Goal: Task Accomplishment & Management: Use online tool/utility

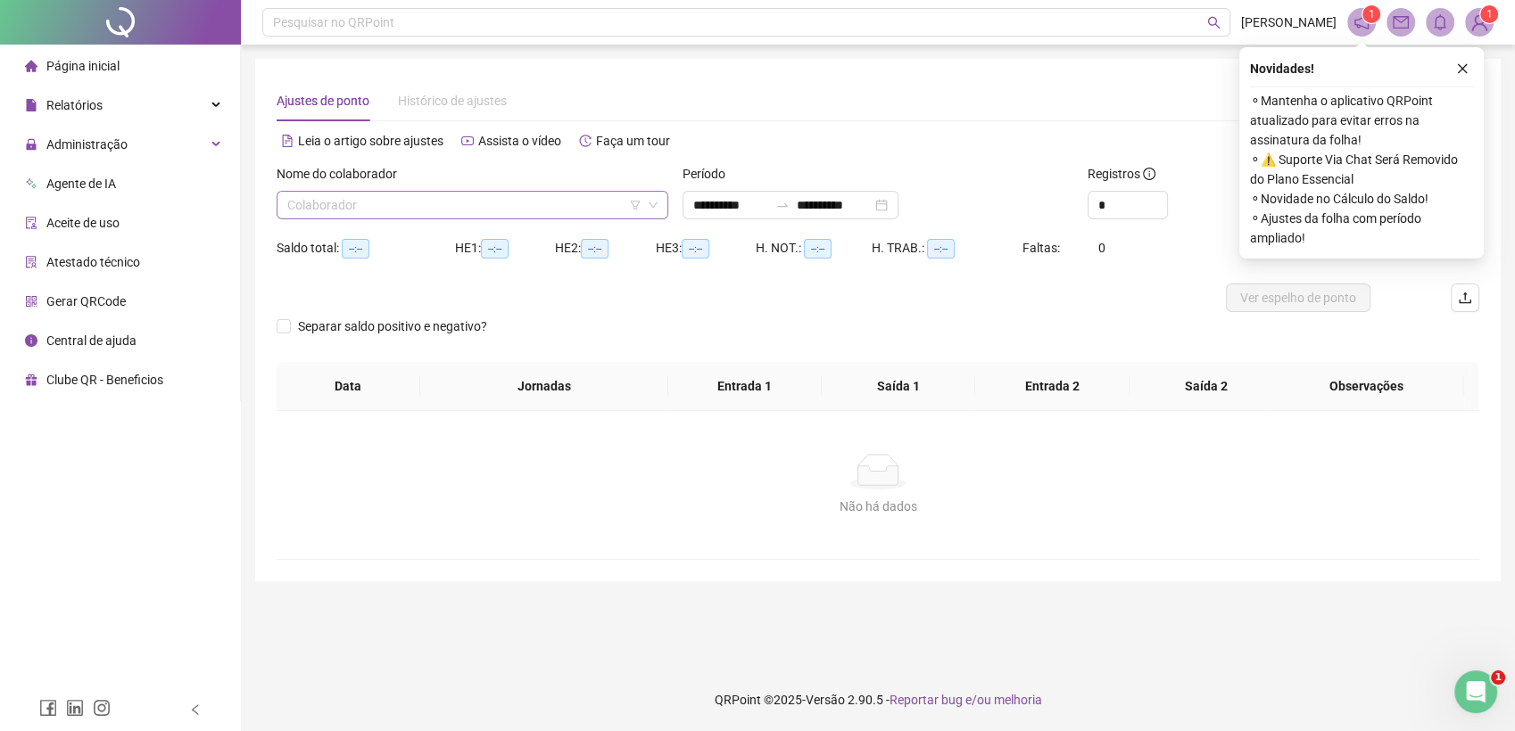
click at [347, 198] on input "search" at bounding box center [464, 205] width 354 height 27
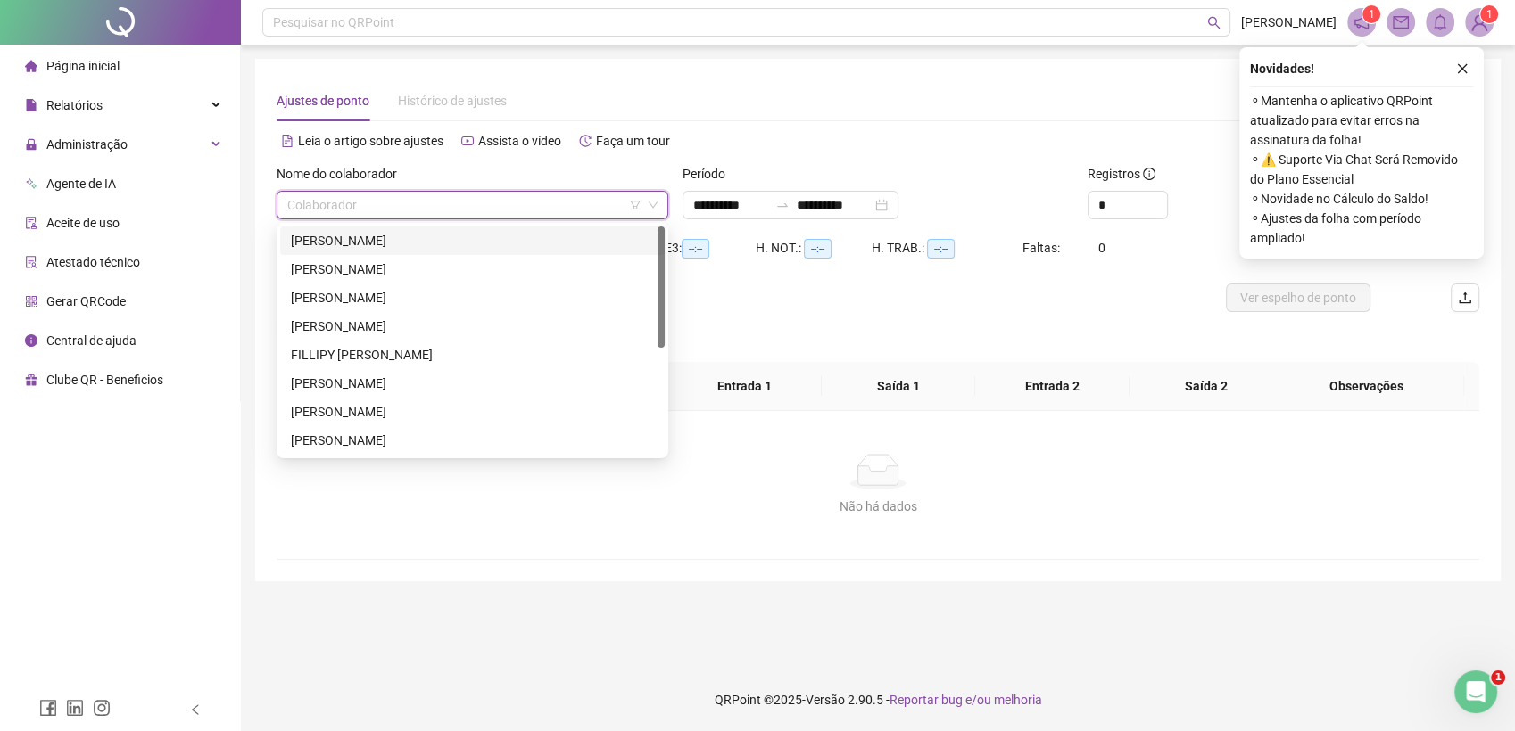
click at [355, 239] on div "[PERSON_NAME]" at bounding box center [472, 241] width 363 height 20
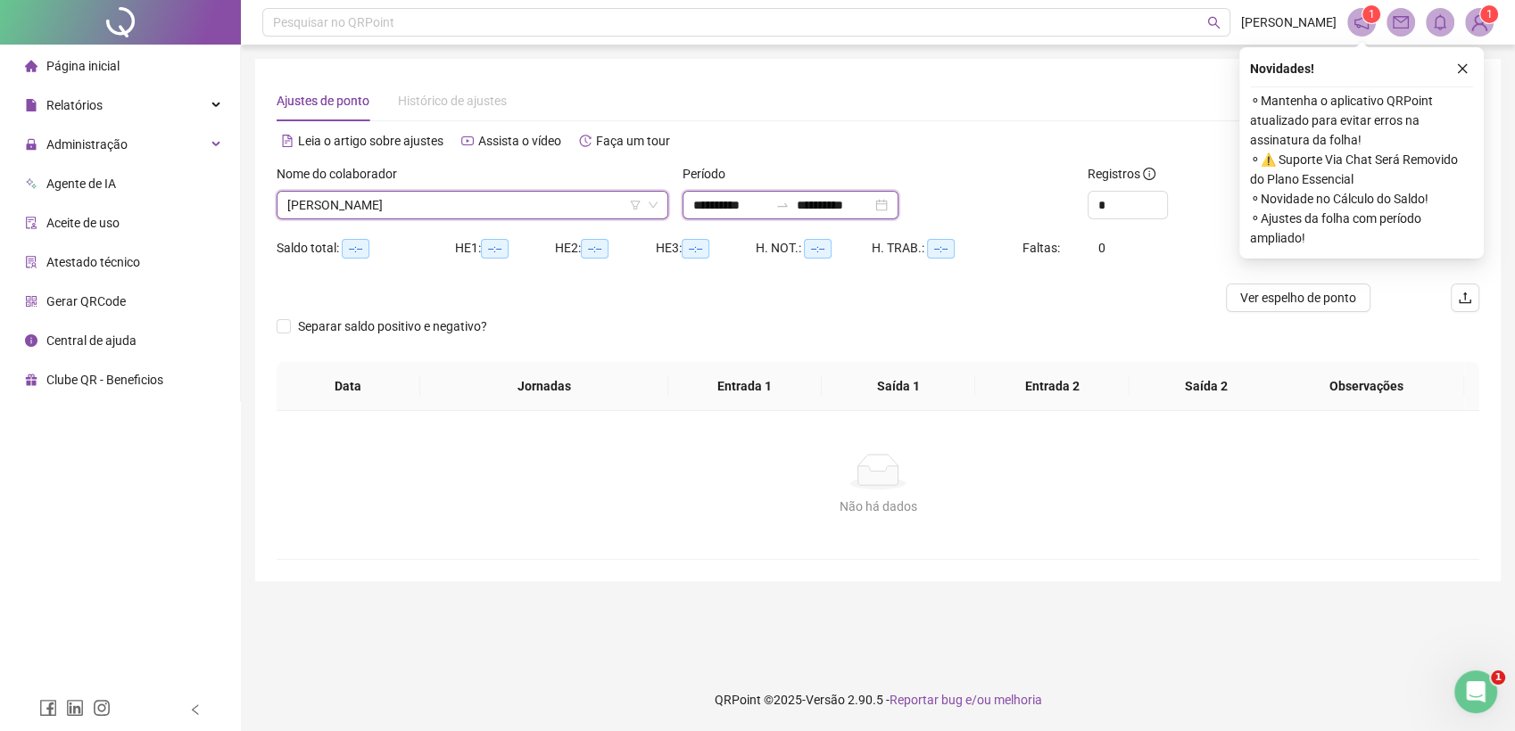
click at [871, 203] on input "**********" at bounding box center [834, 205] width 75 height 20
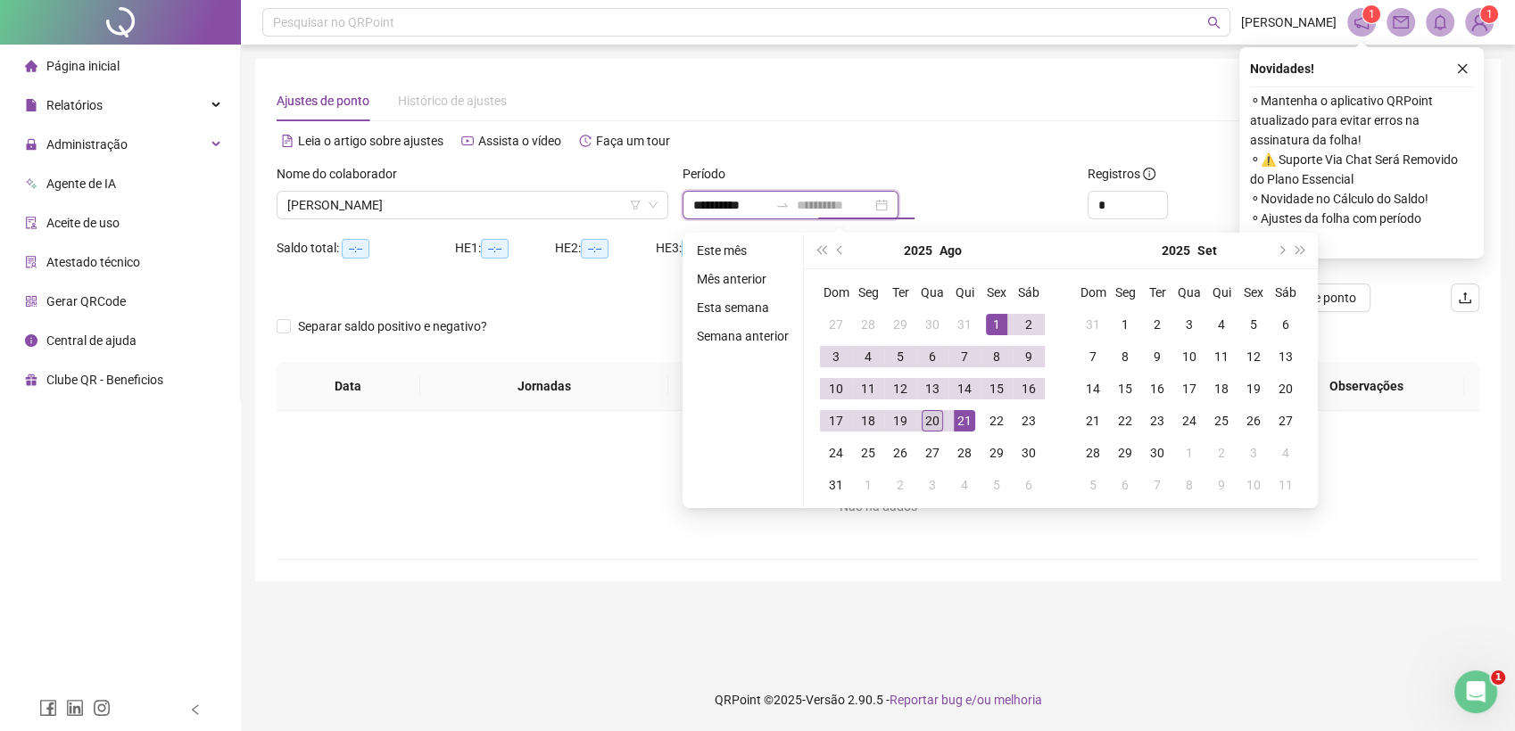
type input "**********"
click at [933, 417] on div "20" at bounding box center [931, 420] width 21 height 21
type input "**********"
click at [1122, 198] on input "*" at bounding box center [1127, 205] width 78 height 27
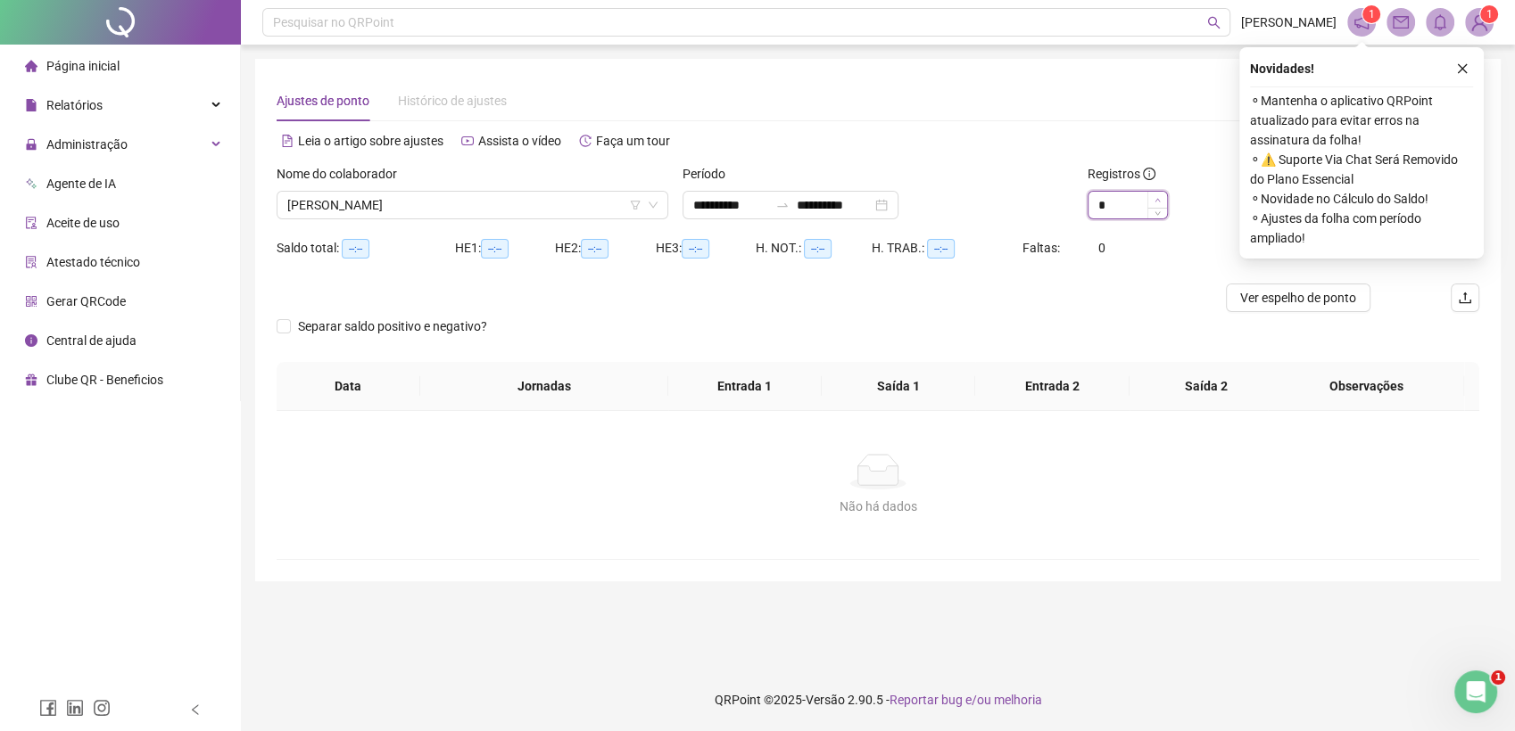
type input "*"
click at [1156, 197] on icon "up" at bounding box center [1157, 200] width 6 height 6
click at [1454, 67] on button "button" at bounding box center [1461, 68] width 21 height 21
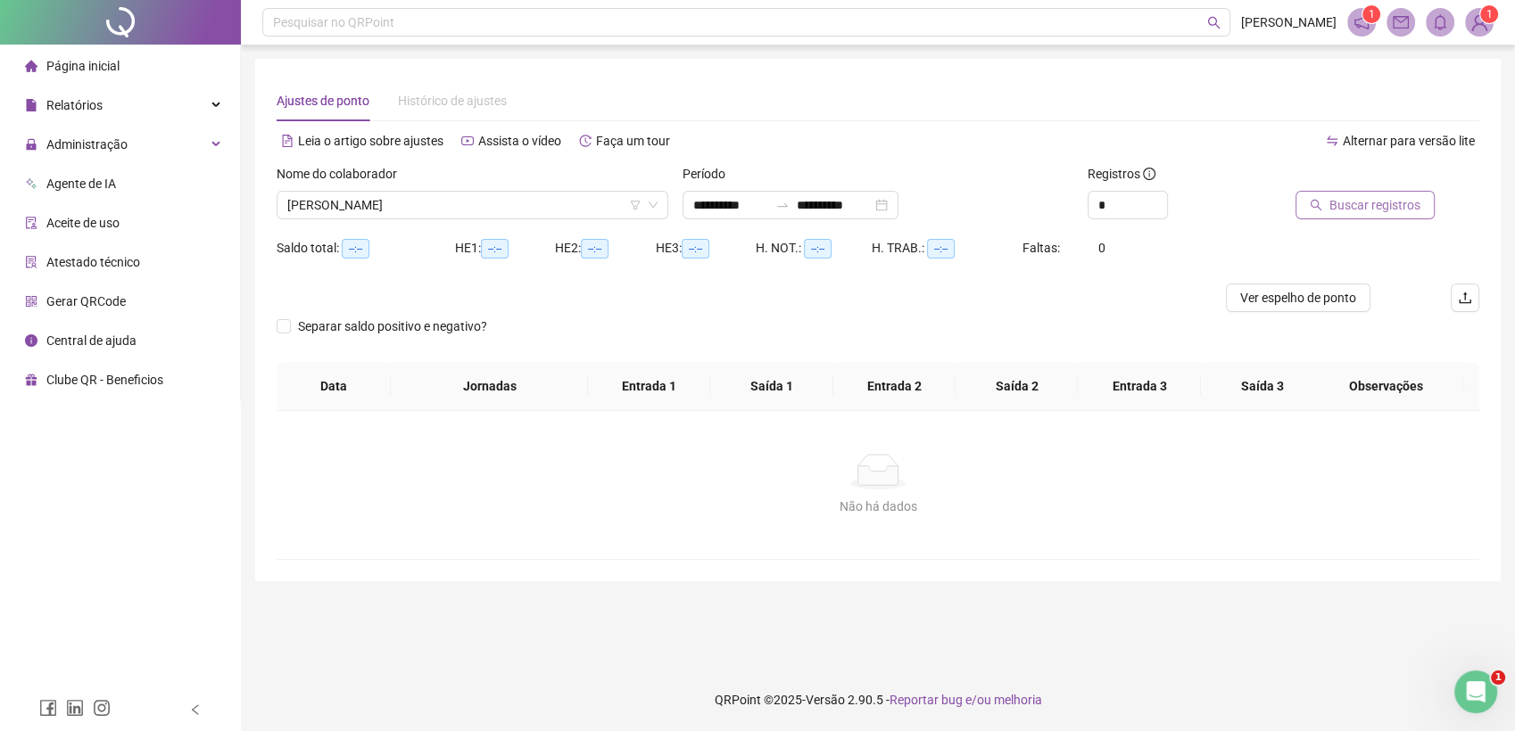
click at [1377, 203] on span "Buscar registros" at bounding box center [1374, 205] width 91 height 20
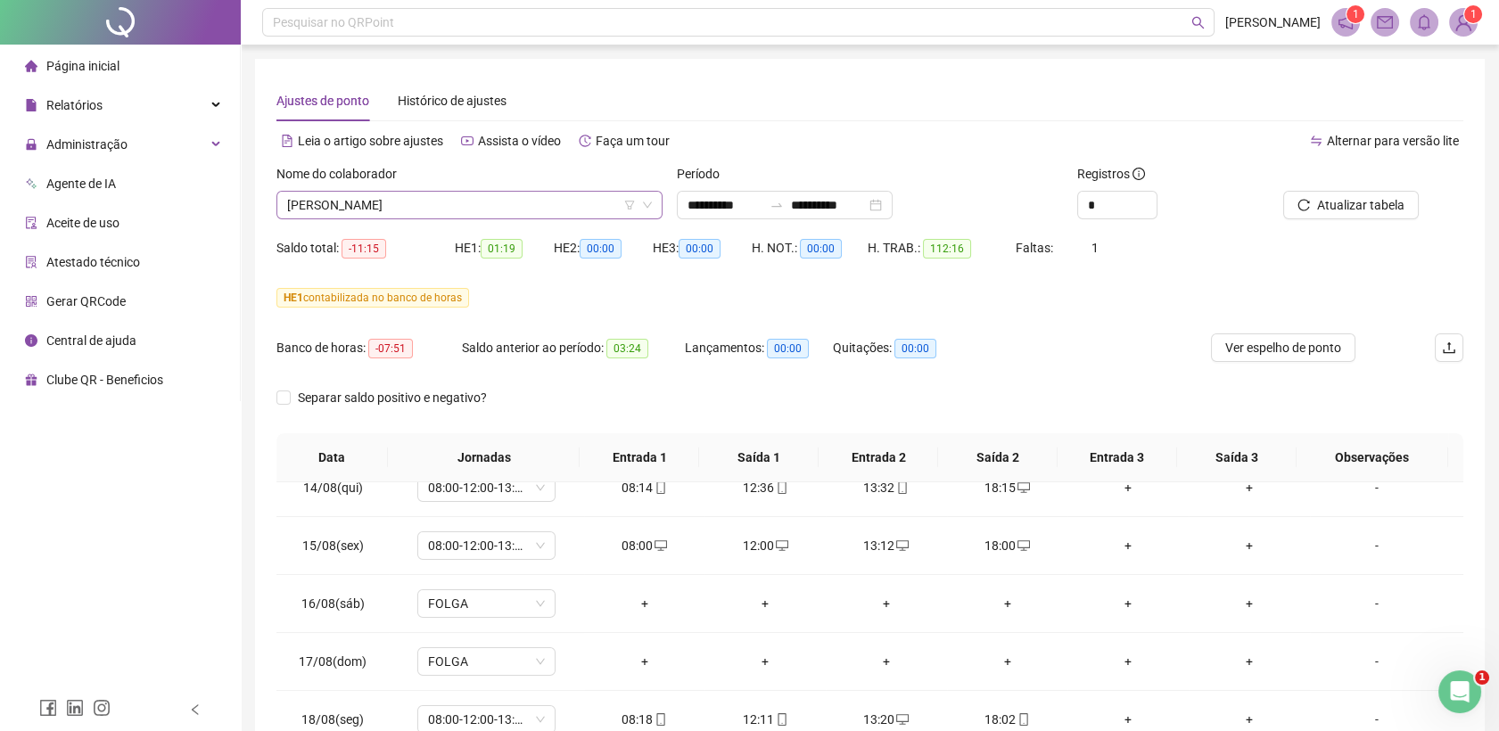
click at [479, 203] on span "[PERSON_NAME]" at bounding box center [469, 205] width 365 height 27
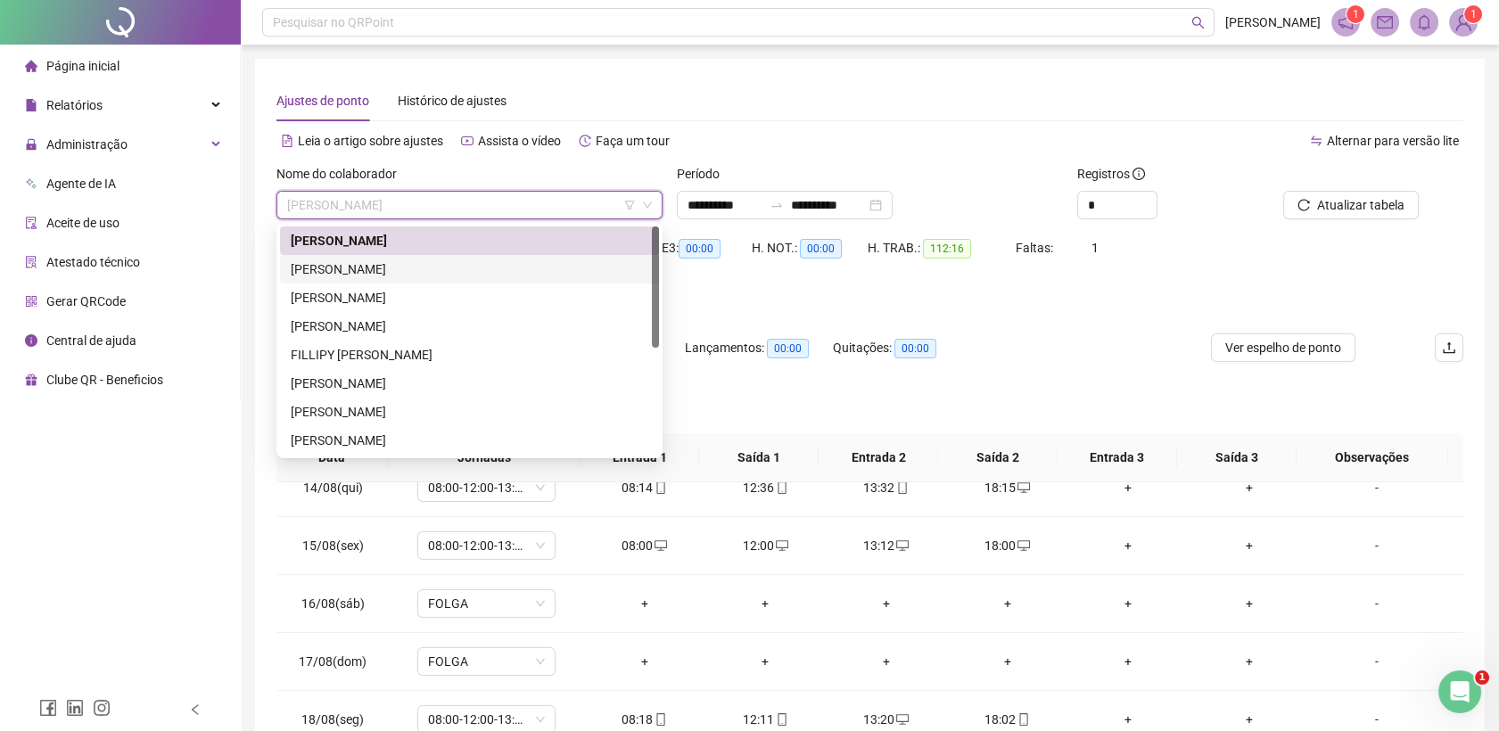
click at [440, 275] on div "[PERSON_NAME]" at bounding box center [470, 270] width 358 height 20
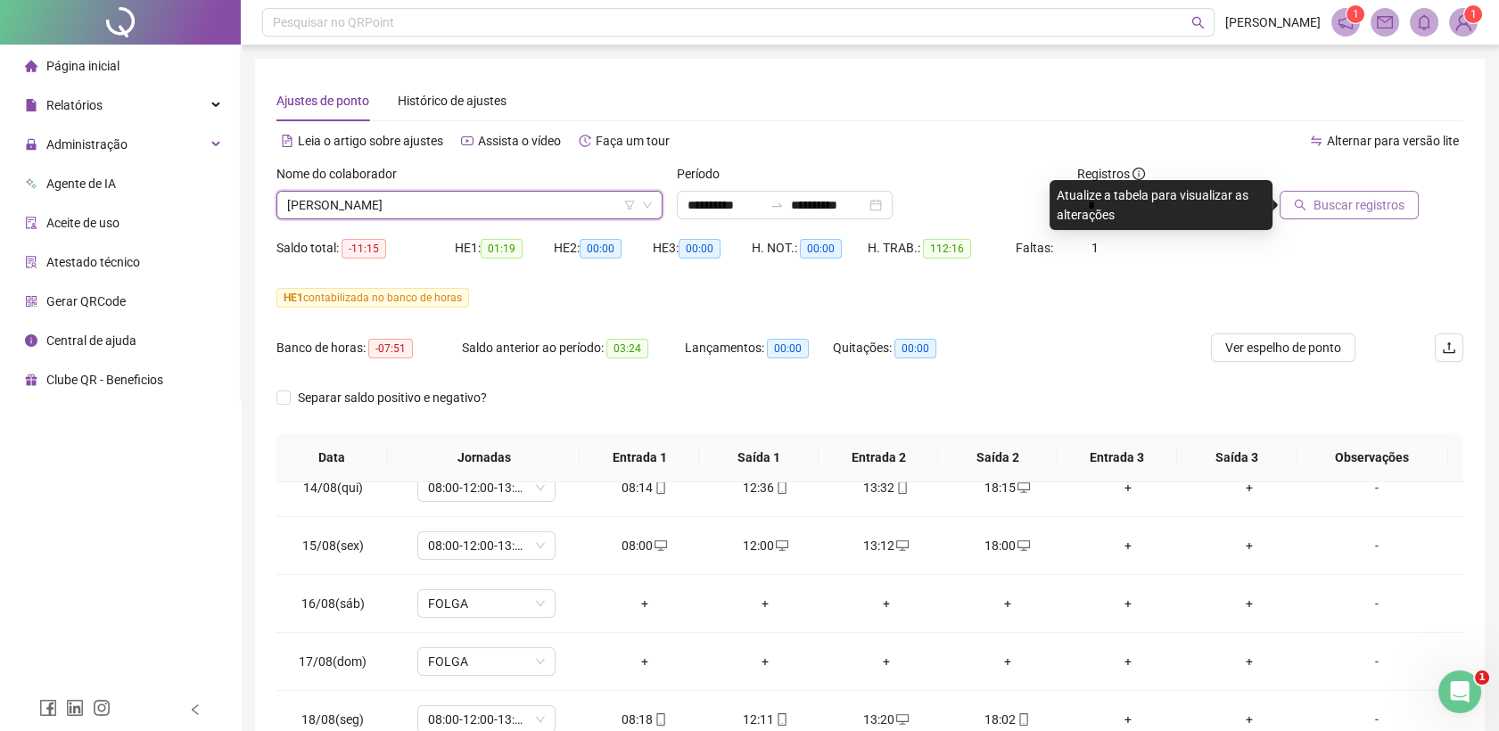
click at [1345, 215] on button "Buscar registros" at bounding box center [1349, 205] width 139 height 29
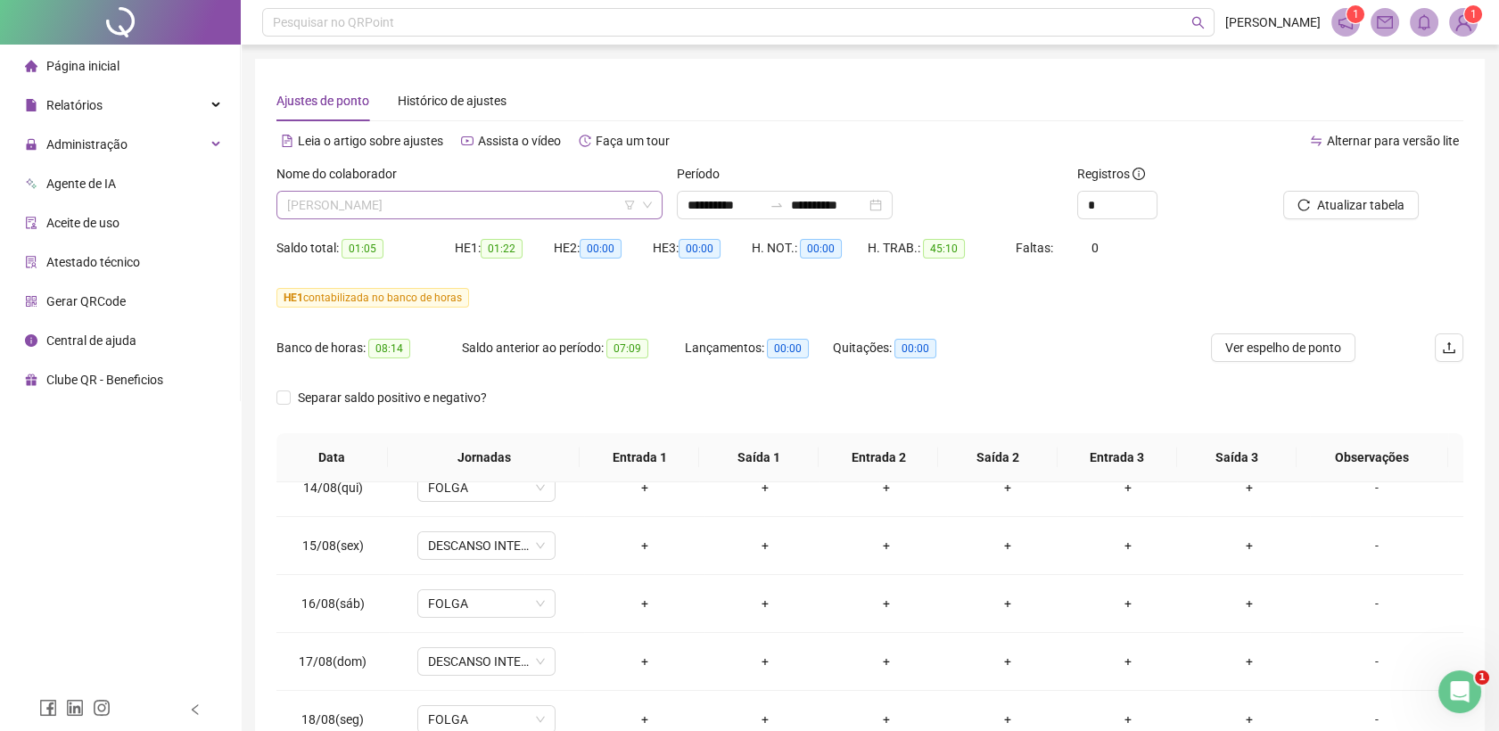
click at [522, 202] on span "[PERSON_NAME]" at bounding box center [469, 205] width 365 height 27
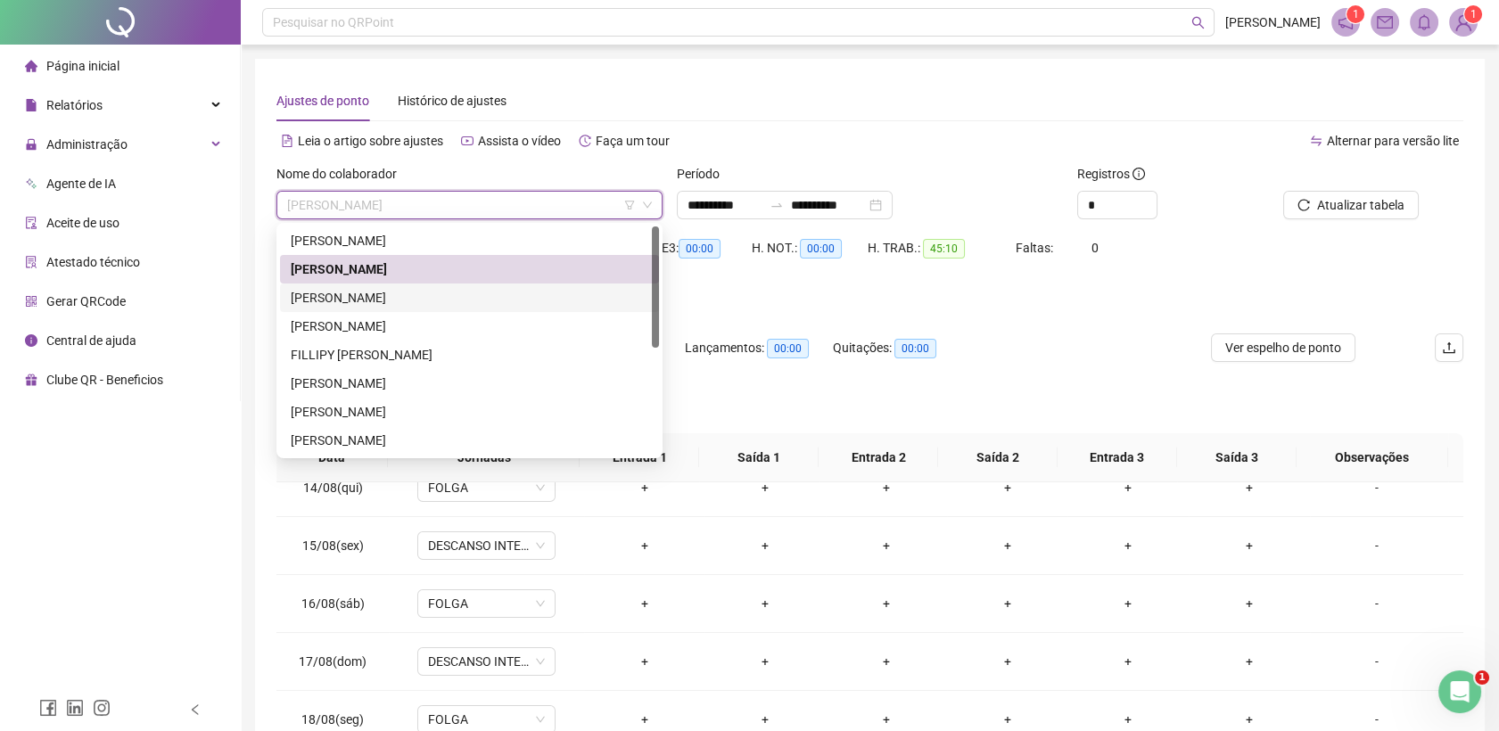
click at [434, 303] on div "[PERSON_NAME]" at bounding box center [470, 298] width 358 height 20
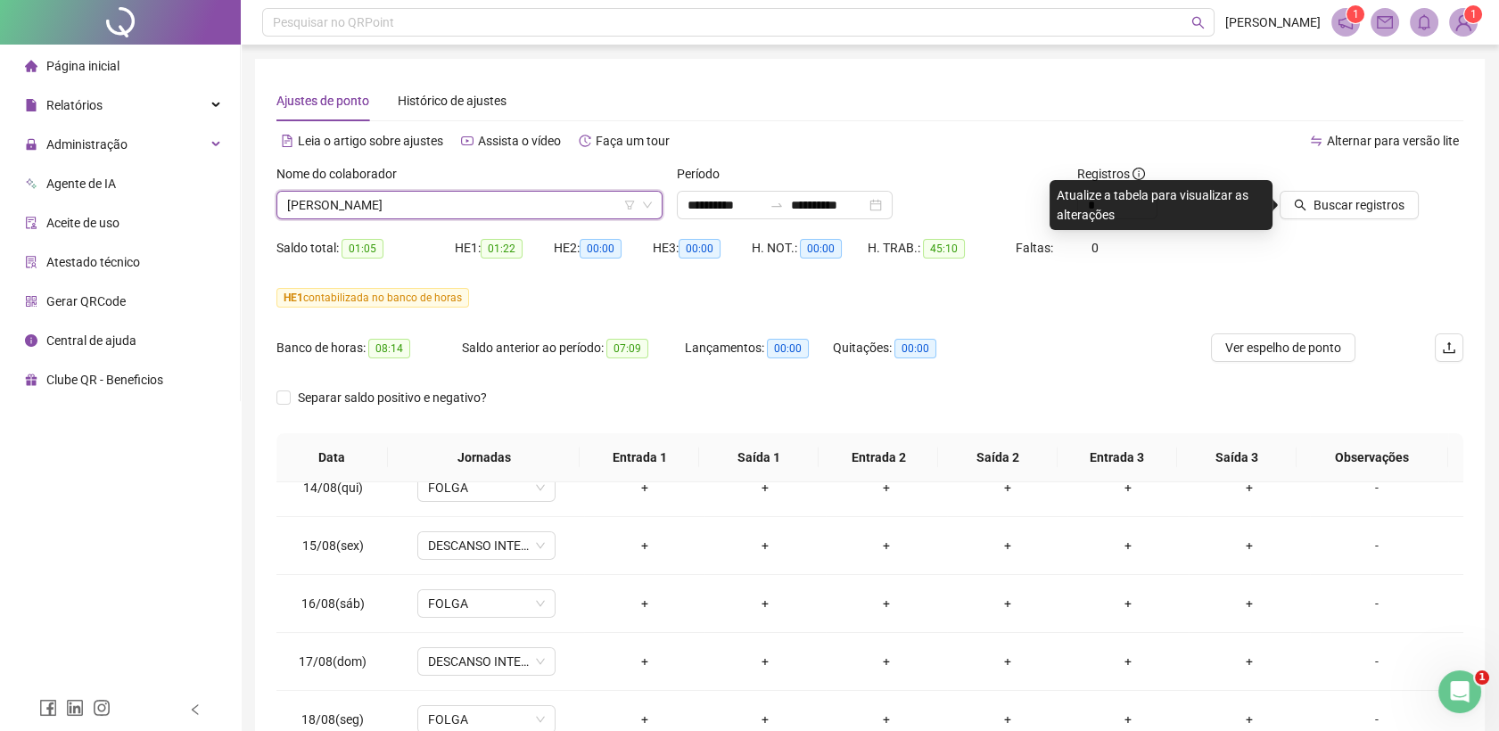
click at [465, 198] on span "[PERSON_NAME]" at bounding box center [469, 205] width 365 height 27
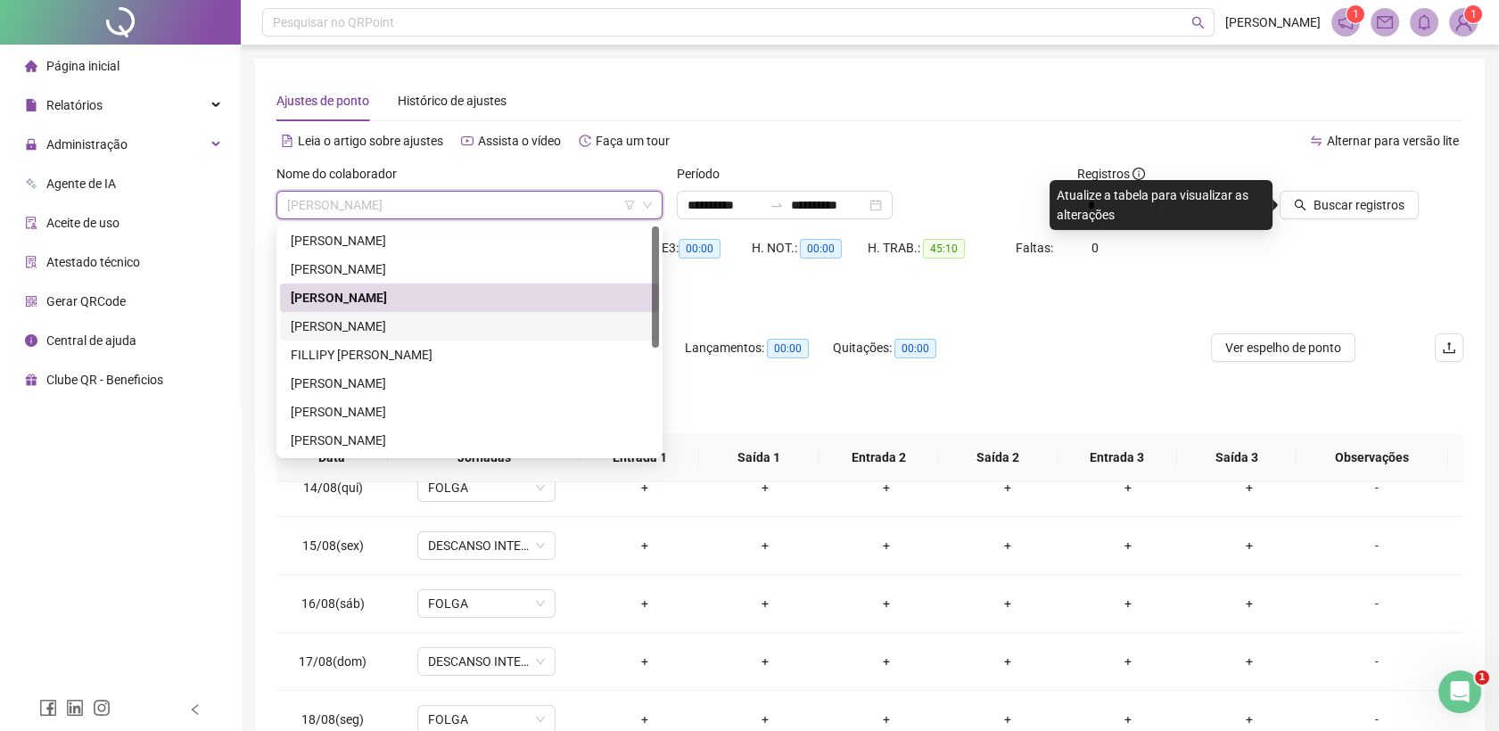
click at [403, 330] on div "[PERSON_NAME]" at bounding box center [470, 327] width 358 height 20
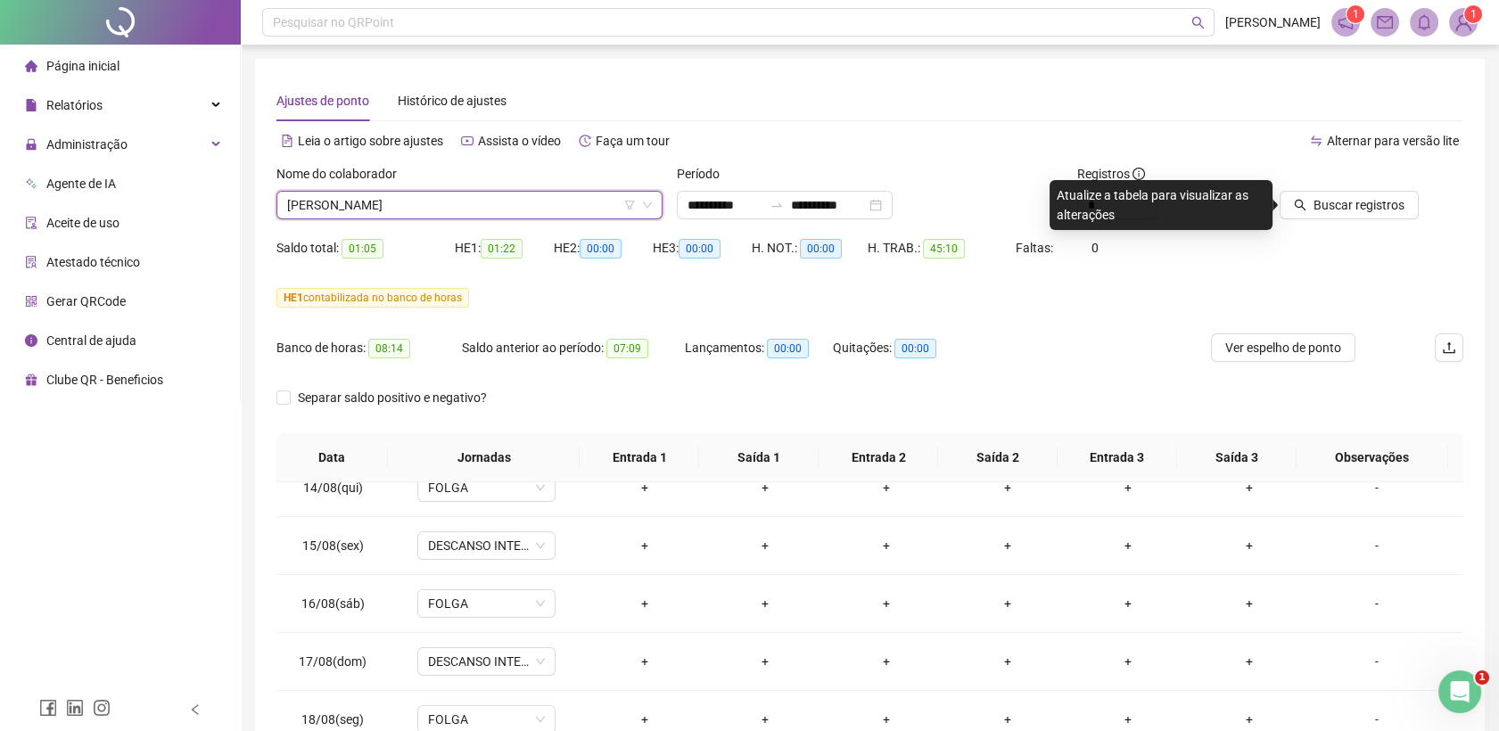
click at [457, 200] on span "[PERSON_NAME]" at bounding box center [469, 205] width 365 height 27
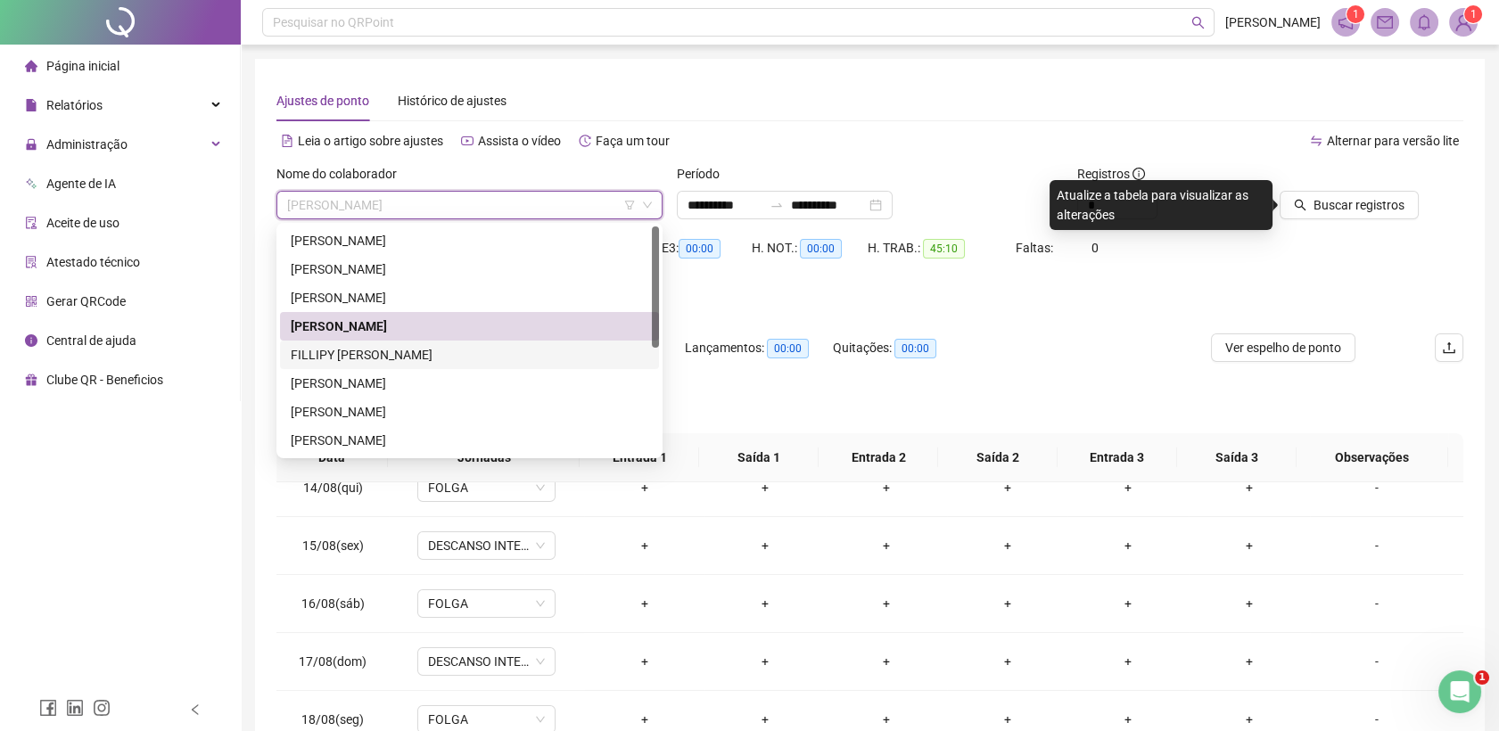
click at [351, 346] on div "FILLIPY [PERSON_NAME]" at bounding box center [470, 355] width 358 height 20
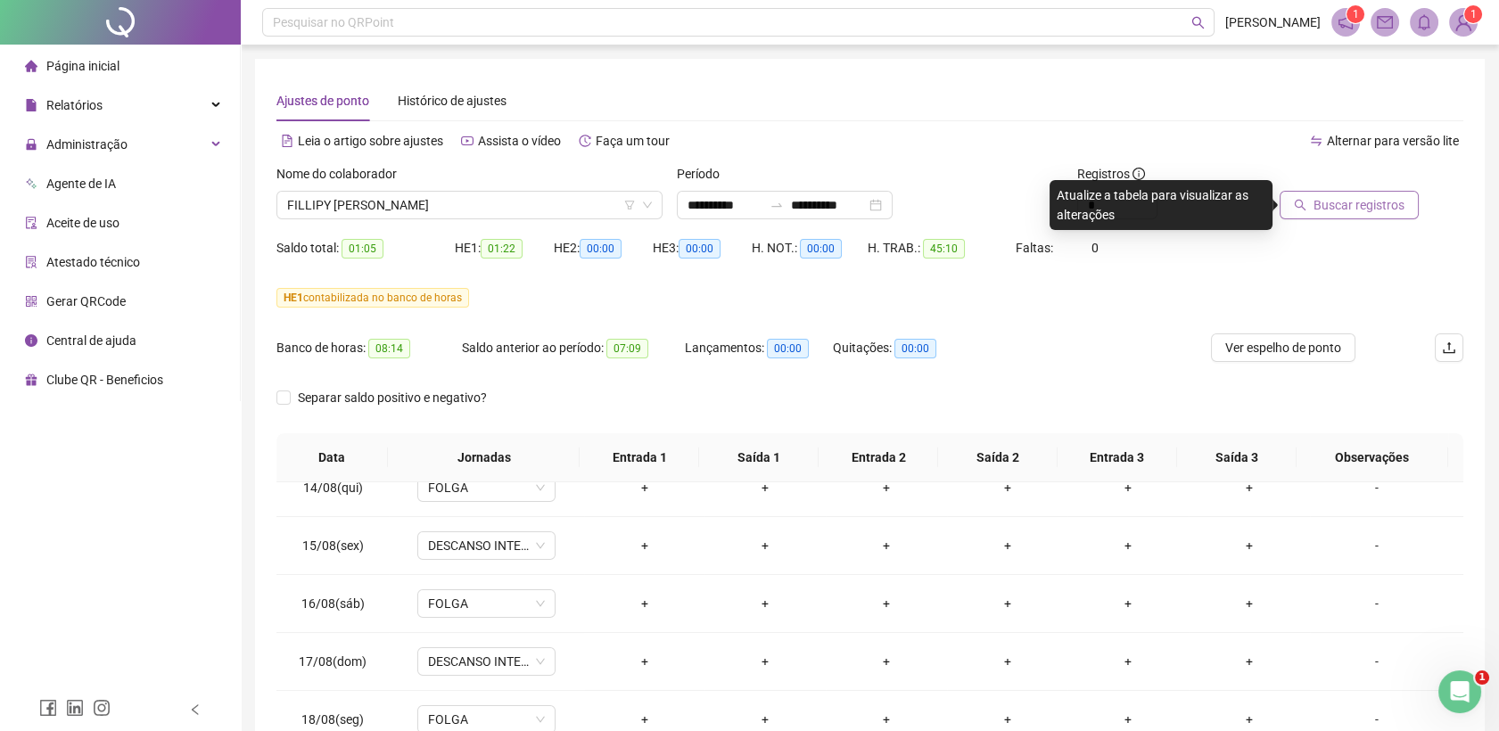
click at [1377, 210] on span "Buscar registros" at bounding box center [1359, 205] width 91 height 20
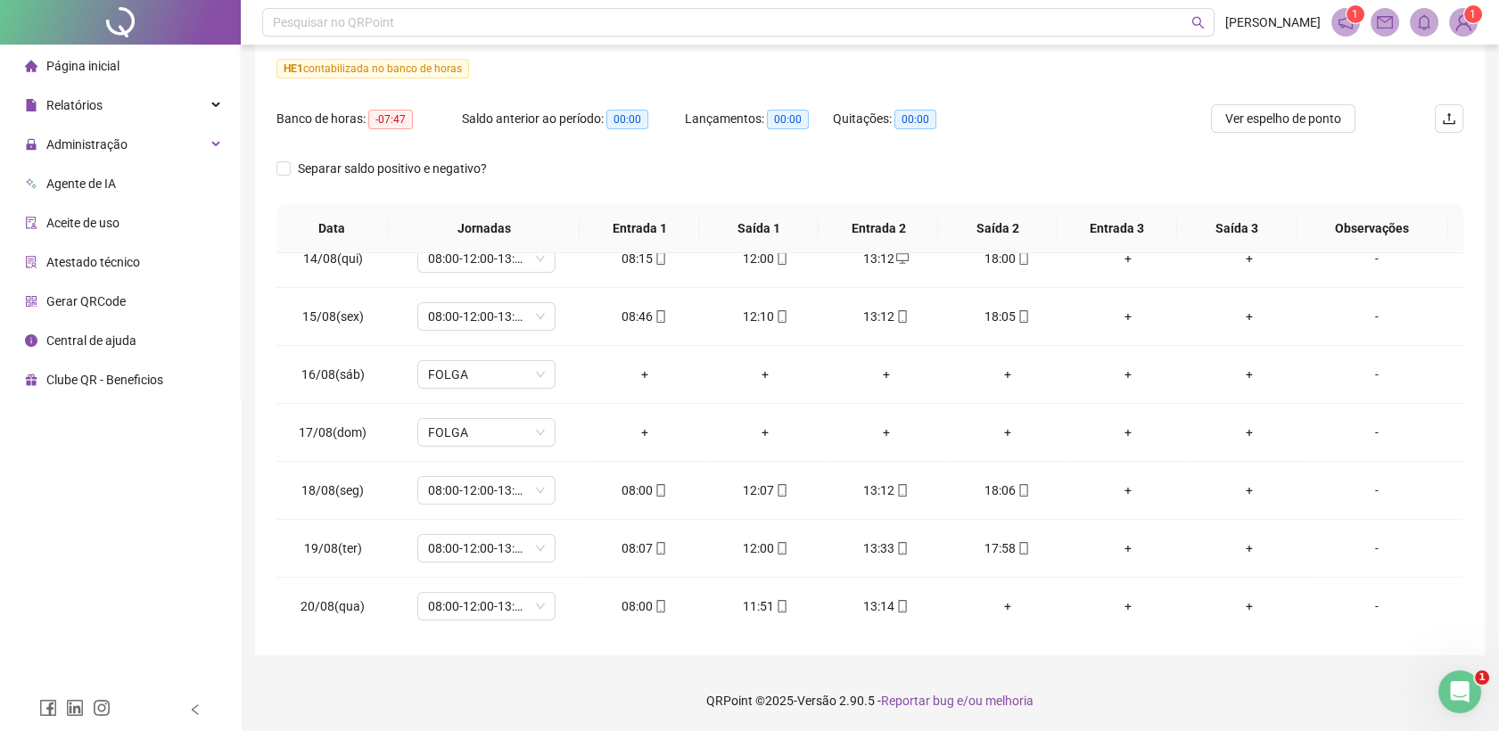
scroll to position [31, 0]
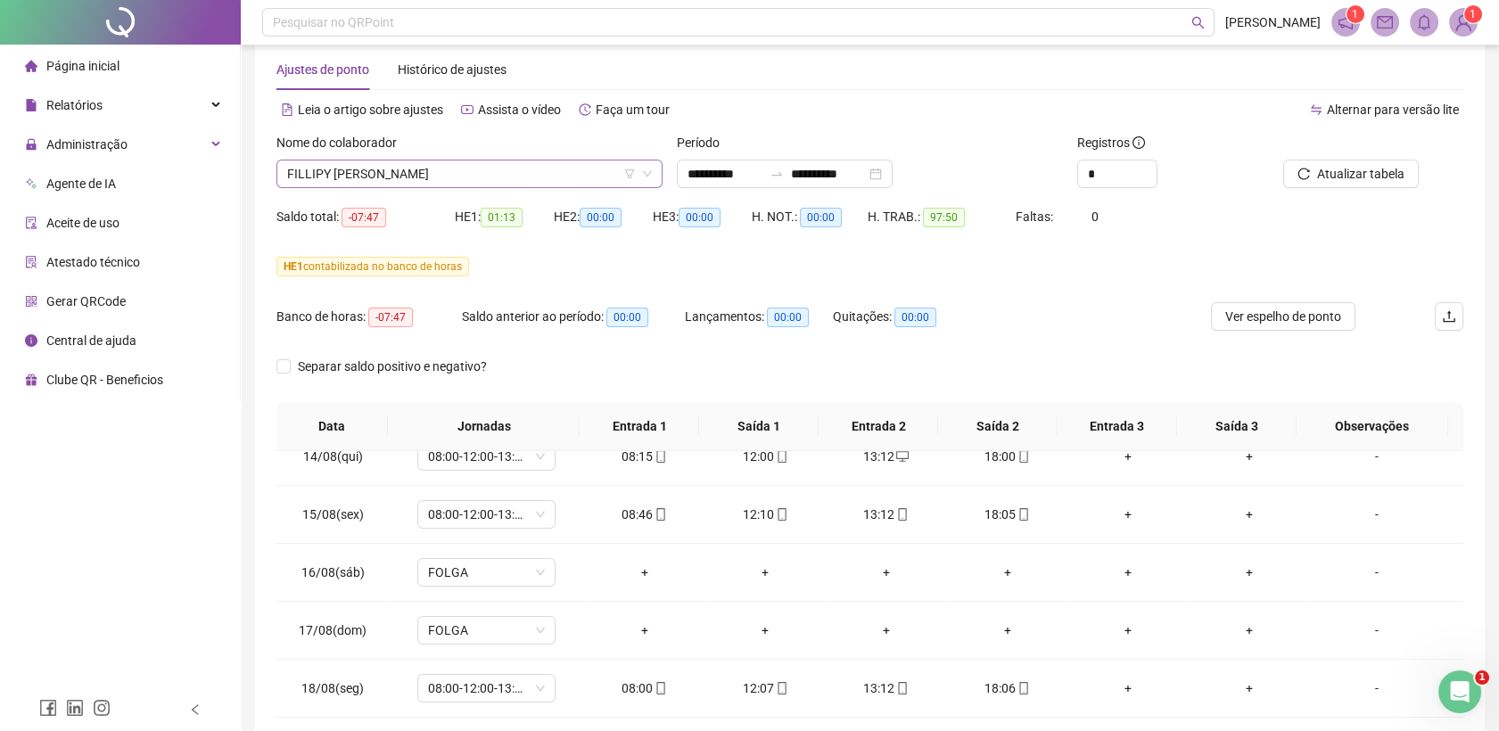
click at [397, 172] on span "FILLIPY [PERSON_NAME]" at bounding box center [469, 174] width 365 height 27
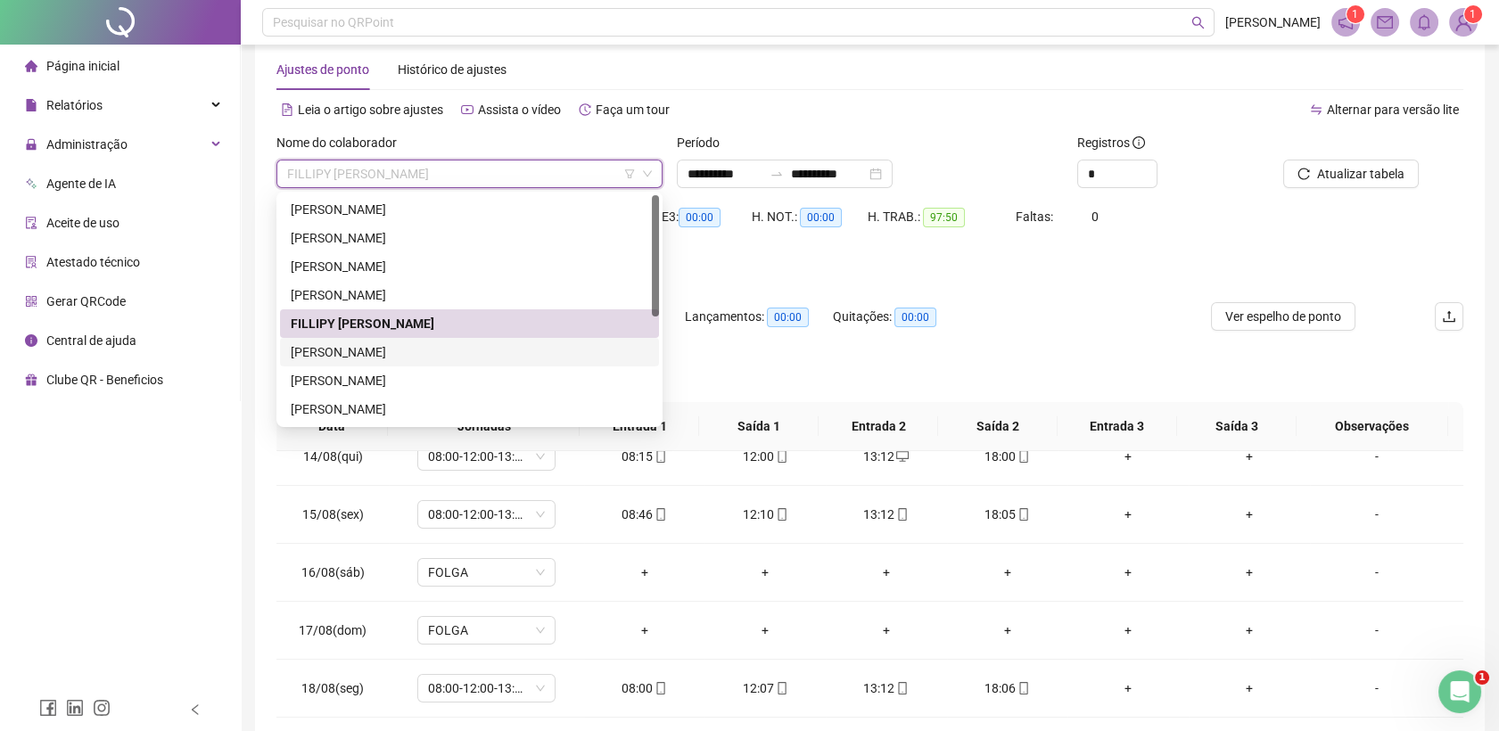
click at [362, 349] on div "[PERSON_NAME]" at bounding box center [470, 353] width 358 height 20
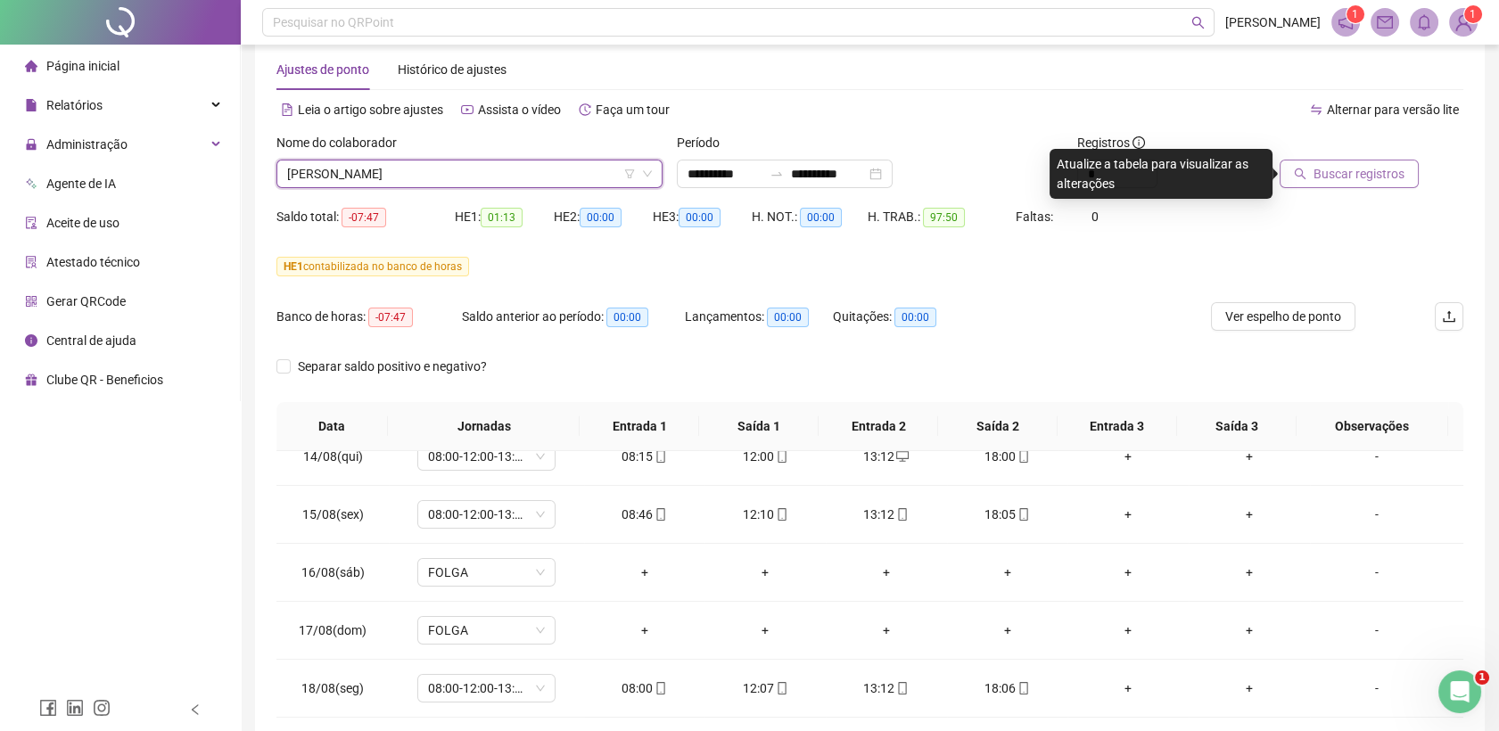
click at [1384, 169] on span "Buscar registros" at bounding box center [1359, 174] width 91 height 20
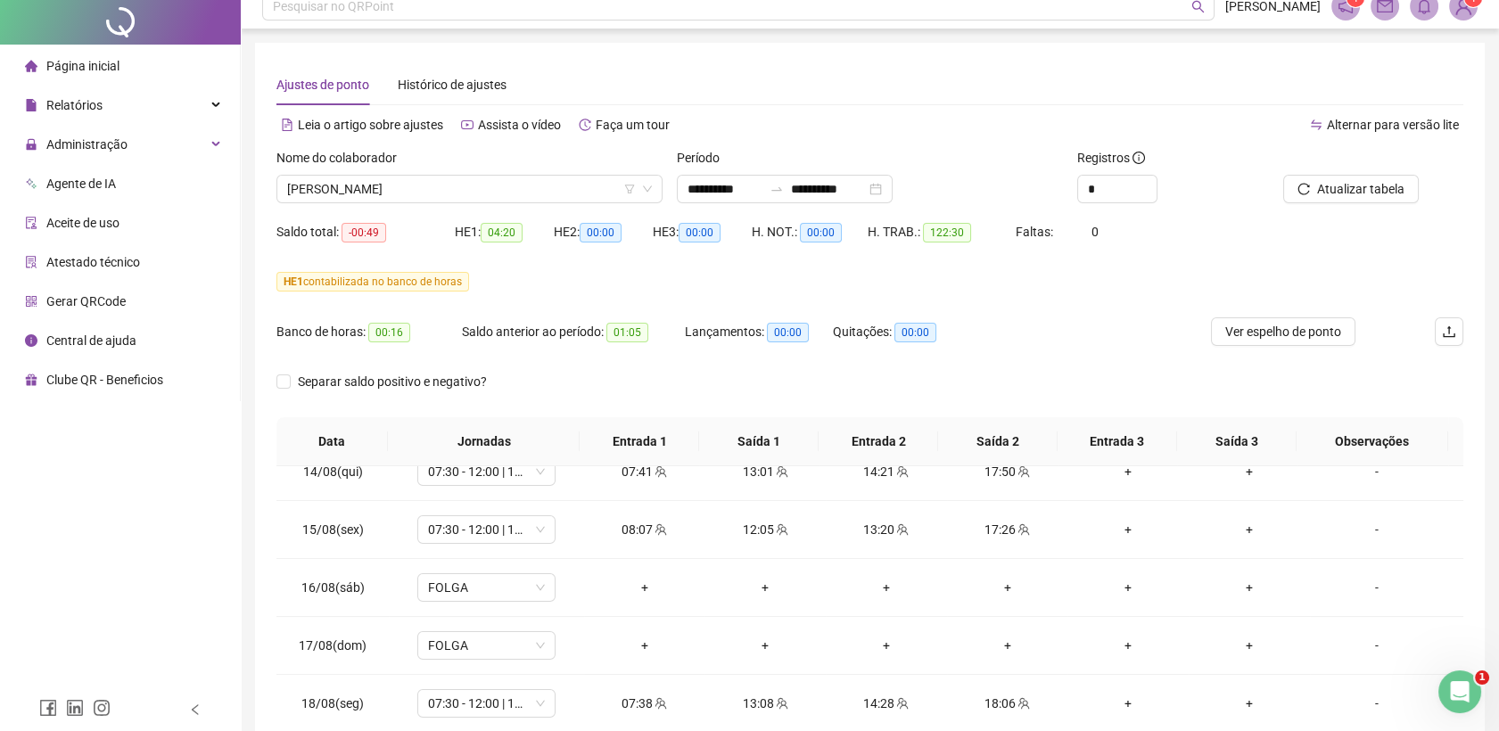
scroll to position [0, 0]
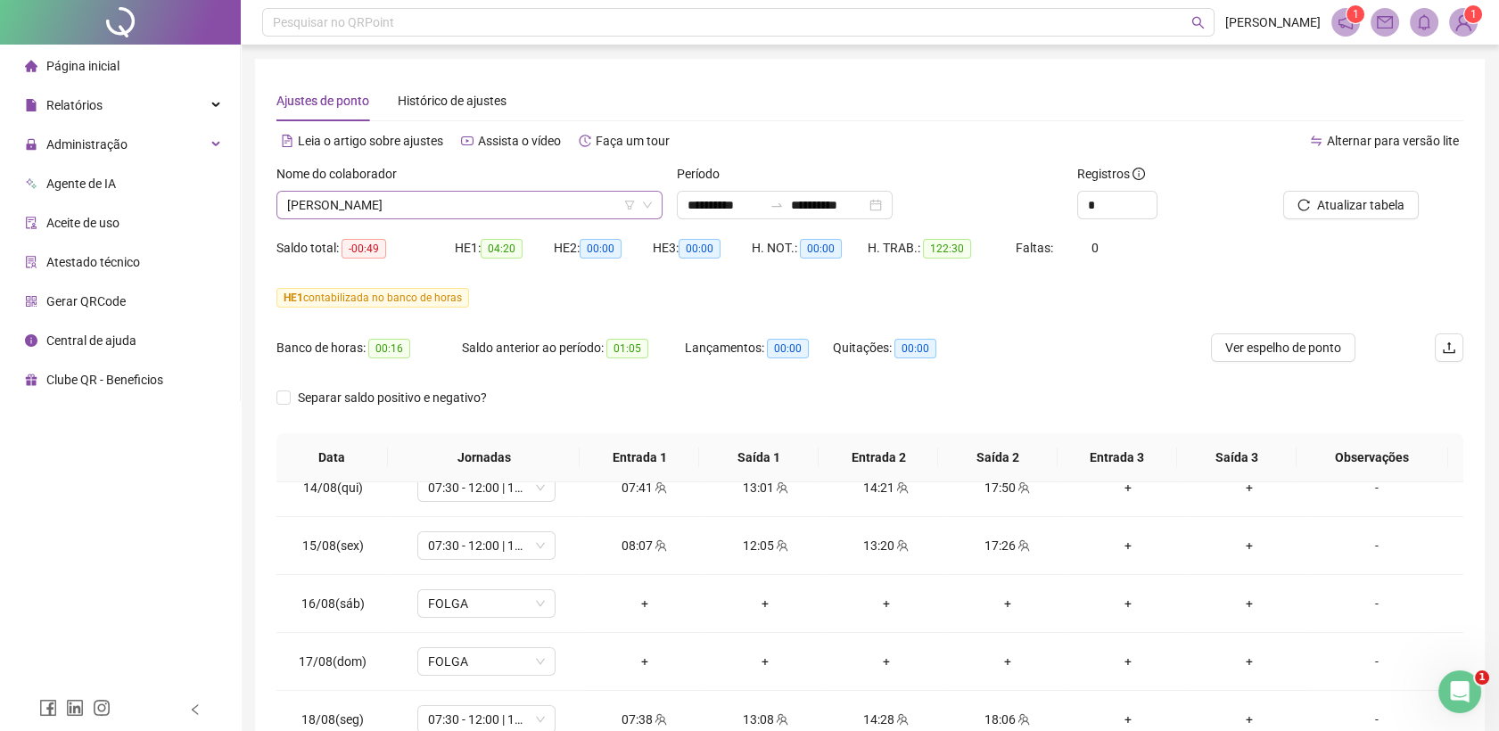
click at [491, 210] on span "[PERSON_NAME]" at bounding box center [469, 205] width 365 height 27
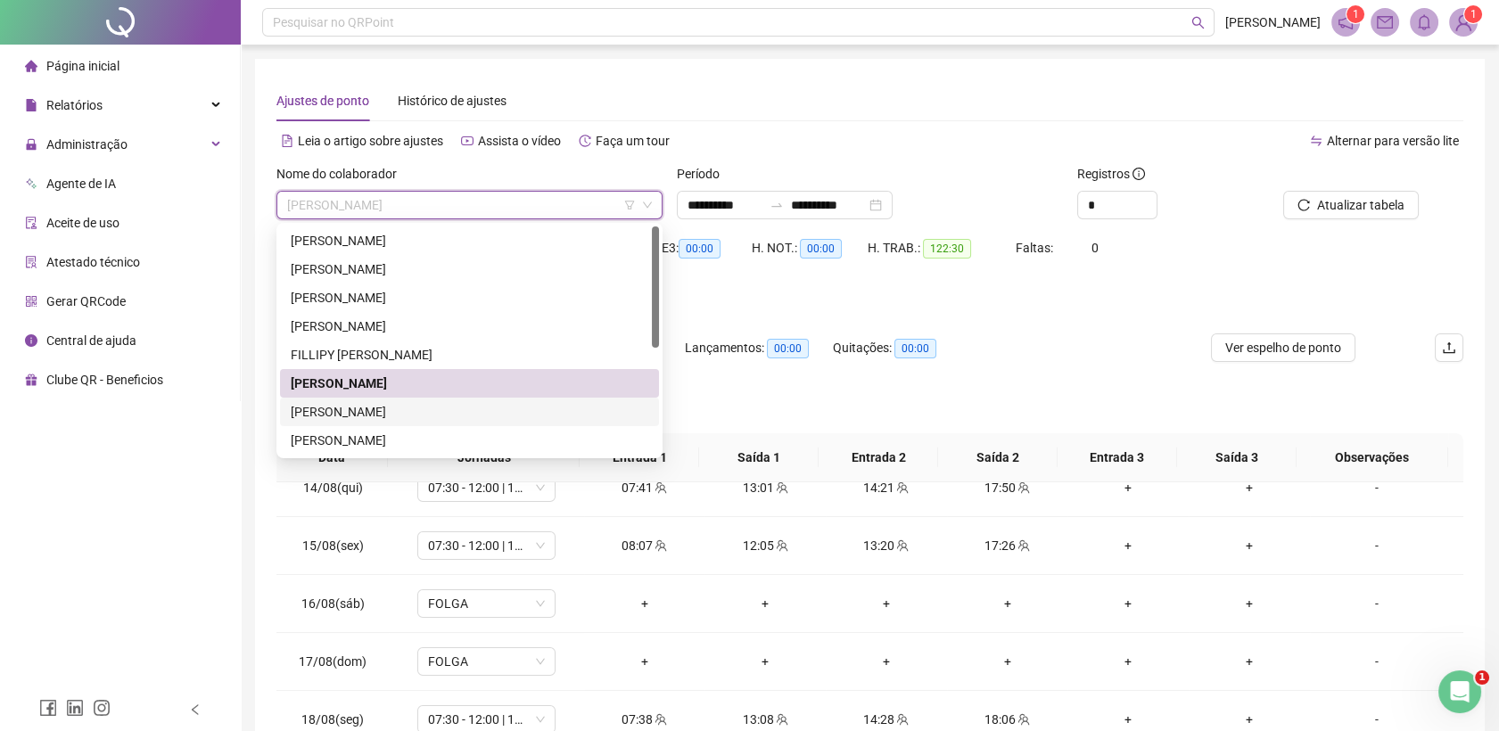
click at [384, 419] on div "[PERSON_NAME]" at bounding box center [470, 412] width 358 height 20
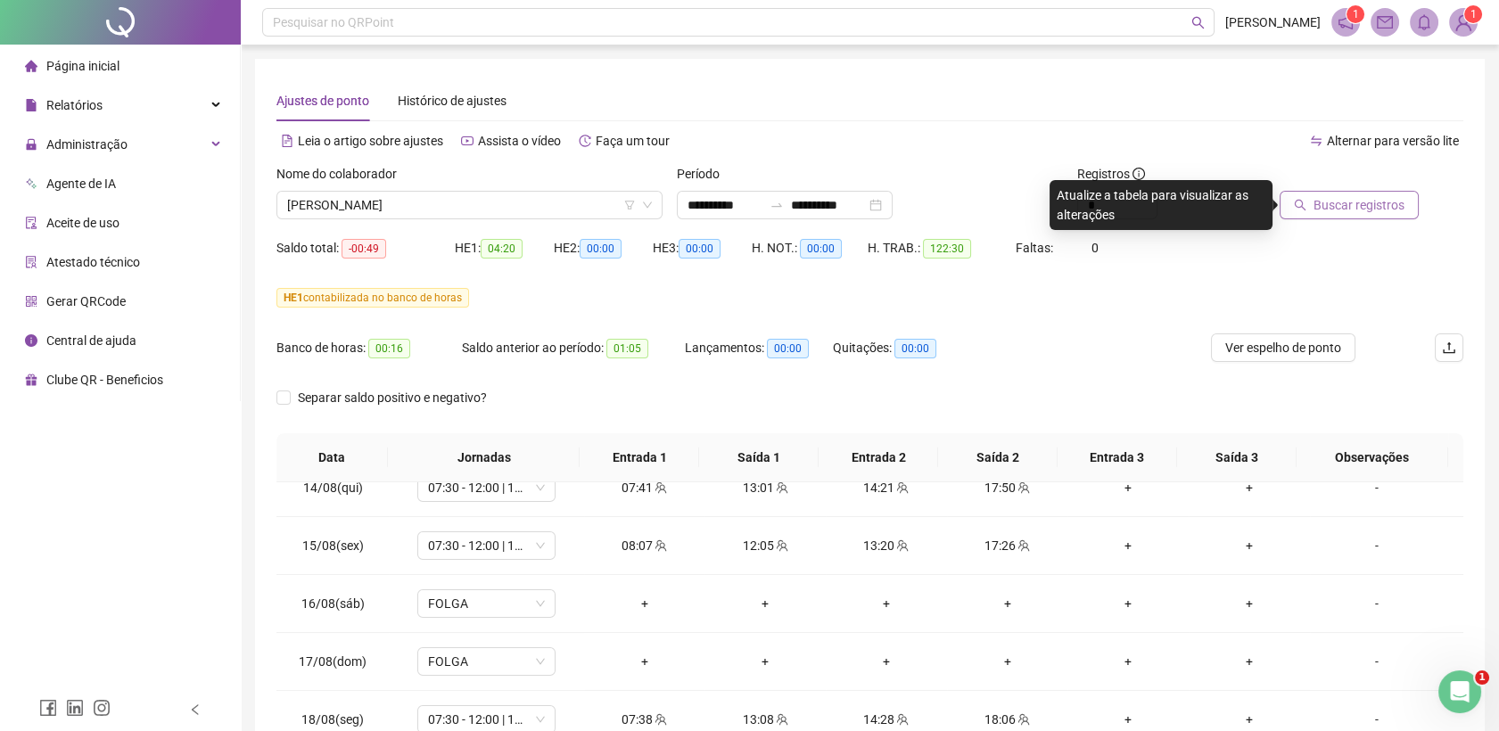
click at [1384, 195] on span "Buscar registros" at bounding box center [1359, 205] width 91 height 20
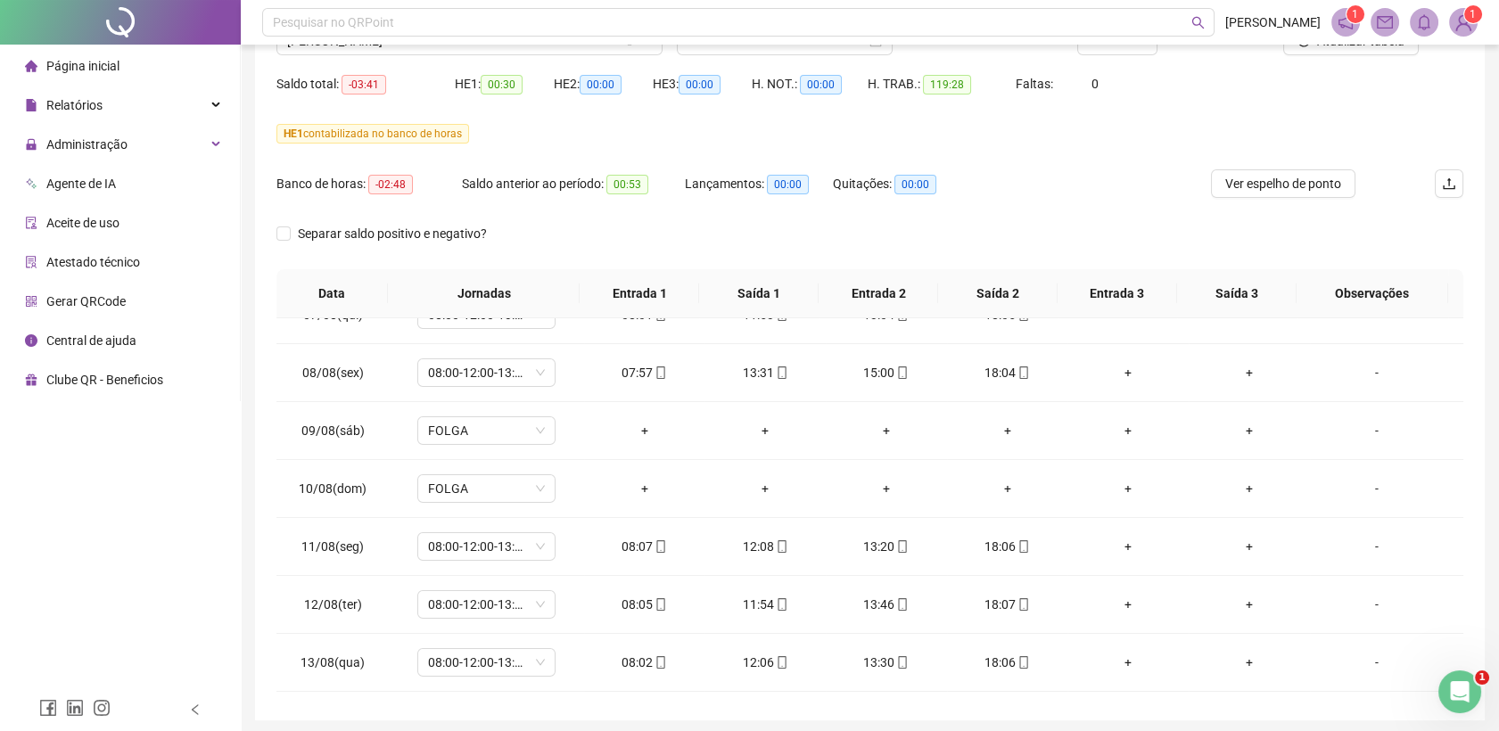
scroll to position [130, 0]
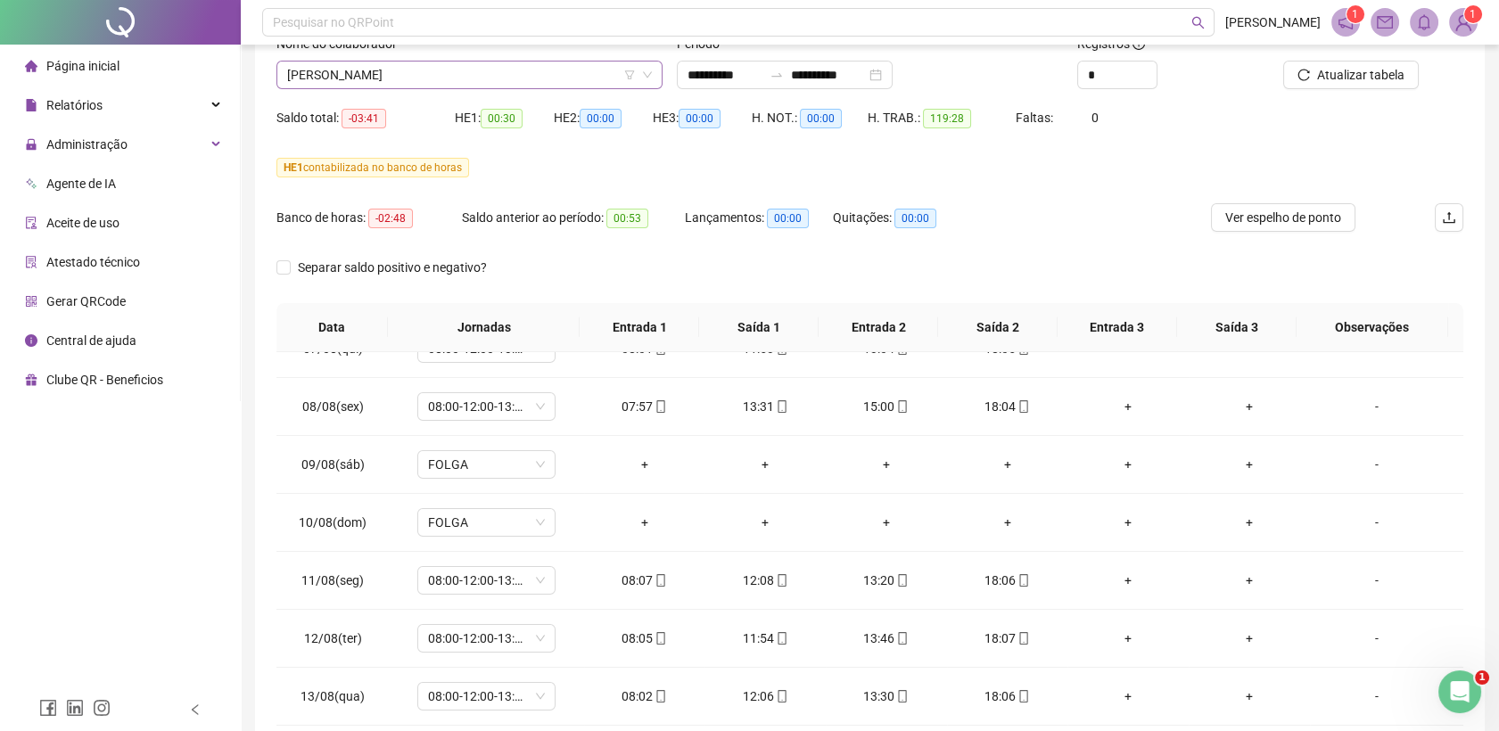
click at [440, 67] on span "[PERSON_NAME]" at bounding box center [469, 75] width 365 height 27
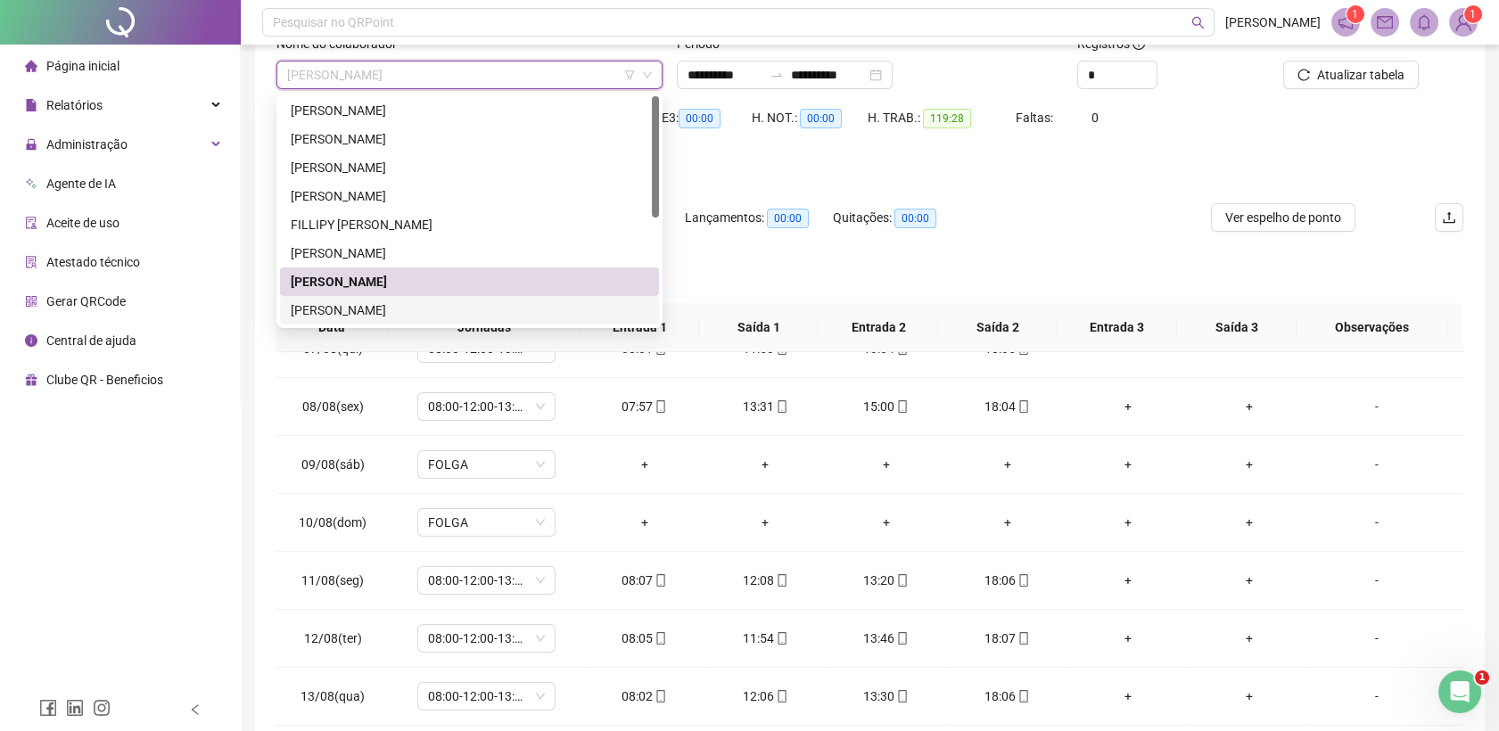
click at [368, 301] on div "[PERSON_NAME]" at bounding box center [470, 311] width 358 height 20
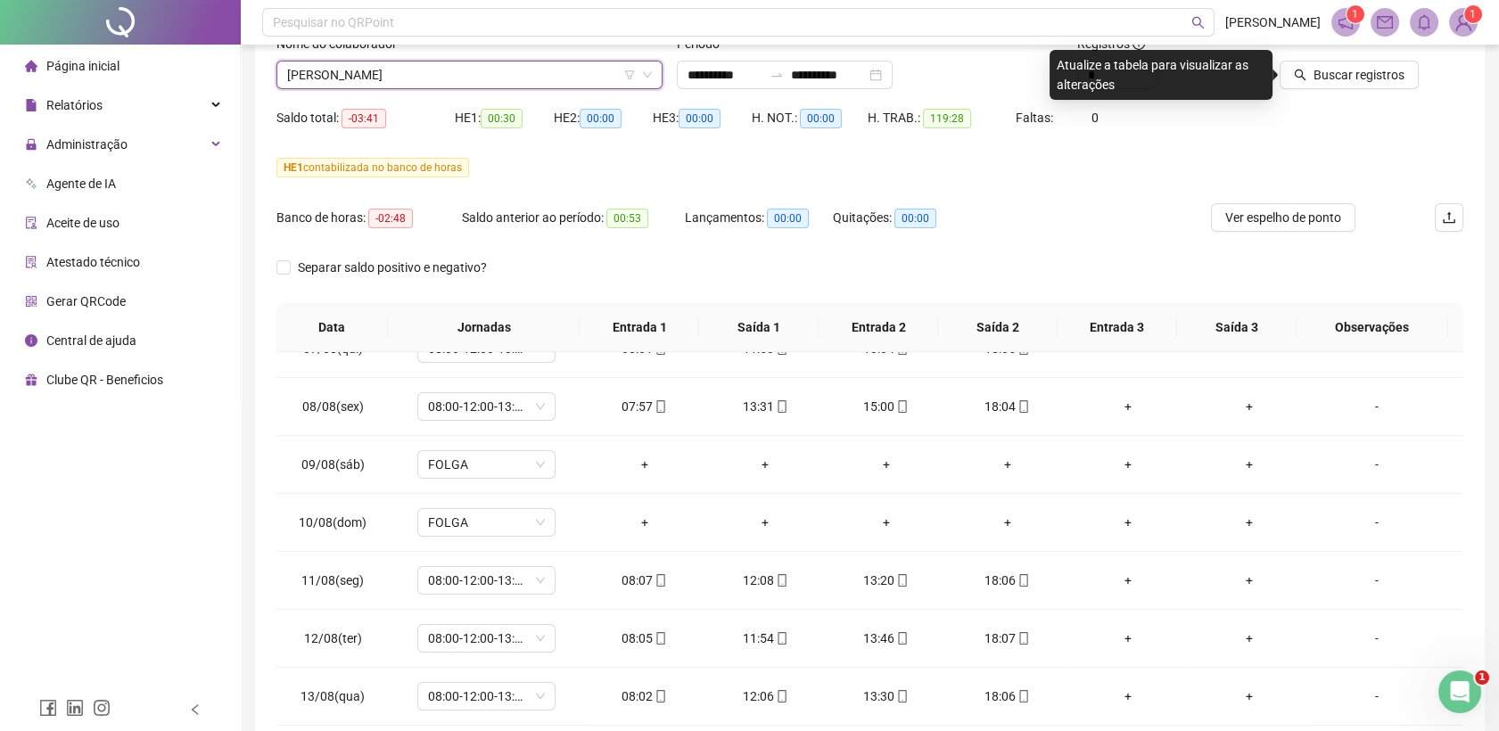
click at [450, 80] on span "[PERSON_NAME]" at bounding box center [469, 75] width 365 height 27
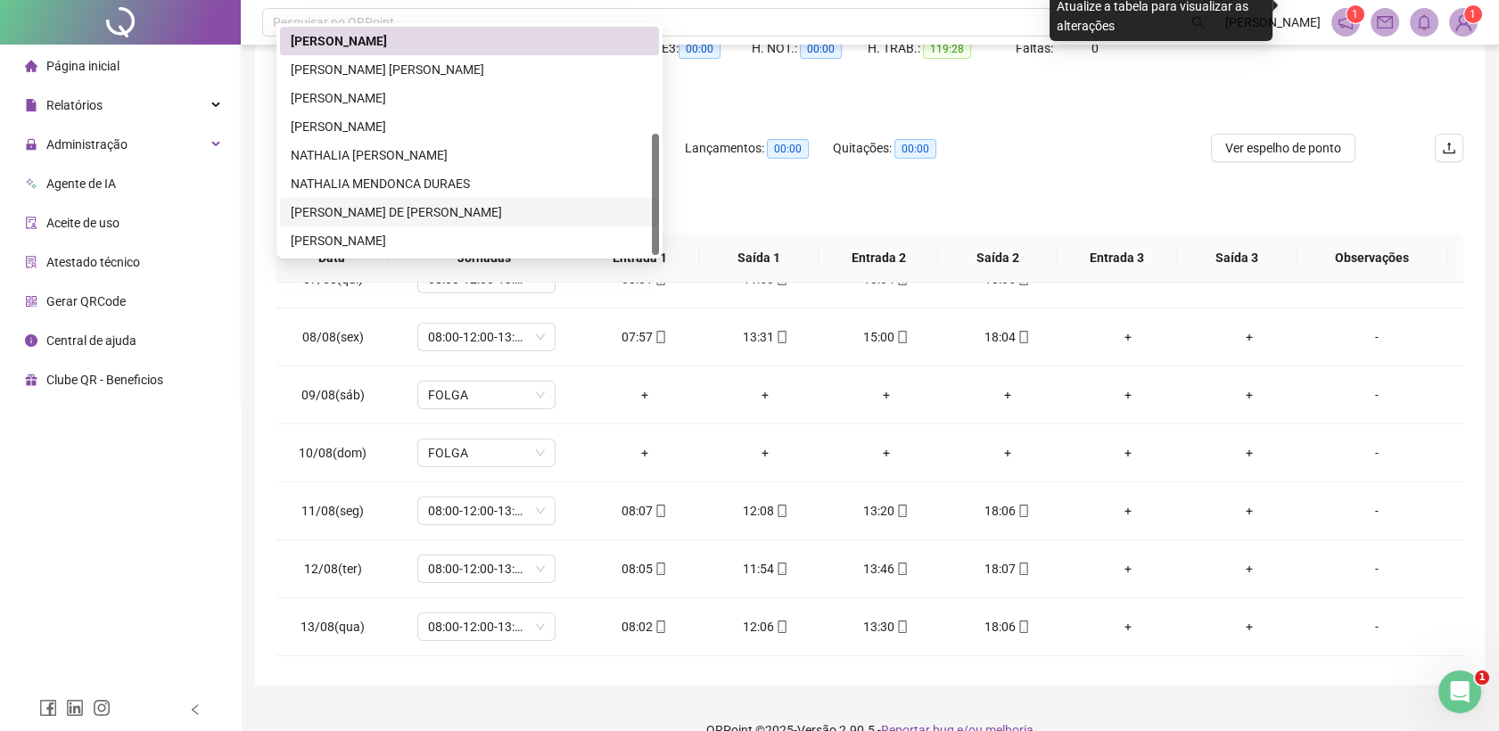
scroll to position [229, 0]
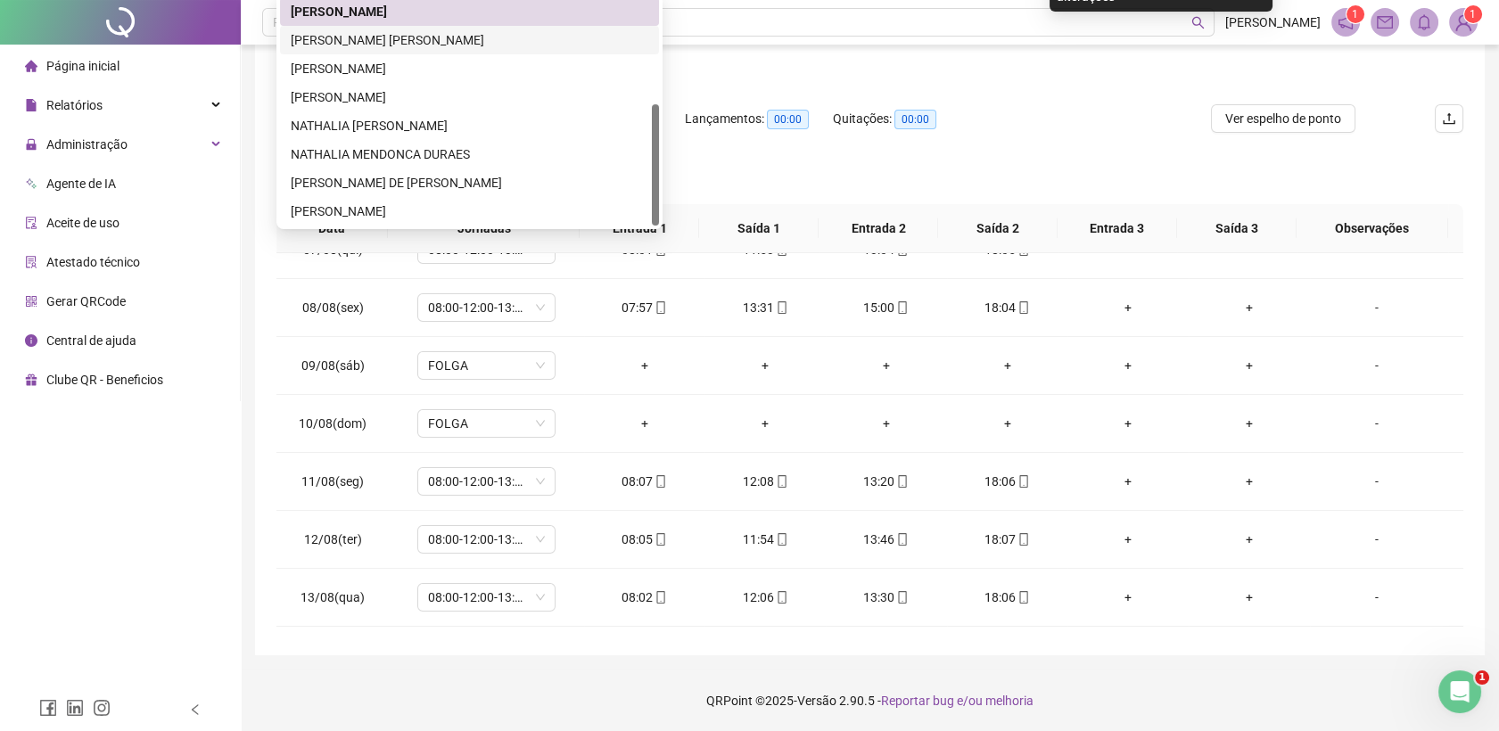
click at [415, 46] on div "[PERSON_NAME] [PERSON_NAME]" at bounding box center [470, 40] width 358 height 20
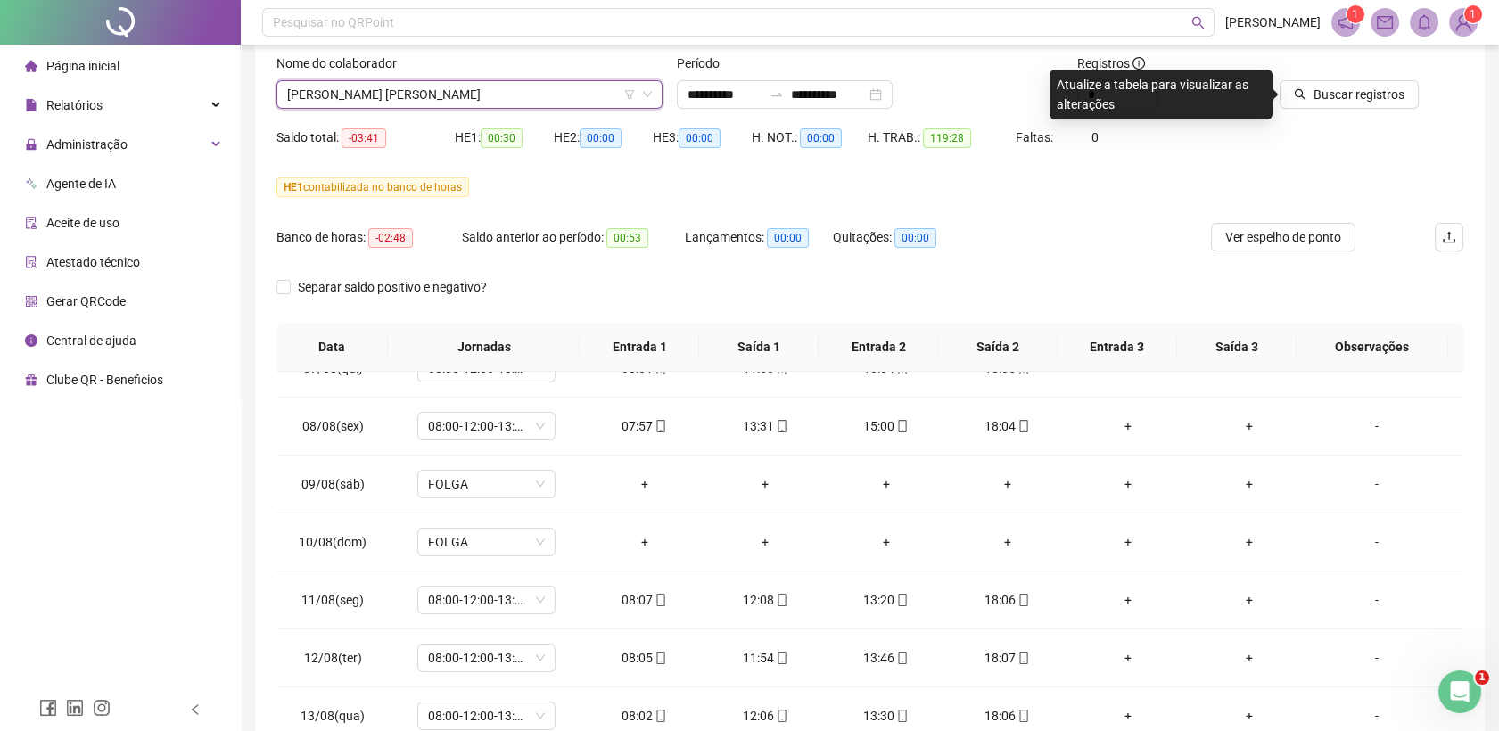
scroll to position [0, 0]
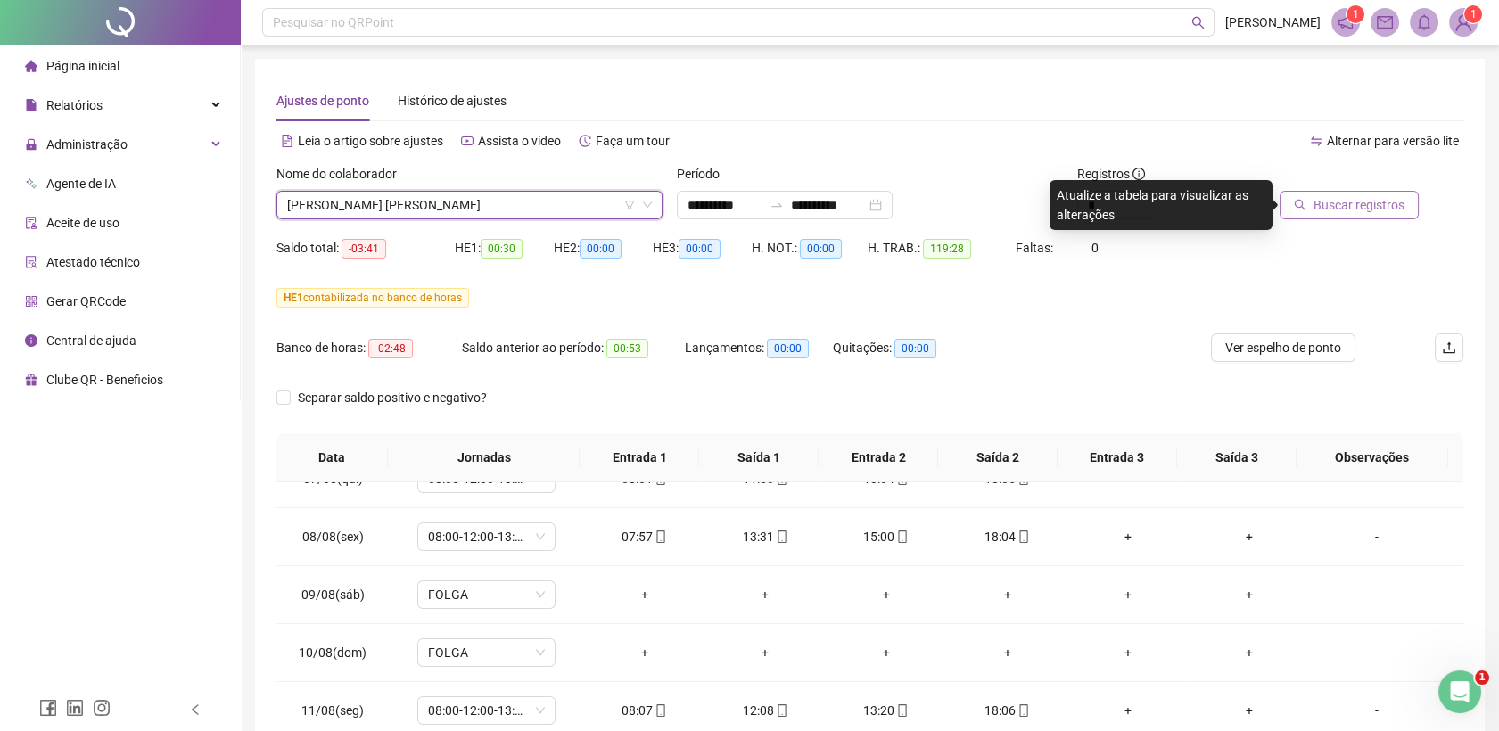
click at [1396, 212] on span "Buscar registros" at bounding box center [1359, 205] width 91 height 20
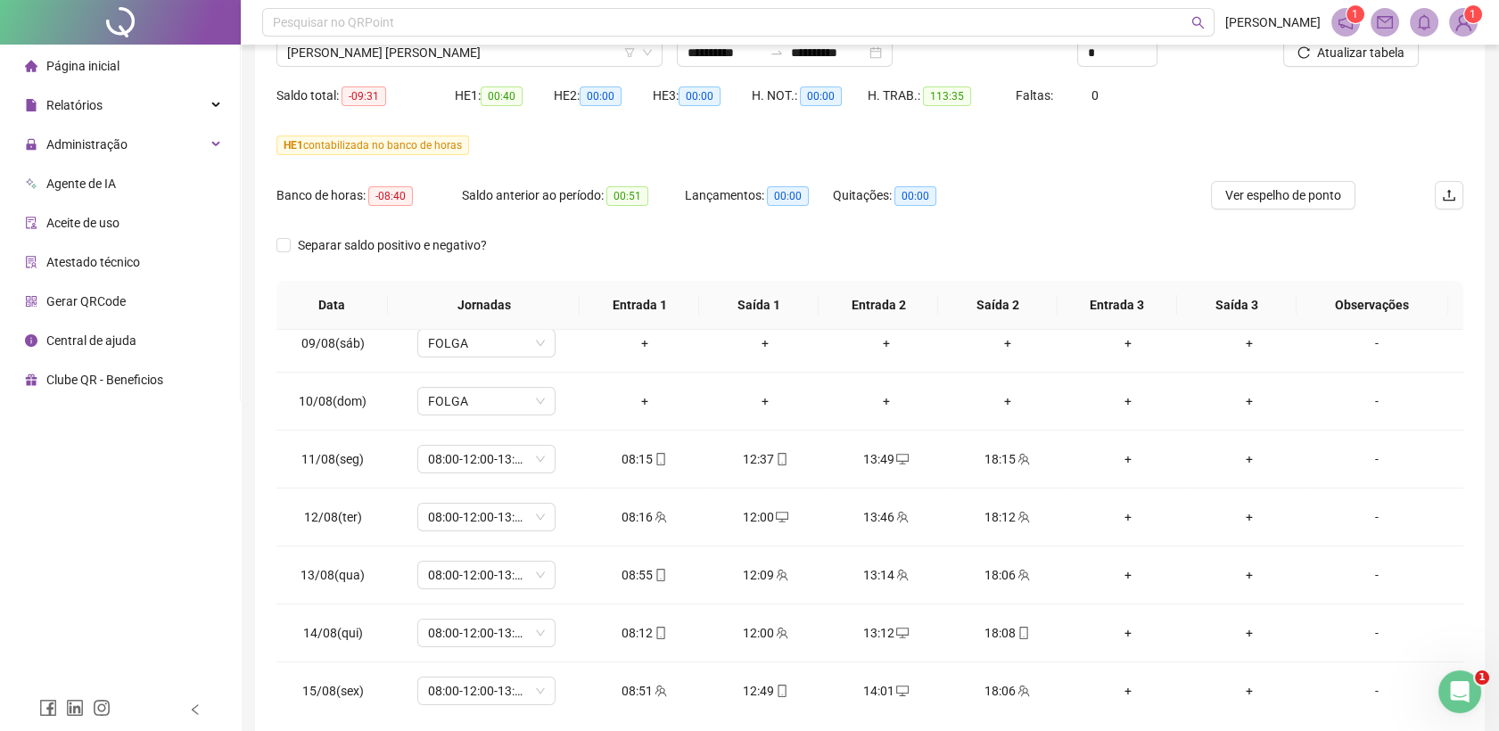
scroll to position [31, 0]
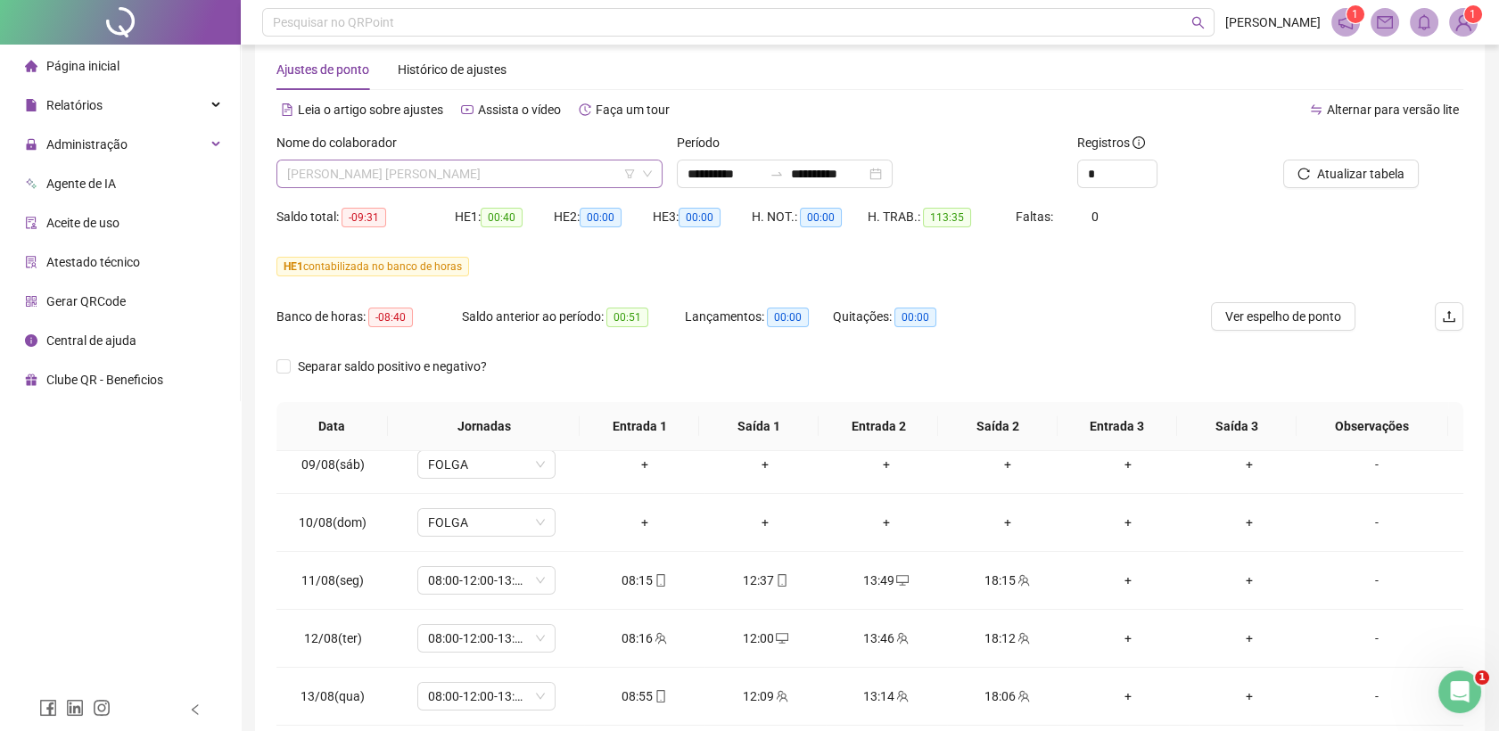
click at [405, 174] on span "[PERSON_NAME] [PERSON_NAME]" at bounding box center [469, 174] width 365 height 27
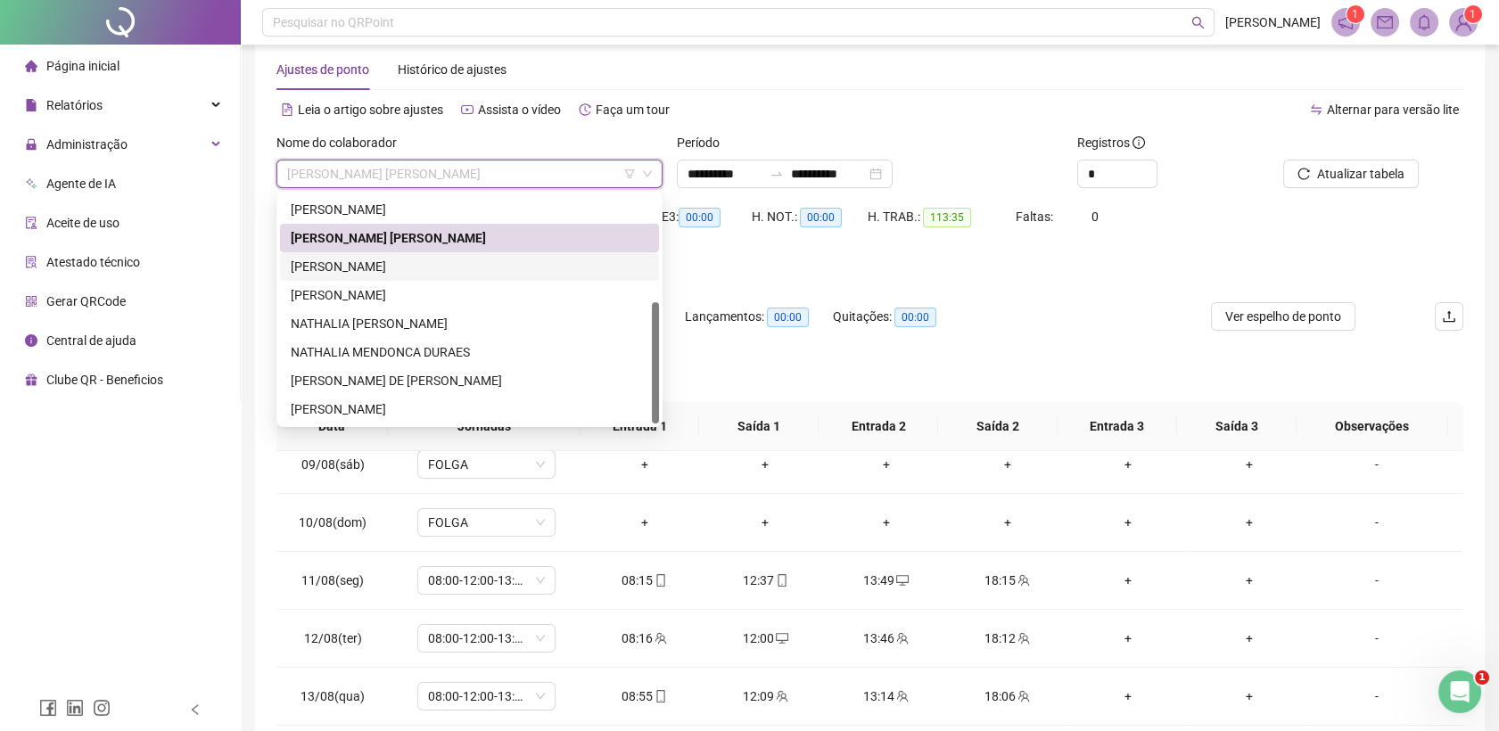
click at [375, 269] on div "[PERSON_NAME]" at bounding box center [470, 267] width 358 height 20
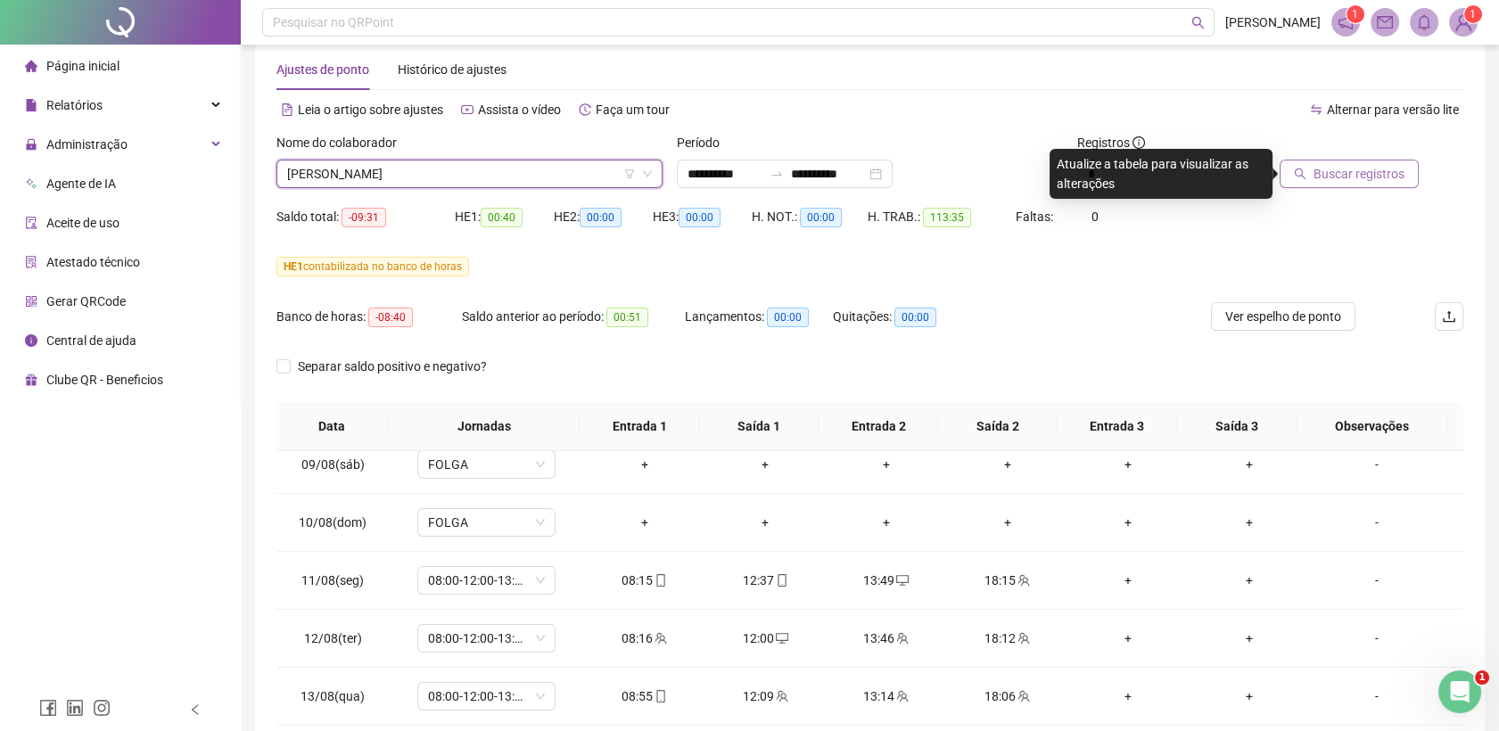
click at [1387, 168] on span "Buscar registros" at bounding box center [1359, 174] width 91 height 20
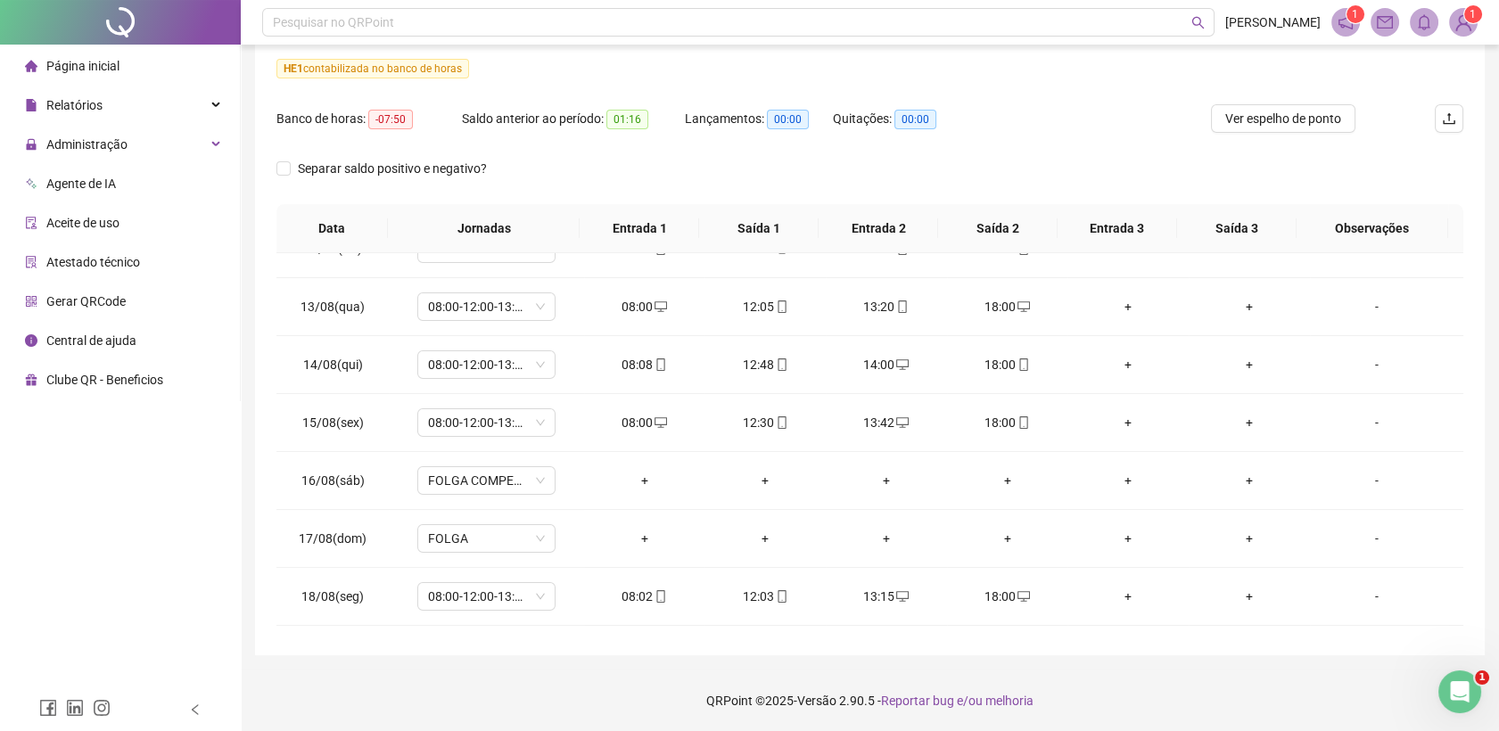
scroll to position [777, 0]
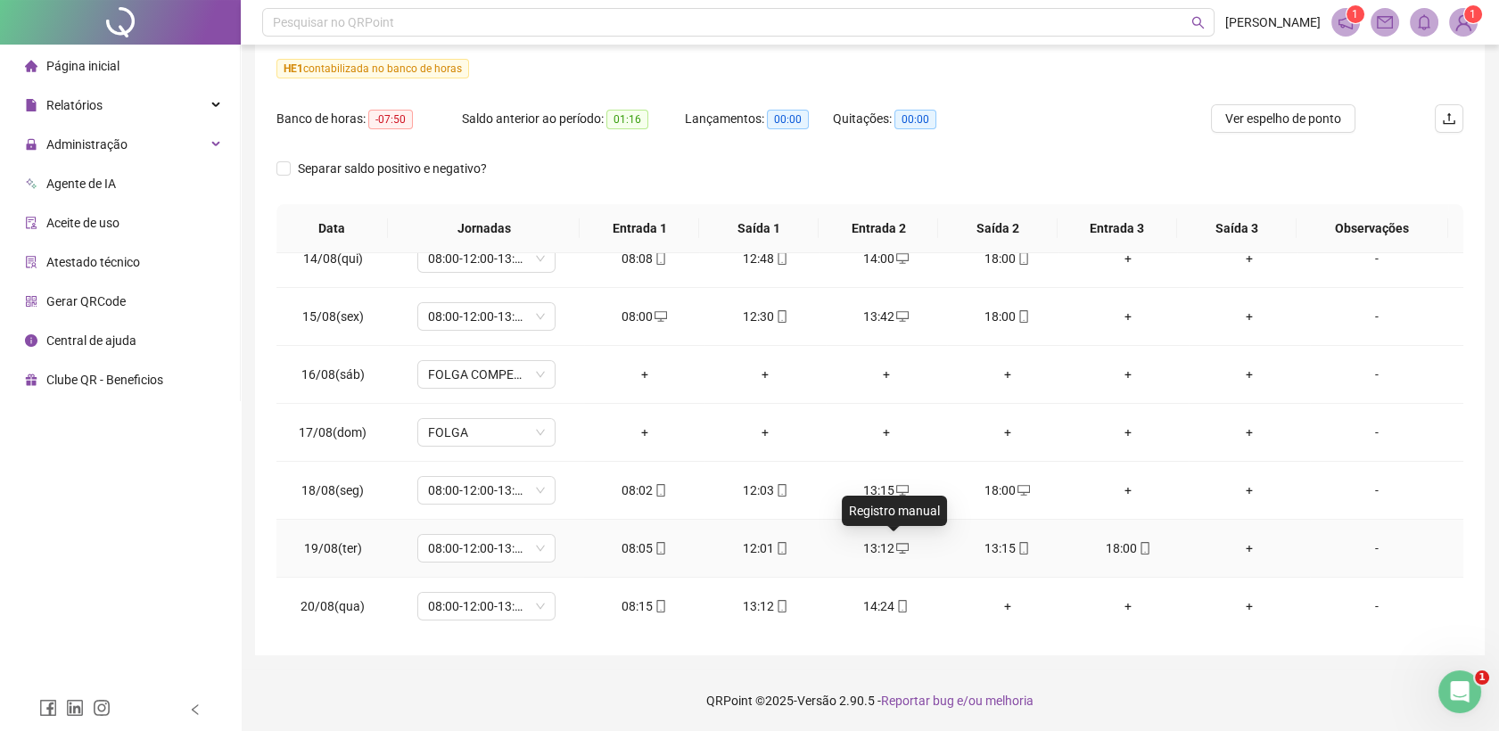
click at [896, 546] on icon "desktop" at bounding box center [902, 548] width 12 height 12
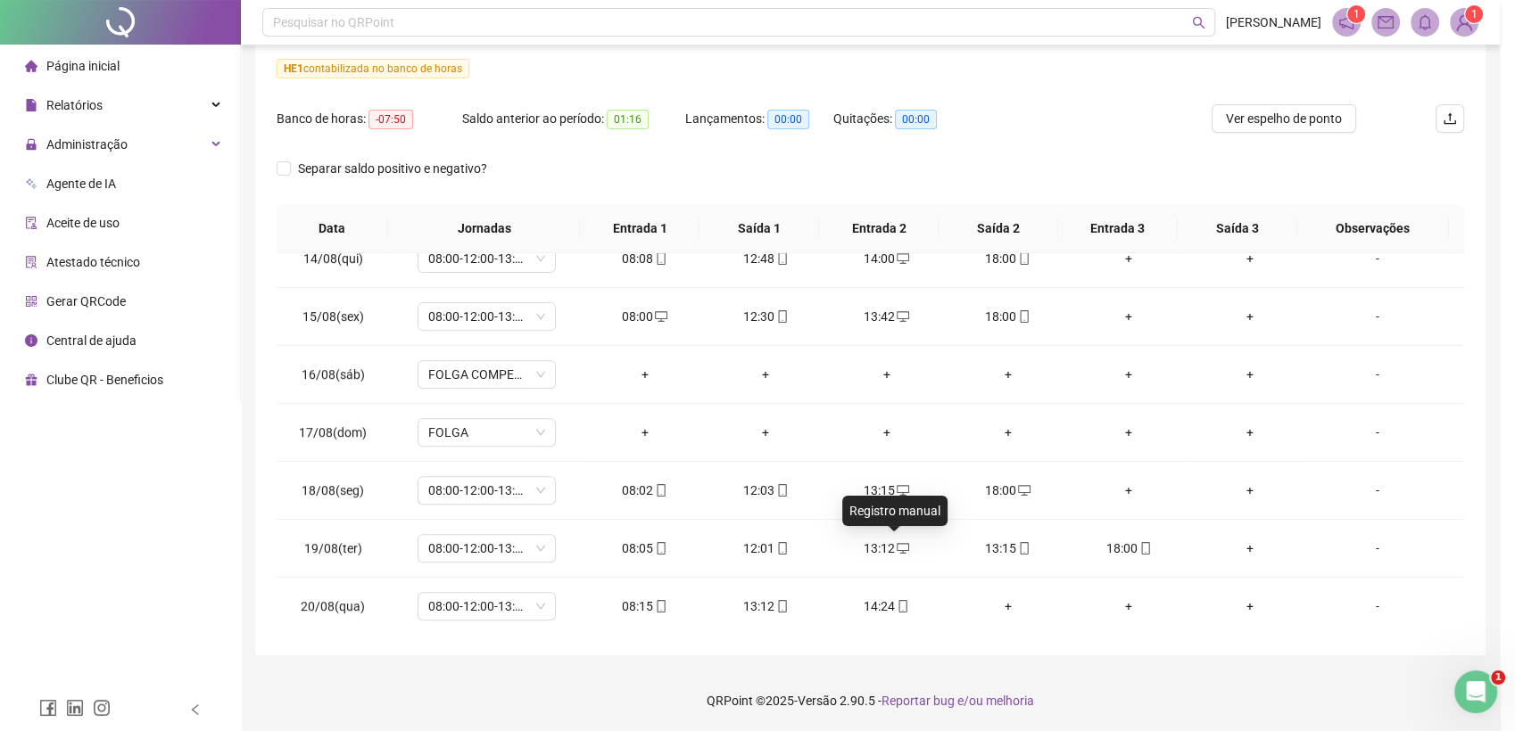
type input "**********"
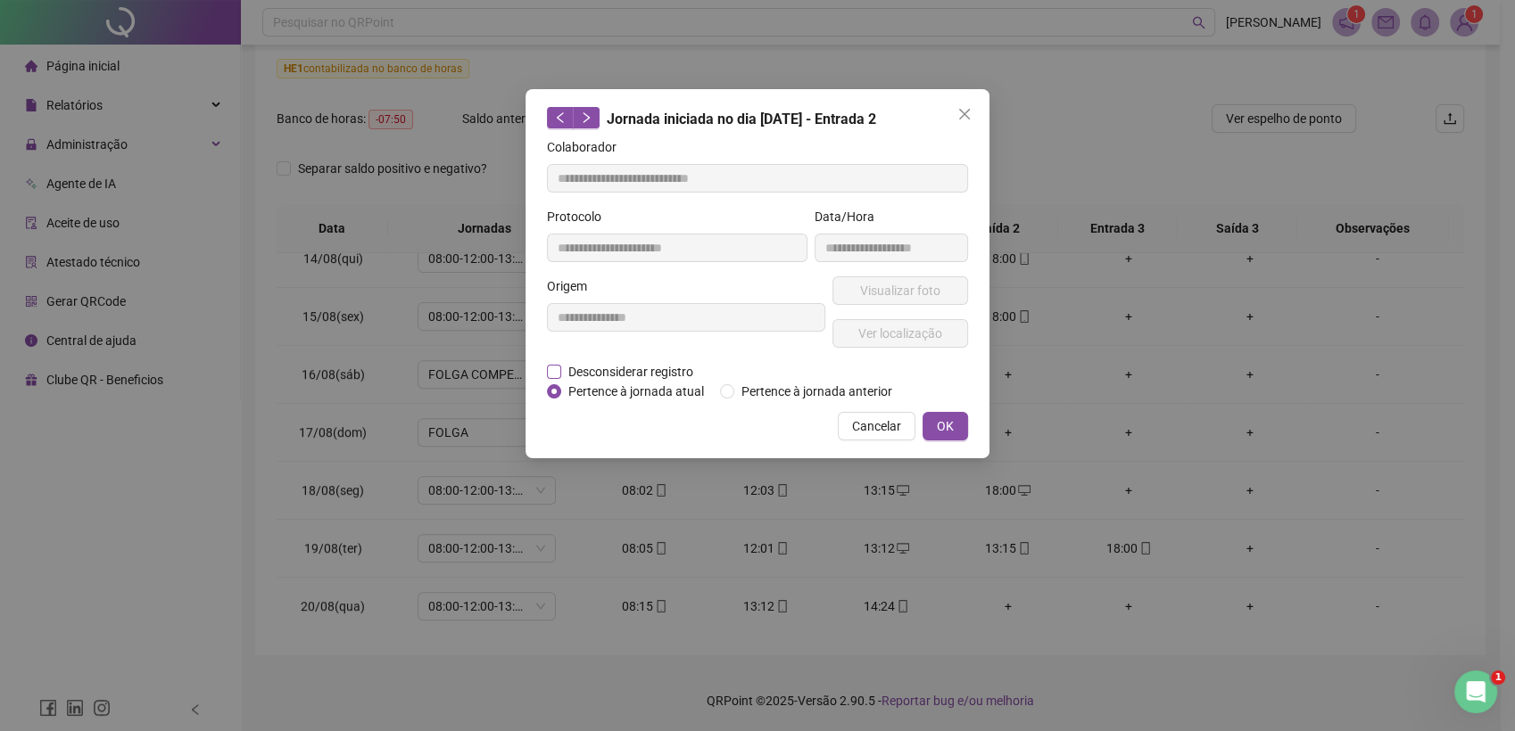
click at [632, 366] on span "Desconsiderar registro" at bounding box center [630, 372] width 139 height 20
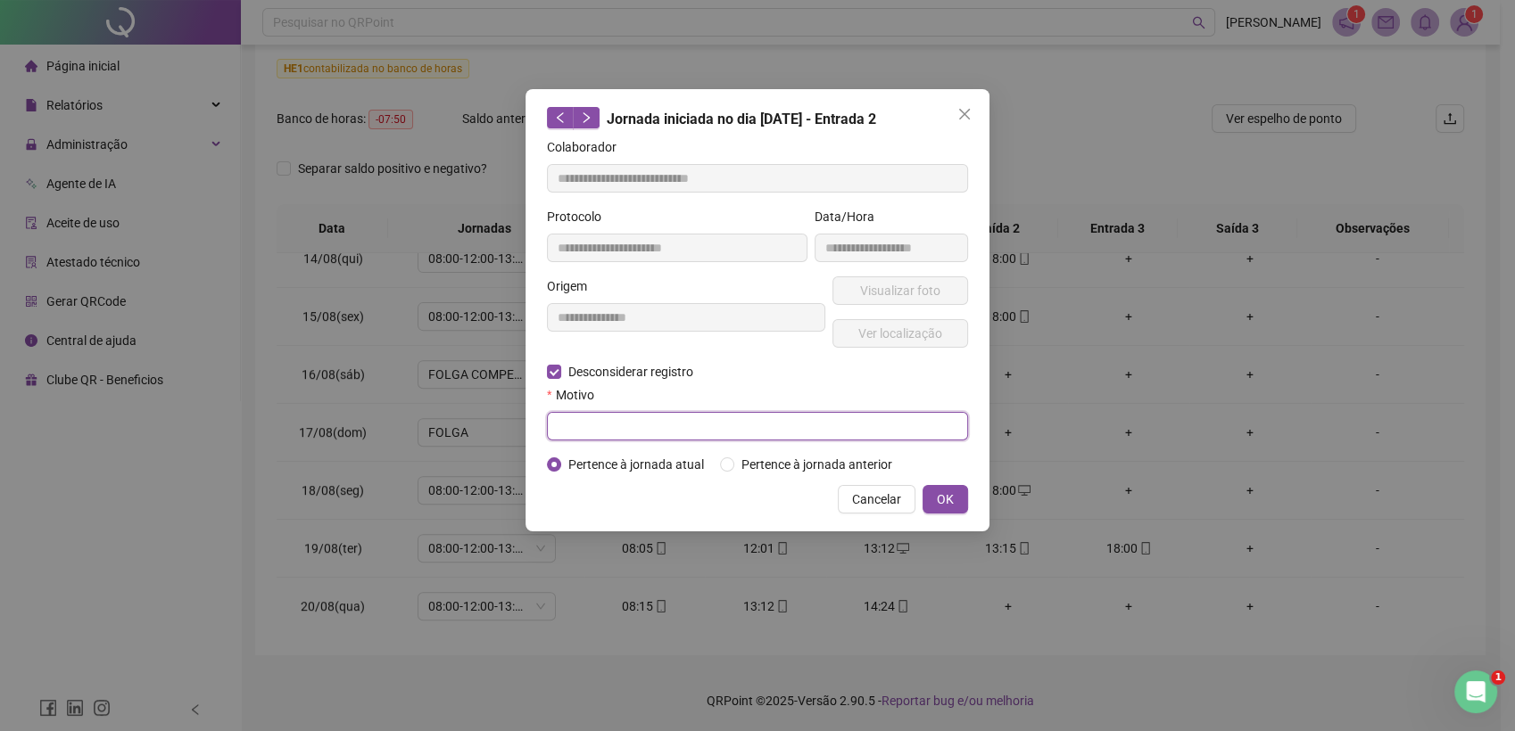
click at [628, 427] on input "text" at bounding box center [757, 426] width 421 height 29
type input "**********"
click at [951, 500] on span "OK" at bounding box center [945, 500] width 17 height 20
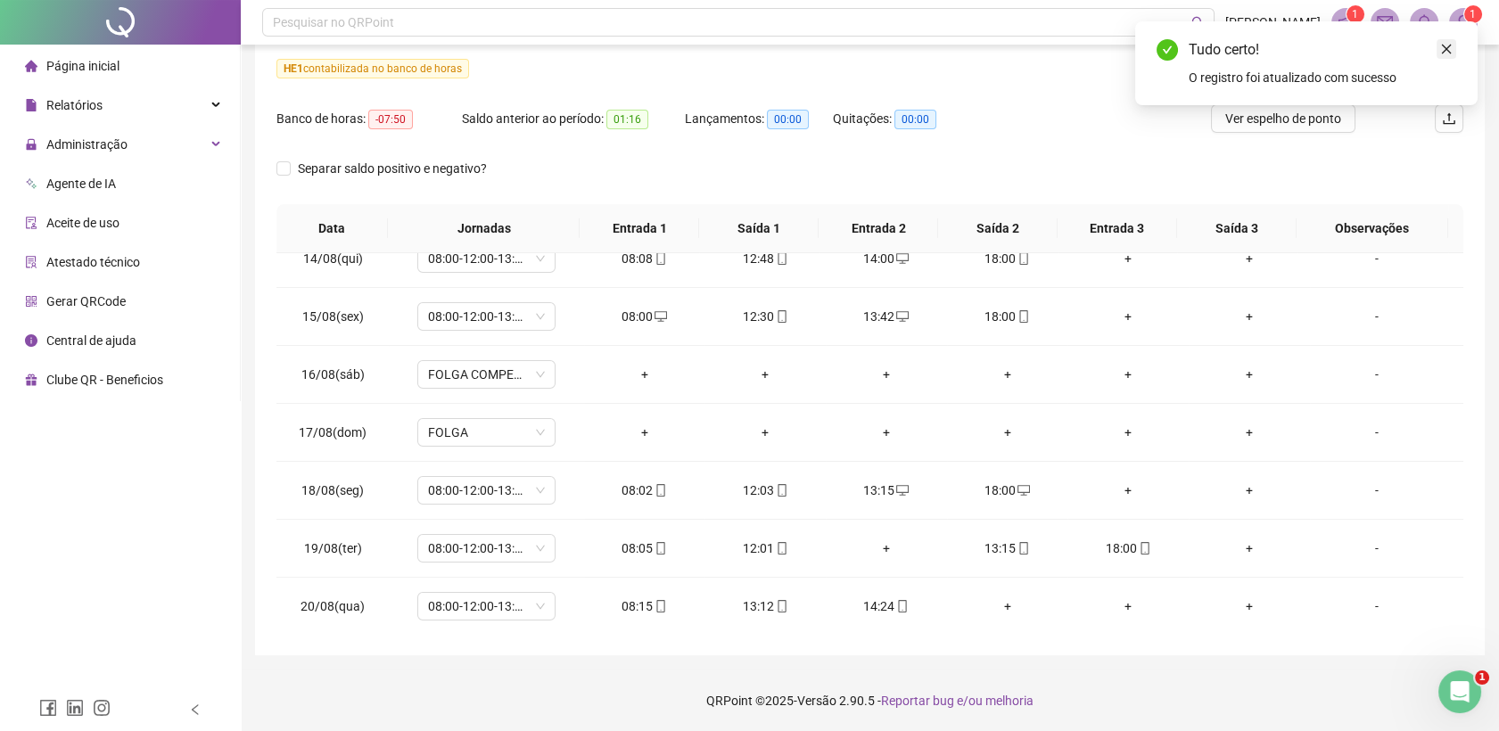
click at [1456, 50] on link "Close" at bounding box center [1447, 49] width 20 height 20
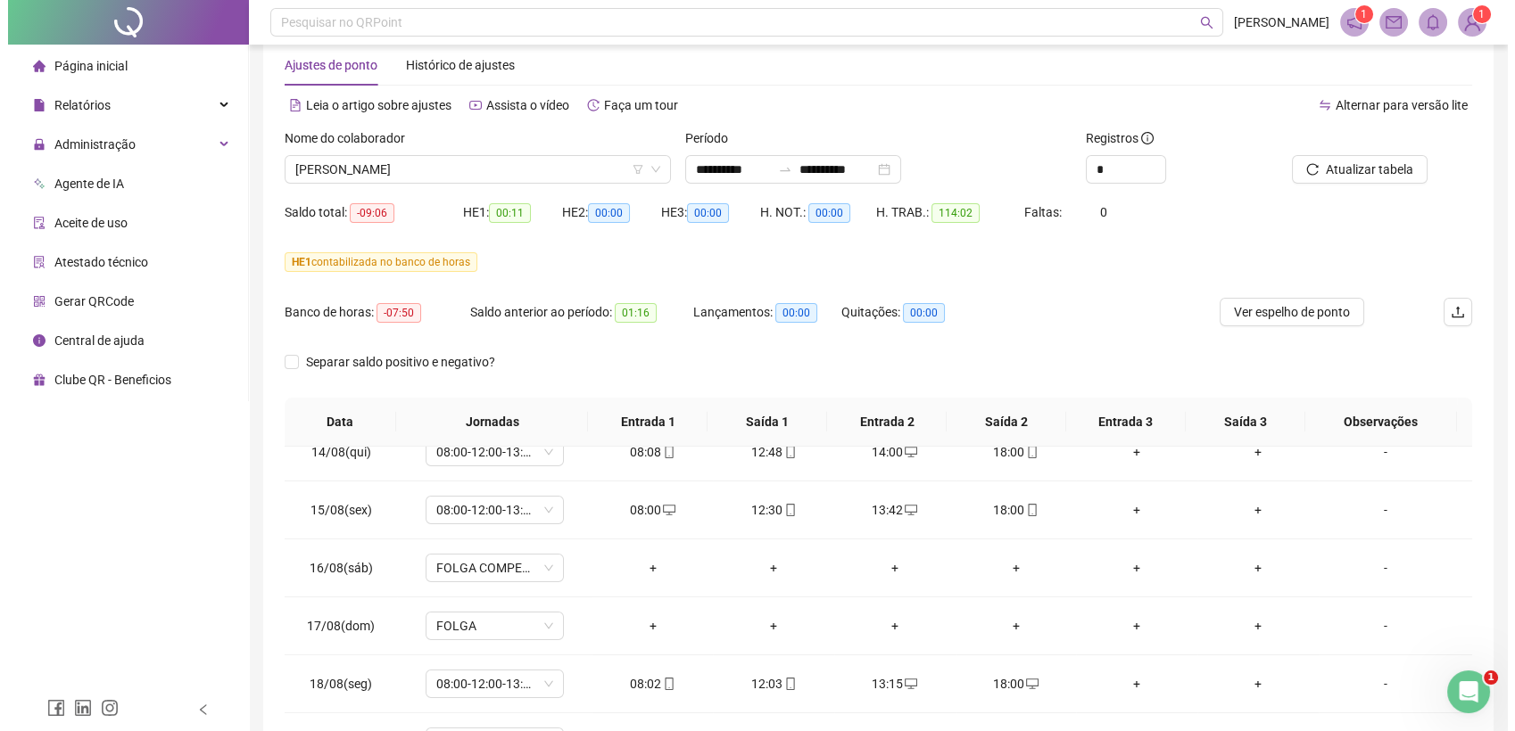
scroll to position [31, 0]
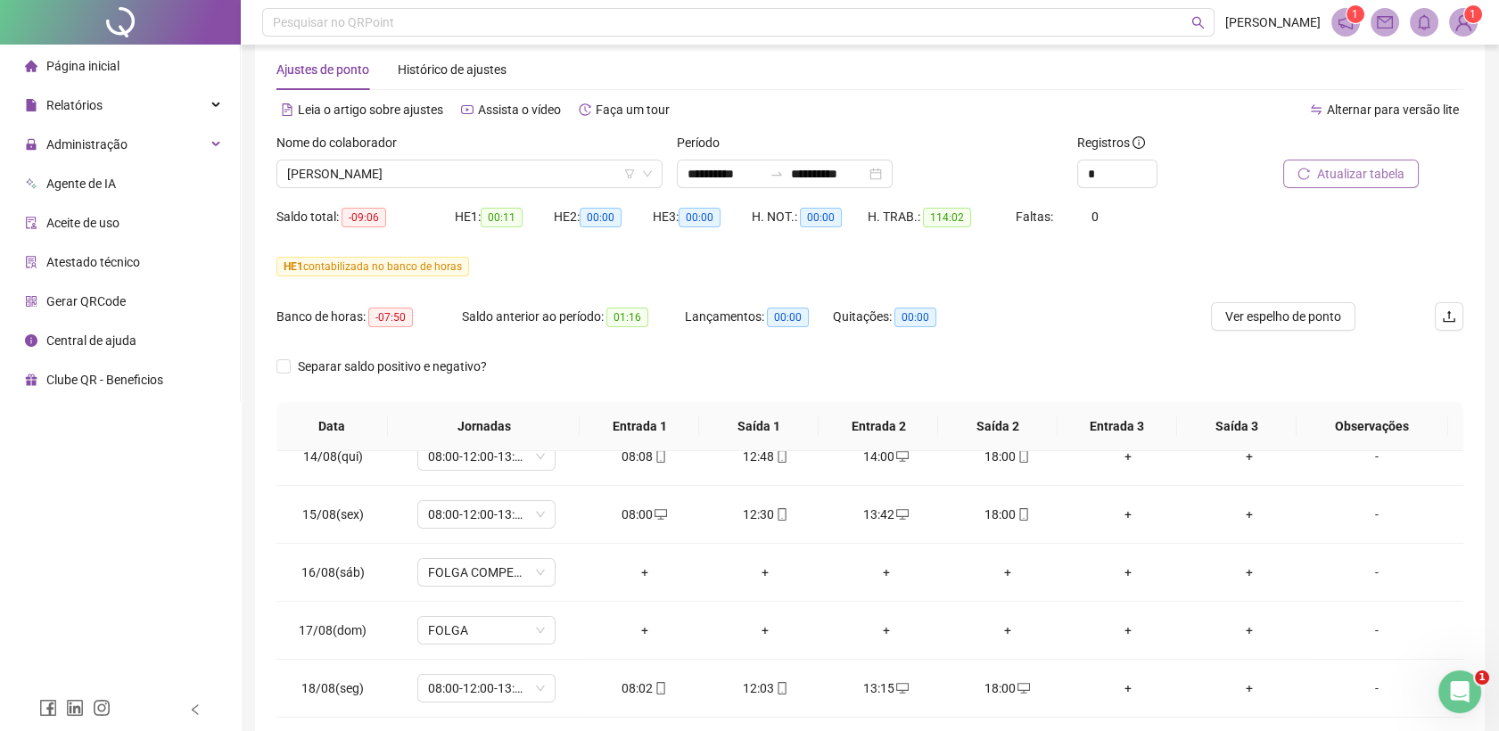
click at [1352, 174] on span "Atualizar tabela" at bounding box center [1360, 174] width 87 height 20
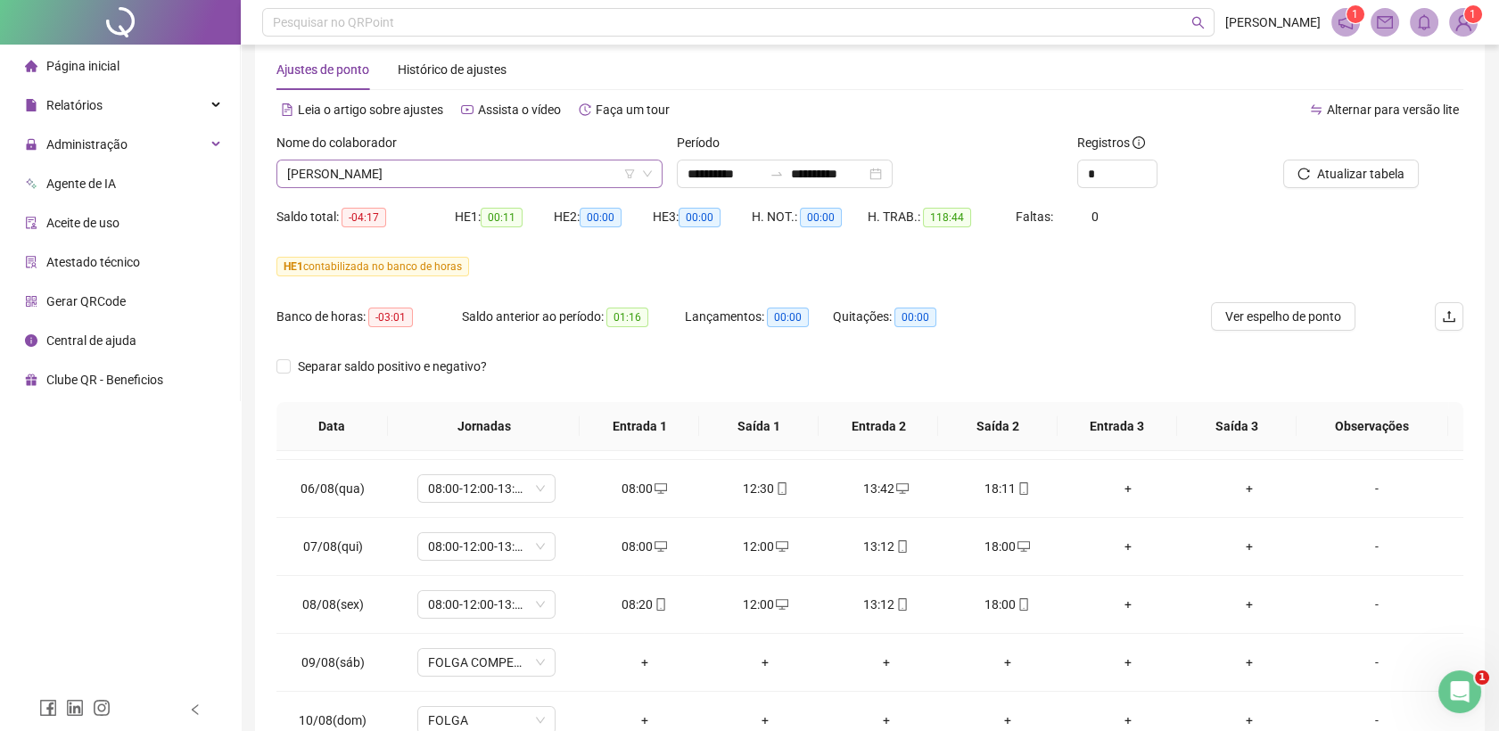
click at [450, 180] on span "[PERSON_NAME]" at bounding box center [469, 174] width 365 height 27
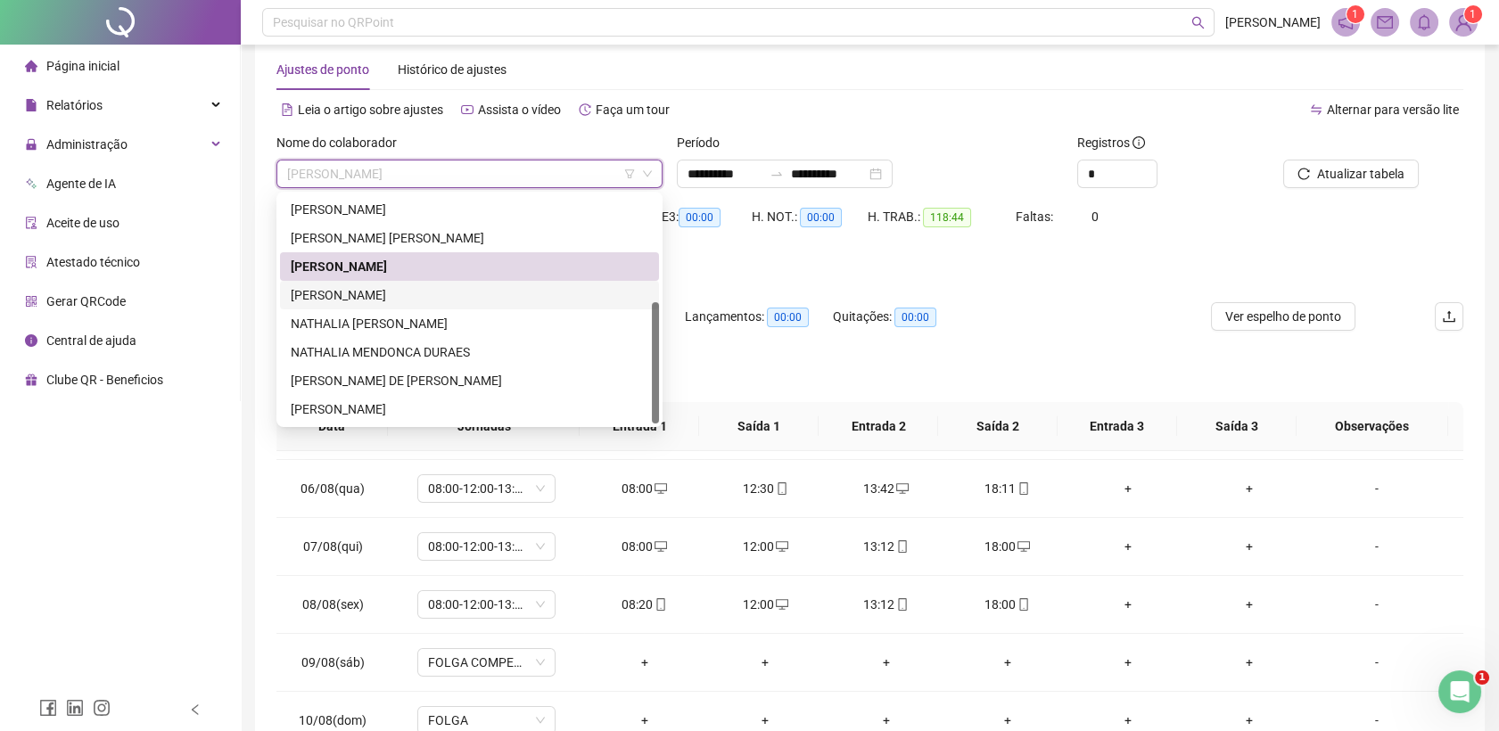
click at [385, 294] on div "[PERSON_NAME]" at bounding box center [470, 295] width 358 height 20
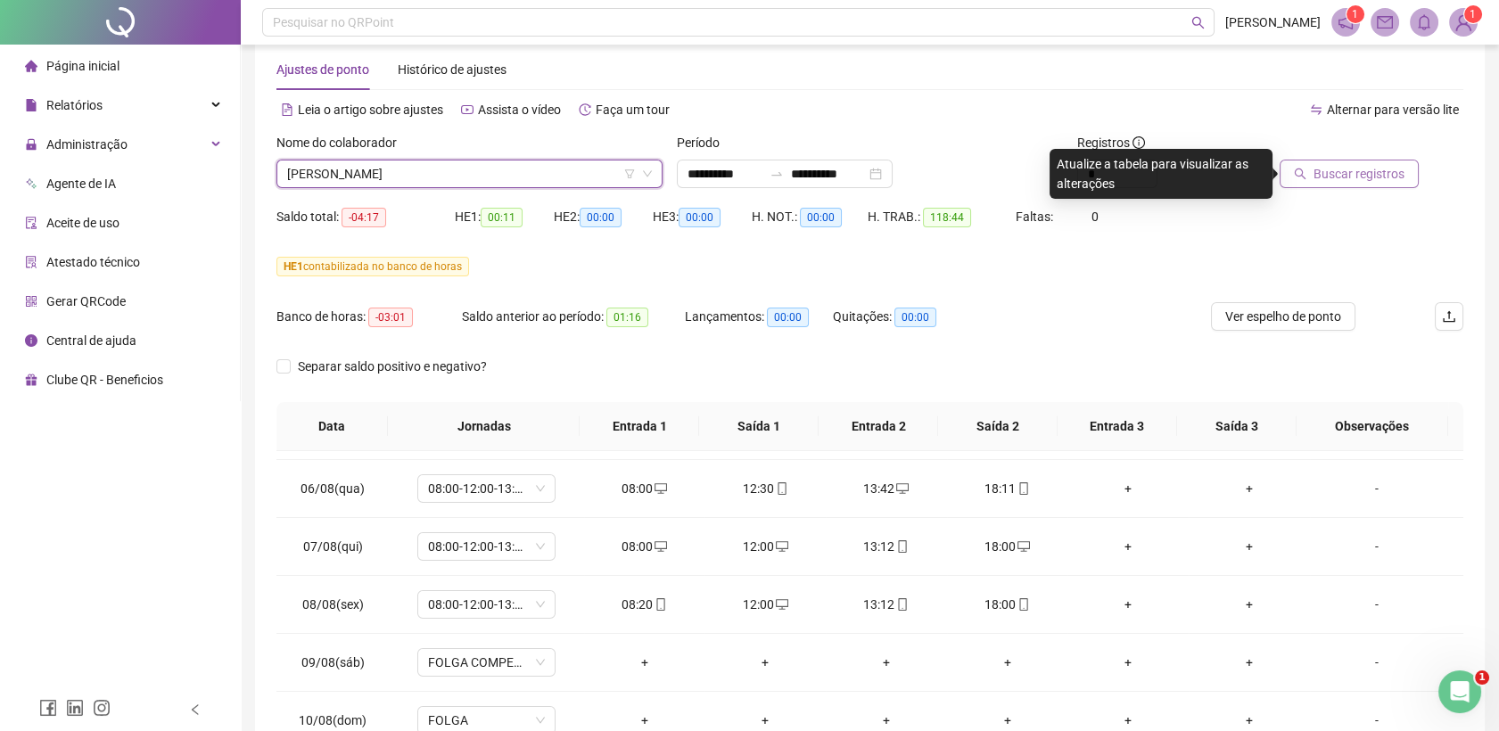
click at [1387, 168] on span "Buscar registros" at bounding box center [1359, 174] width 91 height 20
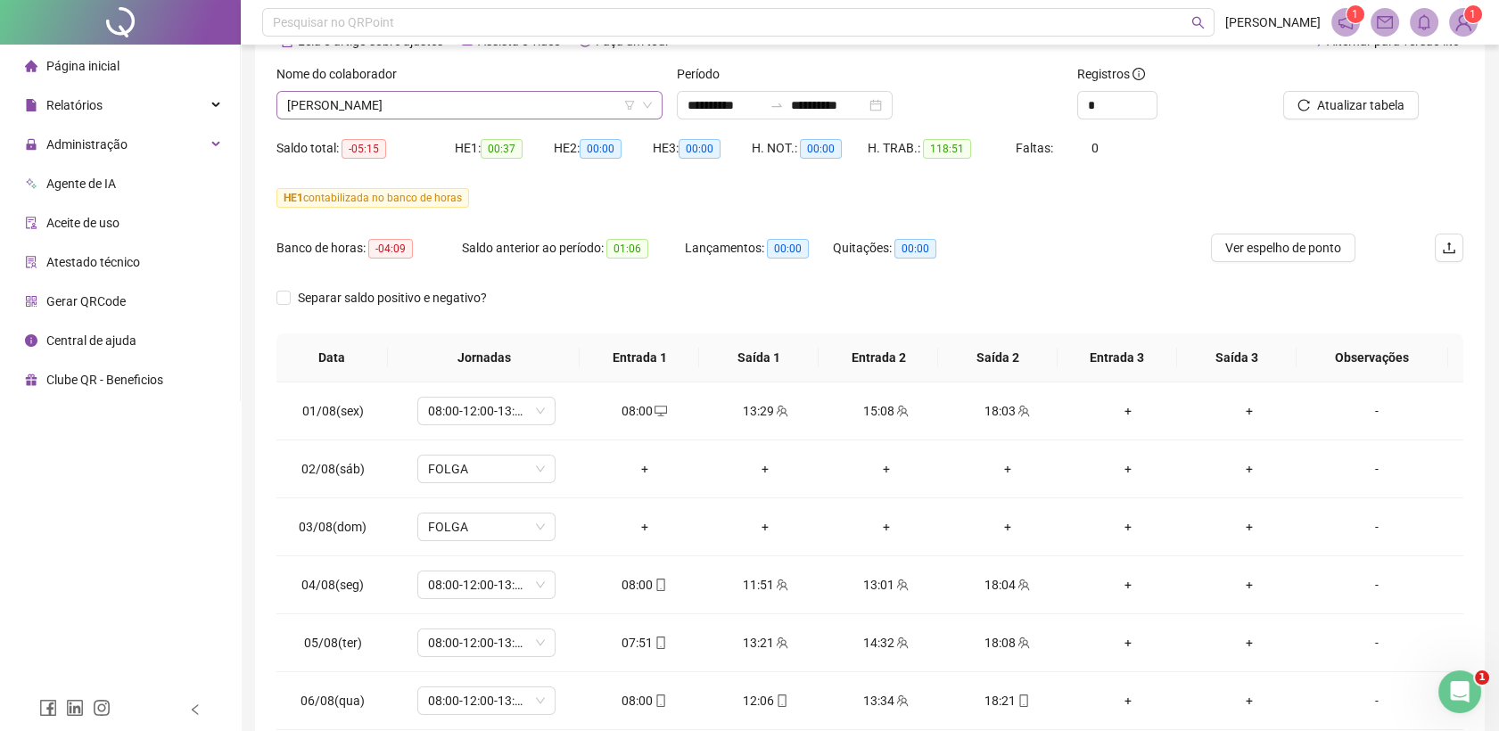
scroll to position [0, 0]
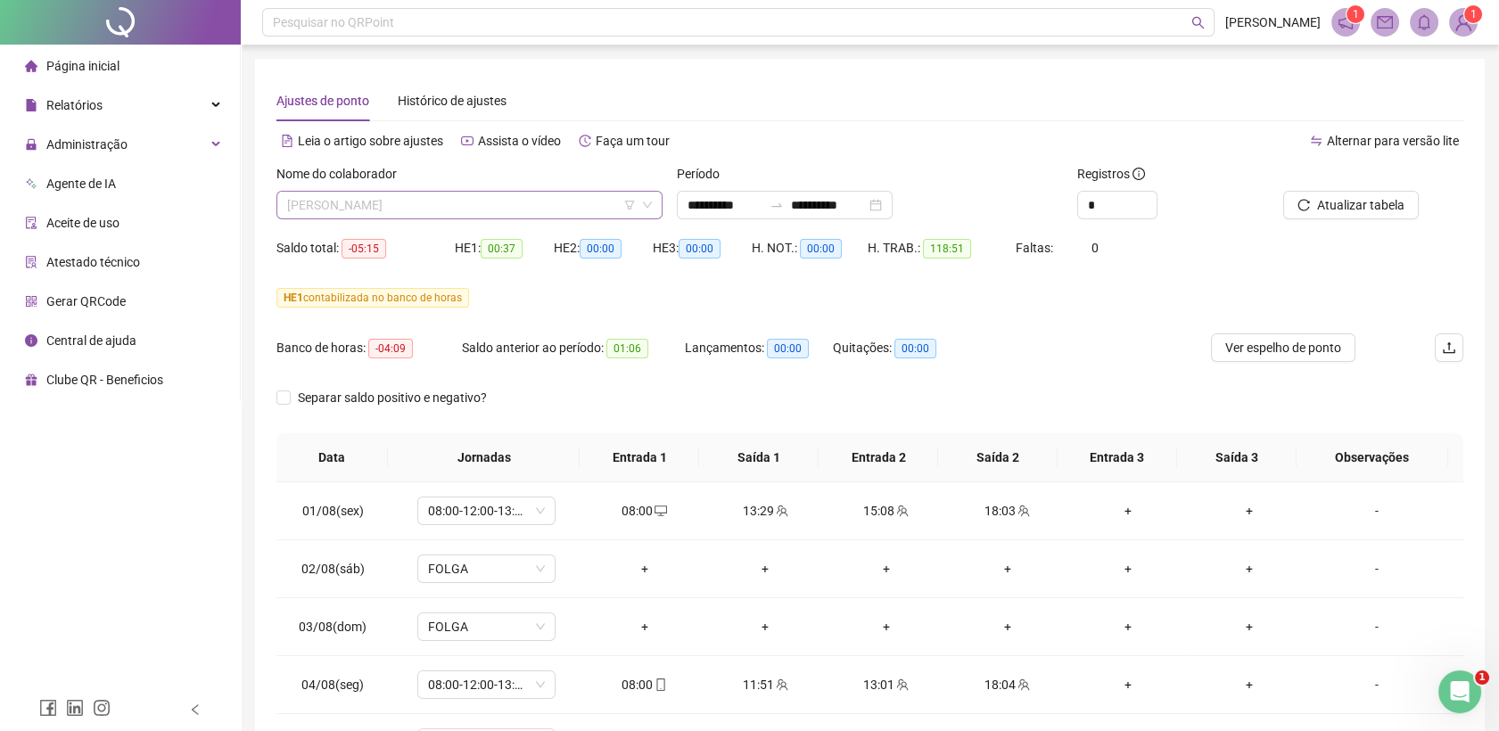
click at [452, 204] on span "[PERSON_NAME]" at bounding box center [469, 205] width 365 height 27
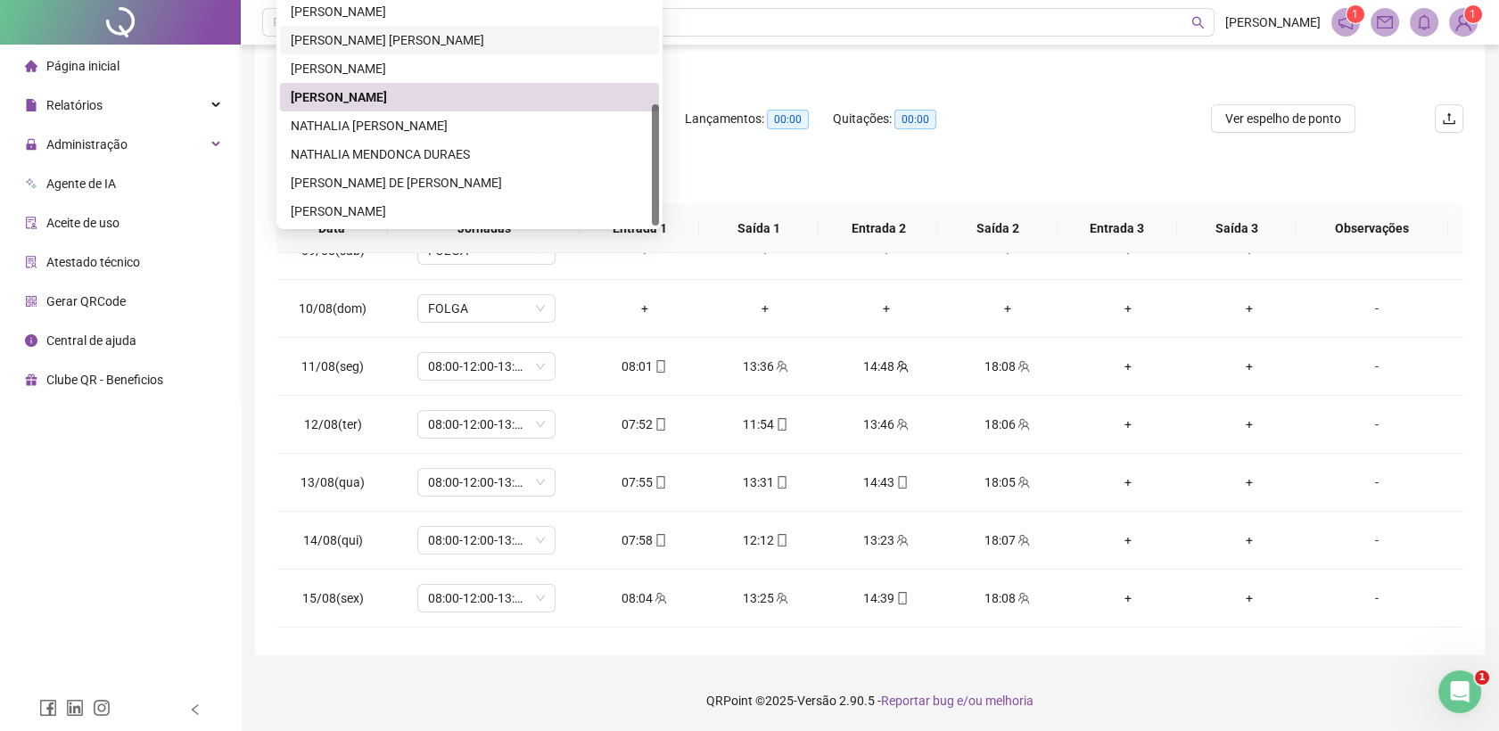
scroll to position [777, 0]
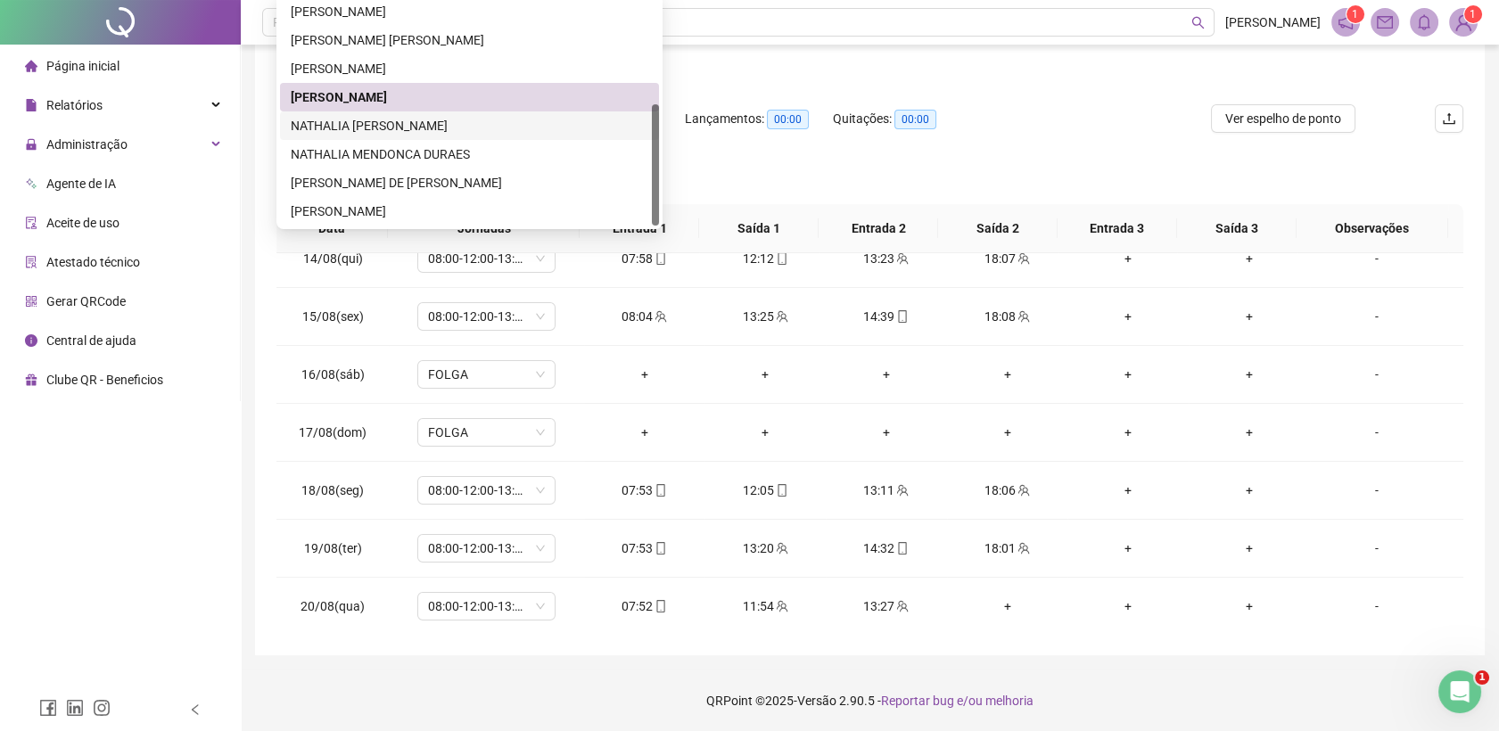
click at [468, 118] on div "NATHALIA [PERSON_NAME]" at bounding box center [470, 126] width 358 height 20
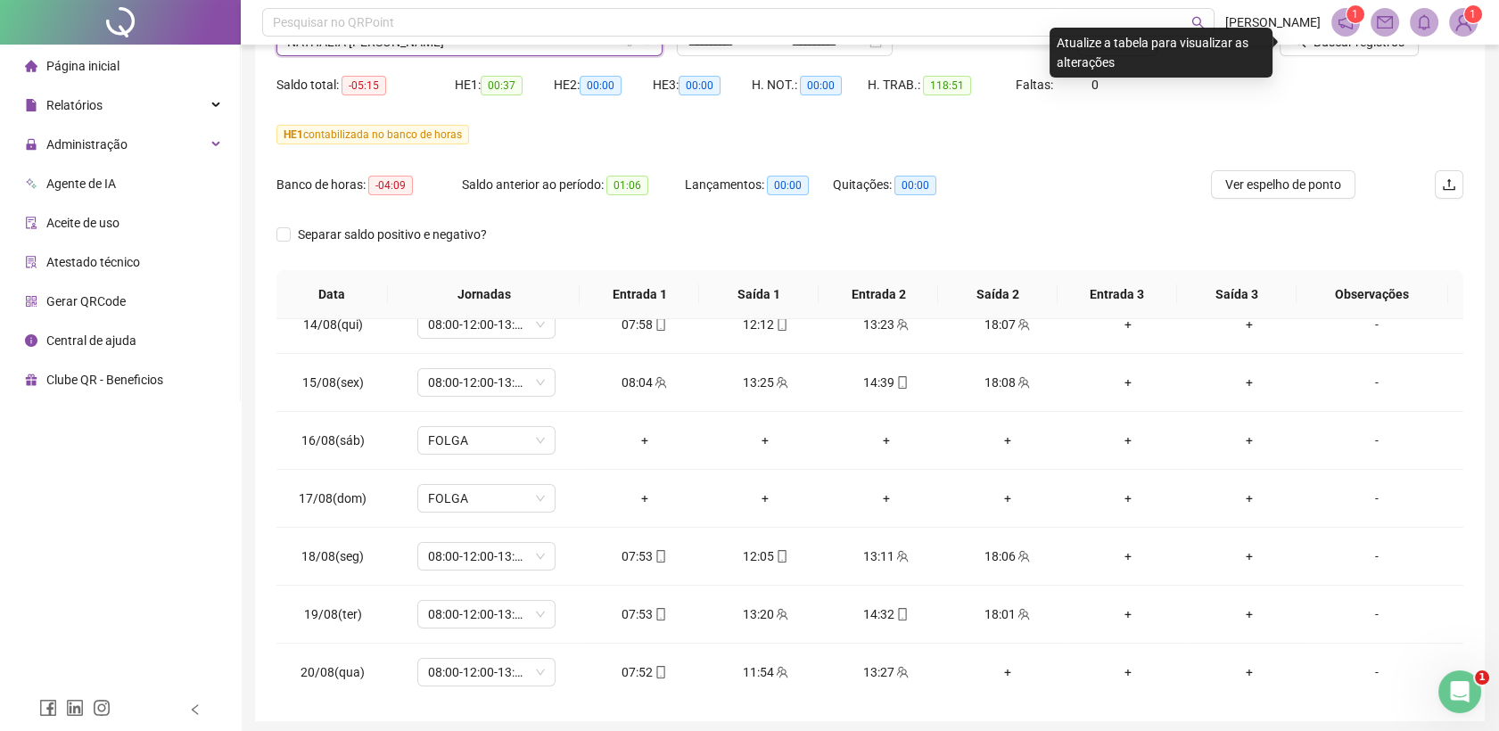
scroll to position [31, 0]
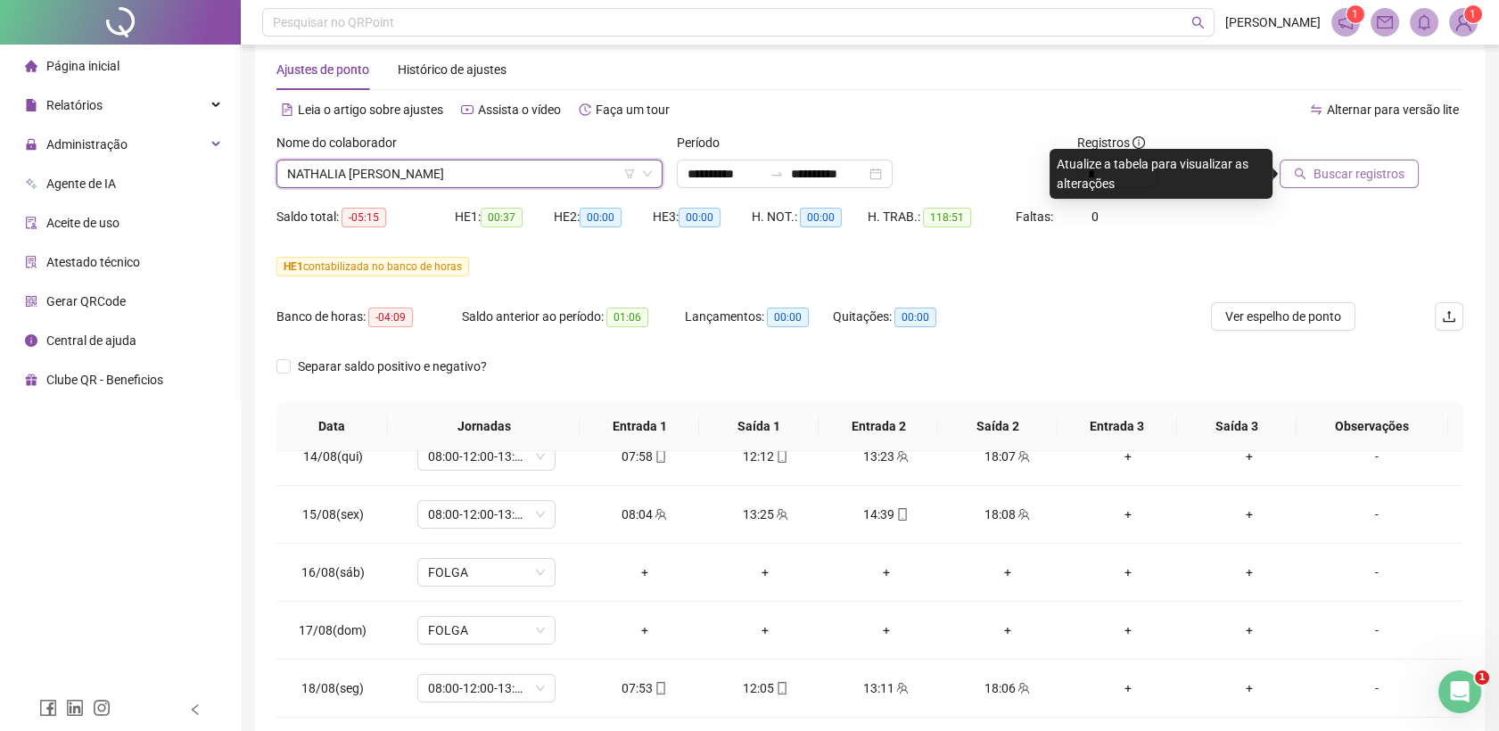
click at [1367, 178] on span "Buscar registros" at bounding box center [1359, 174] width 91 height 20
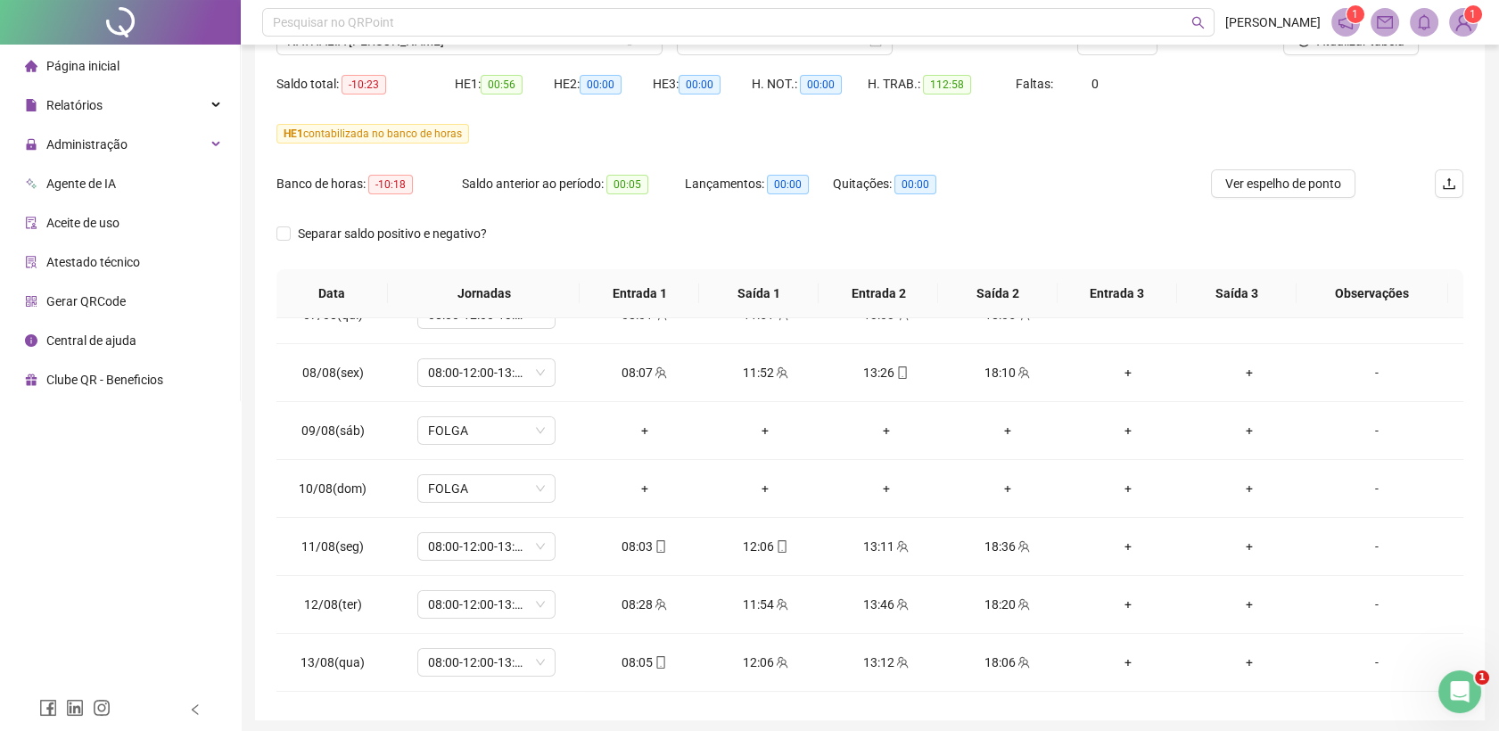
scroll to position [130, 0]
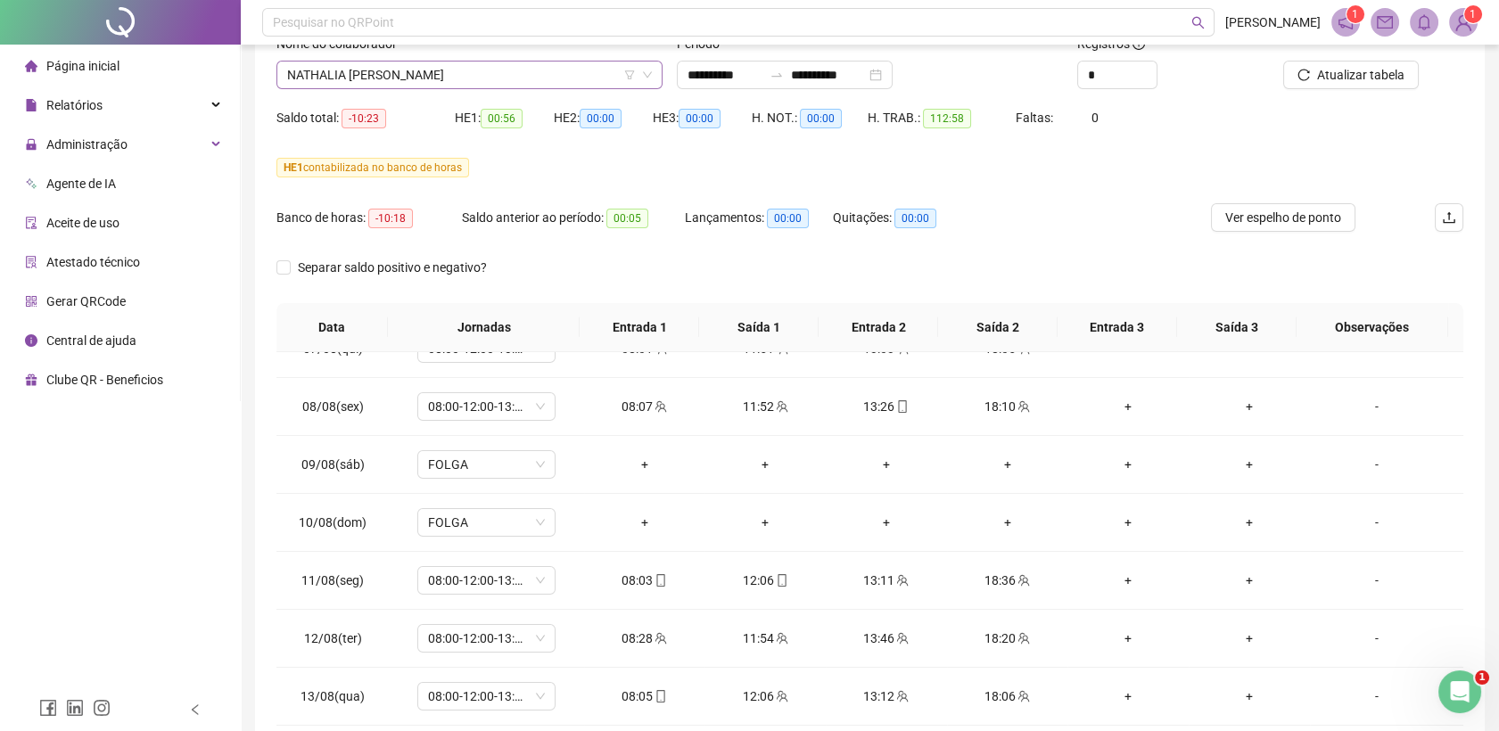
click at [443, 72] on span "NATHALIA [PERSON_NAME]" at bounding box center [469, 75] width 365 height 27
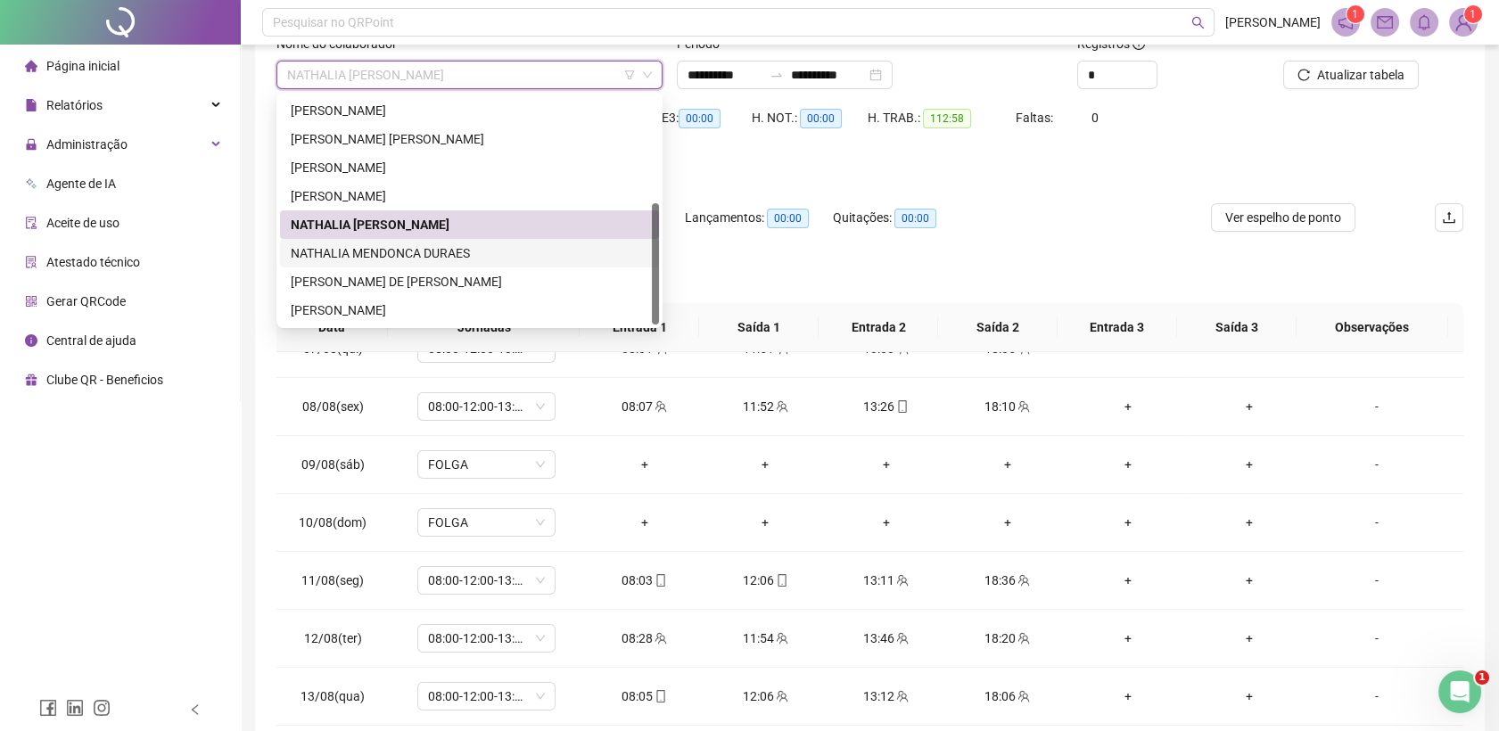
click at [398, 259] on div "NATHALIA MENDONCA DURAES" at bounding box center [470, 254] width 358 height 20
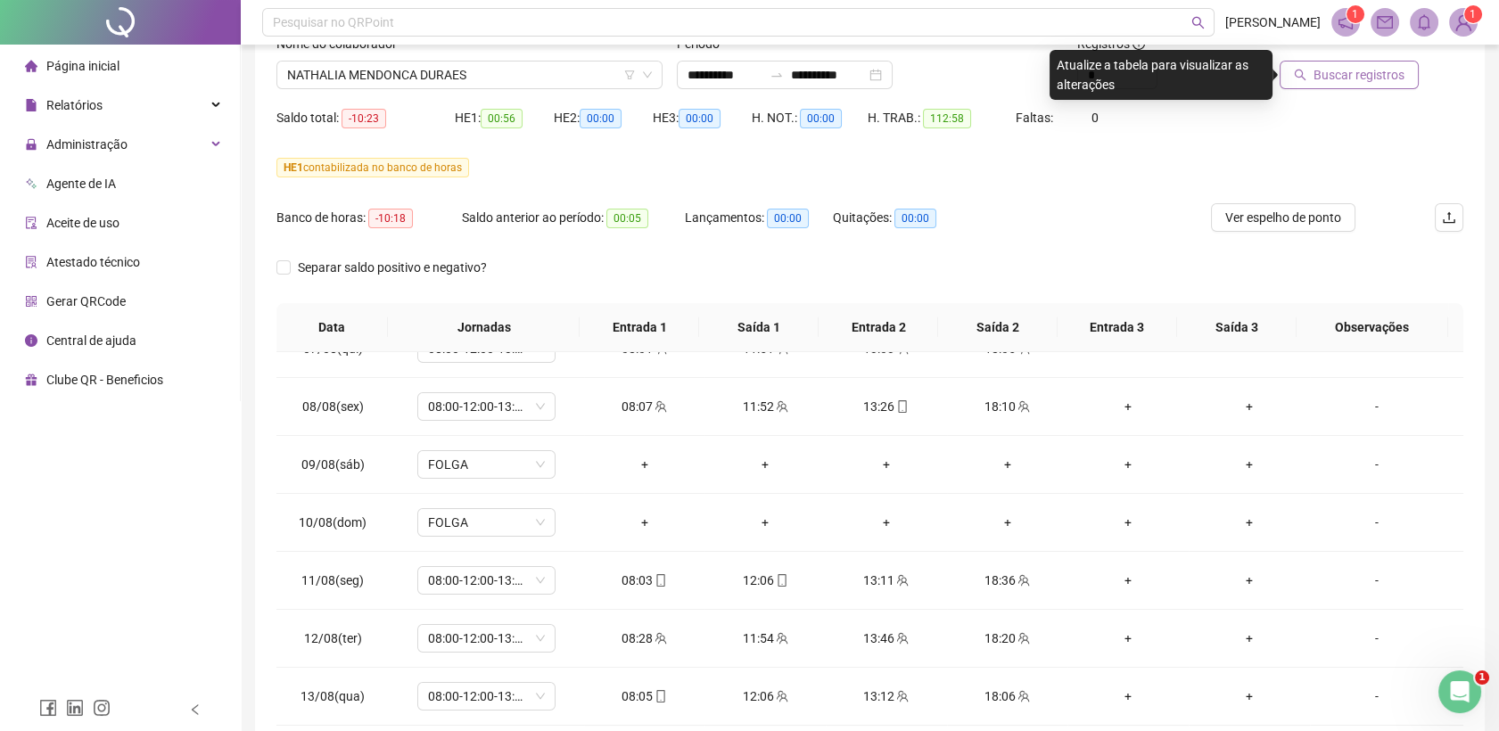
click at [1341, 62] on button "Buscar registros" at bounding box center [1349, 75] width 139 height 29
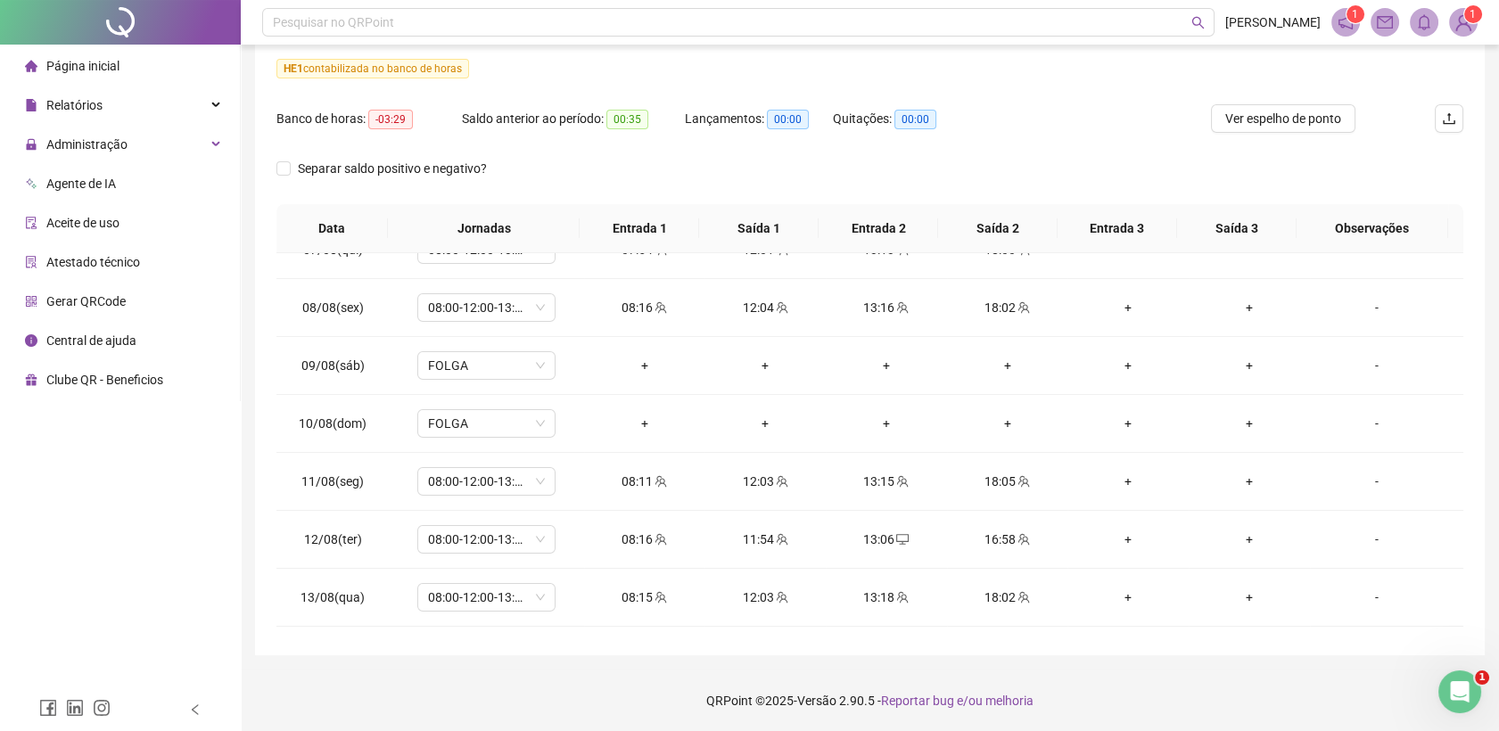
scroll to position [0, 0]
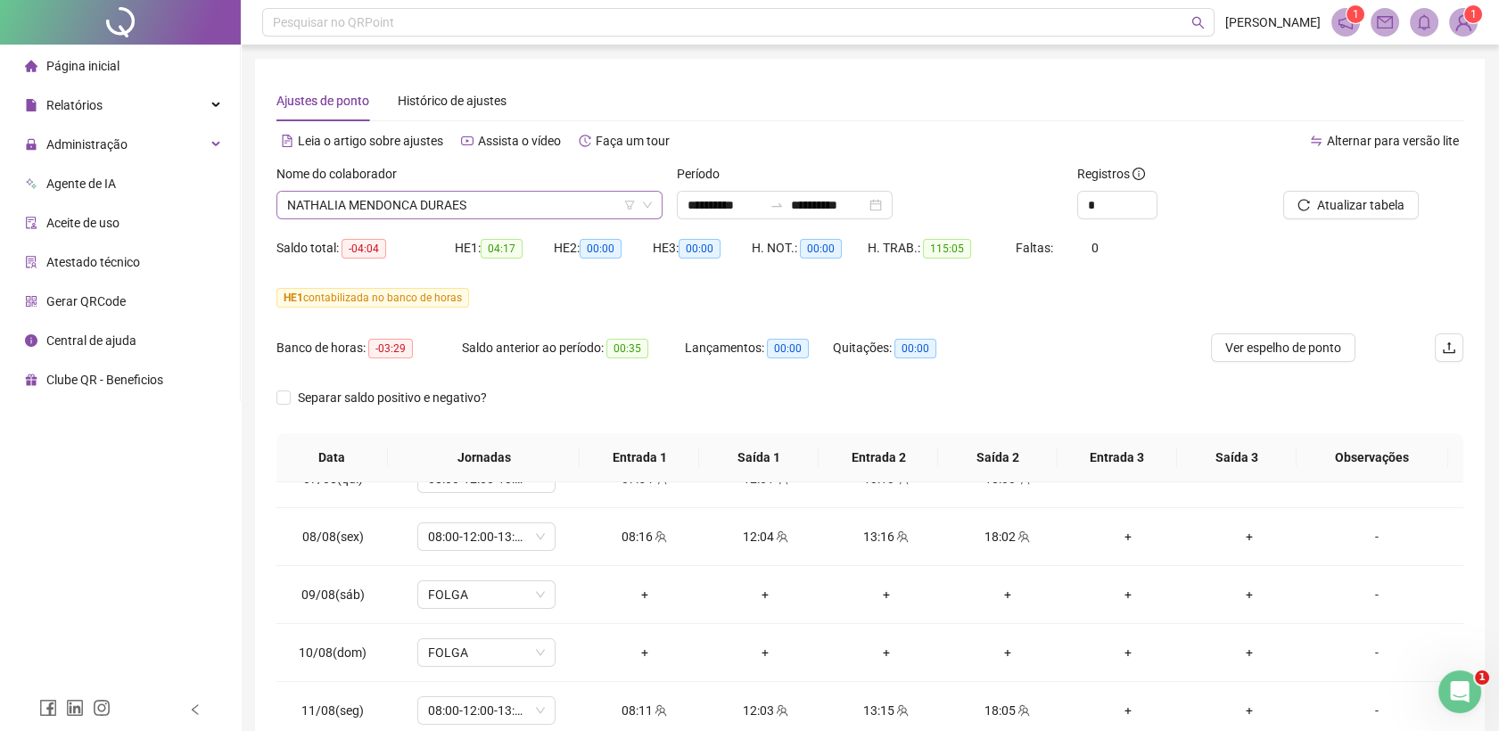
click at [467, 198] on span "NATHALIA MENDONCA DURAES" at bounding box center [469, 205] width 365 height 27
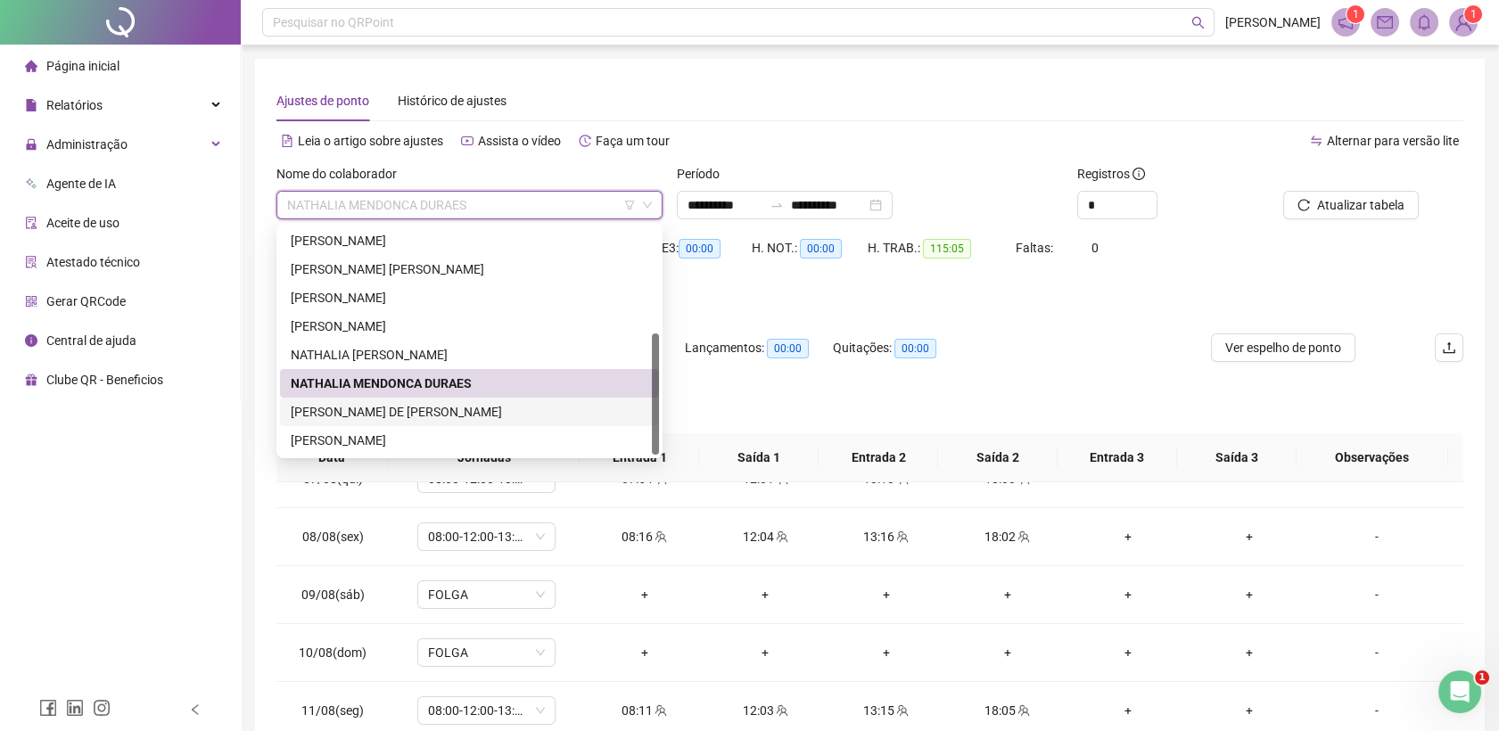
click at [306, 416] on div "[PERSON_NAME] DE [PERSON_NAME]" at bounding box center [470, 412] width 358 height 20
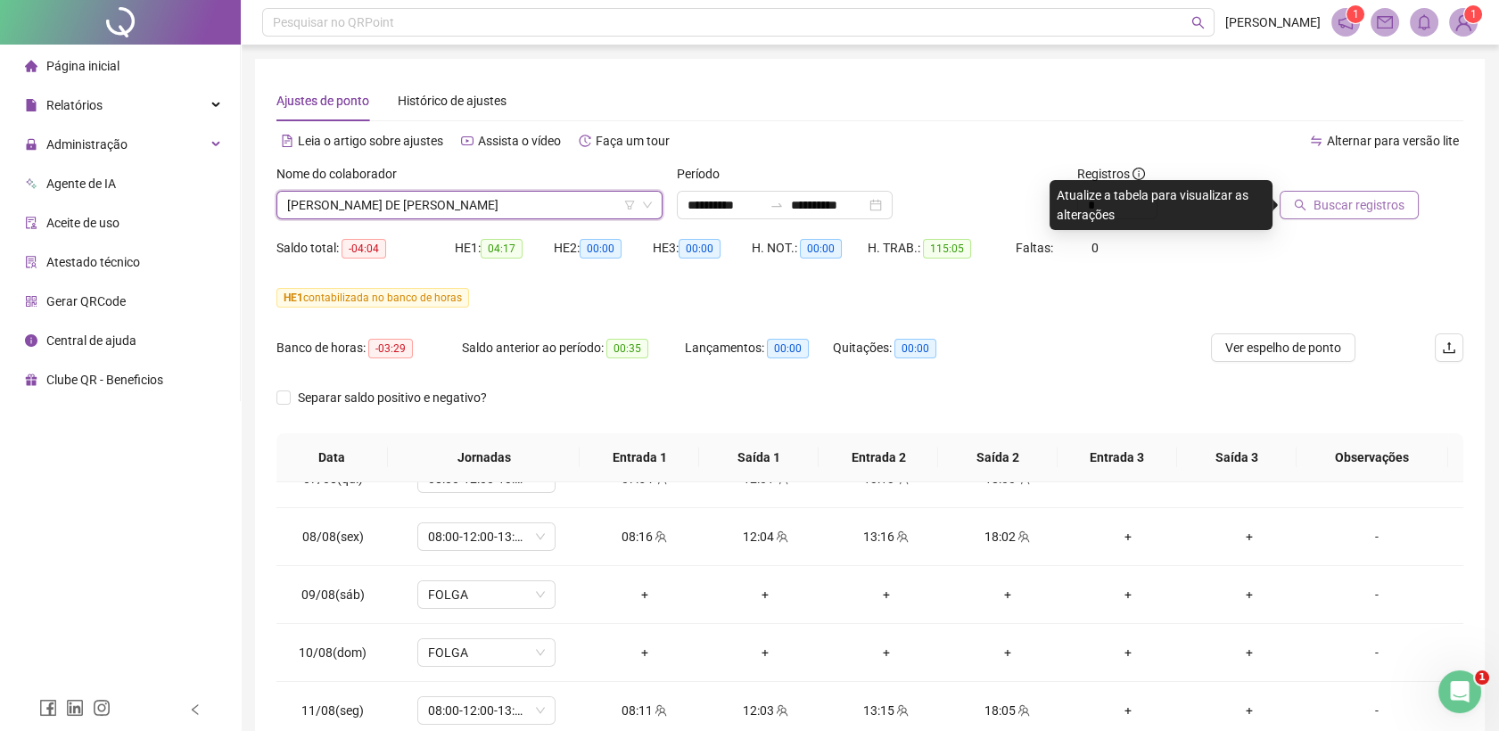
click at [1356, 208] on span "Buscar registros" at bounding box center [1359, 205] width 91 height 20
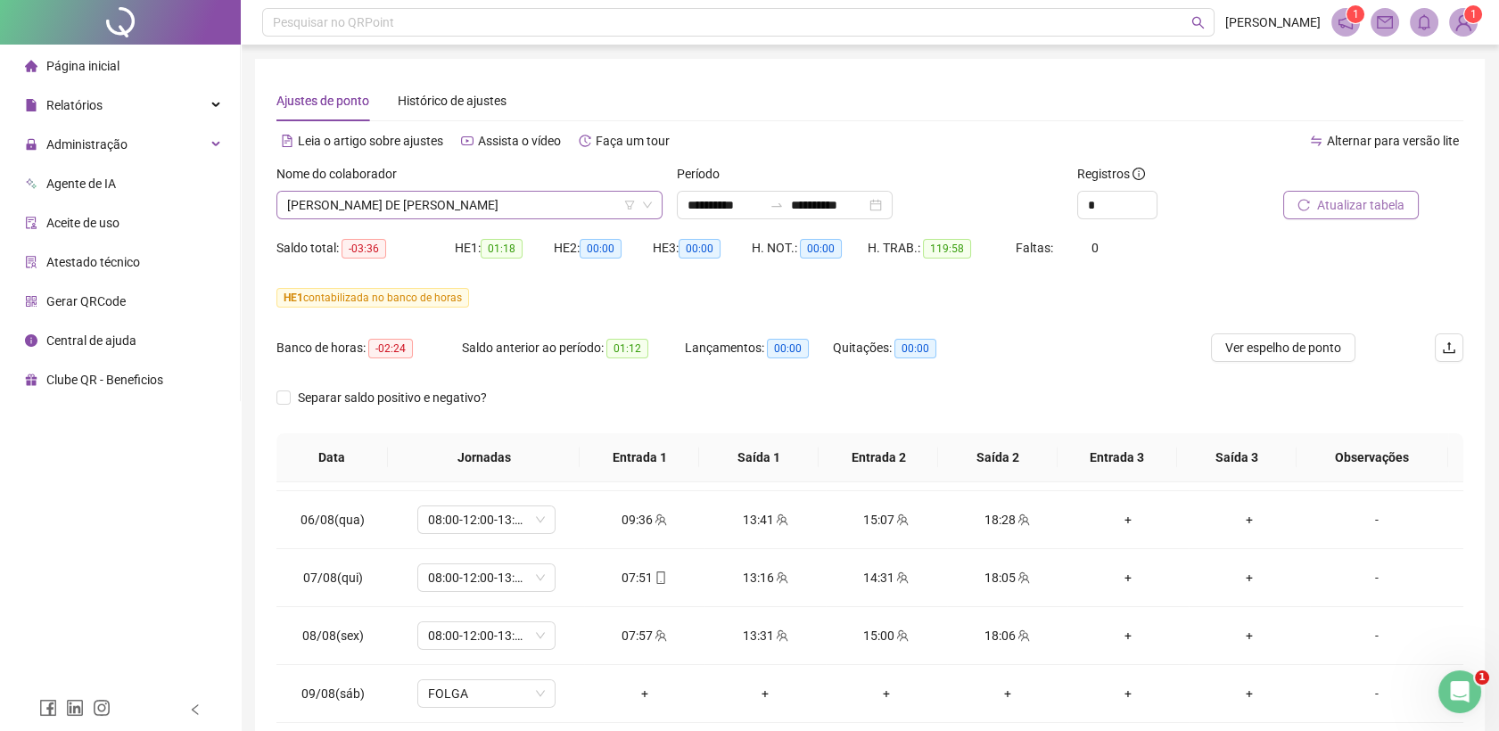
click at [486, 197] on span "[PERSON_NAME] DE [PERSON_NAME]" at bounding box center [469, 205] width 365 height 27
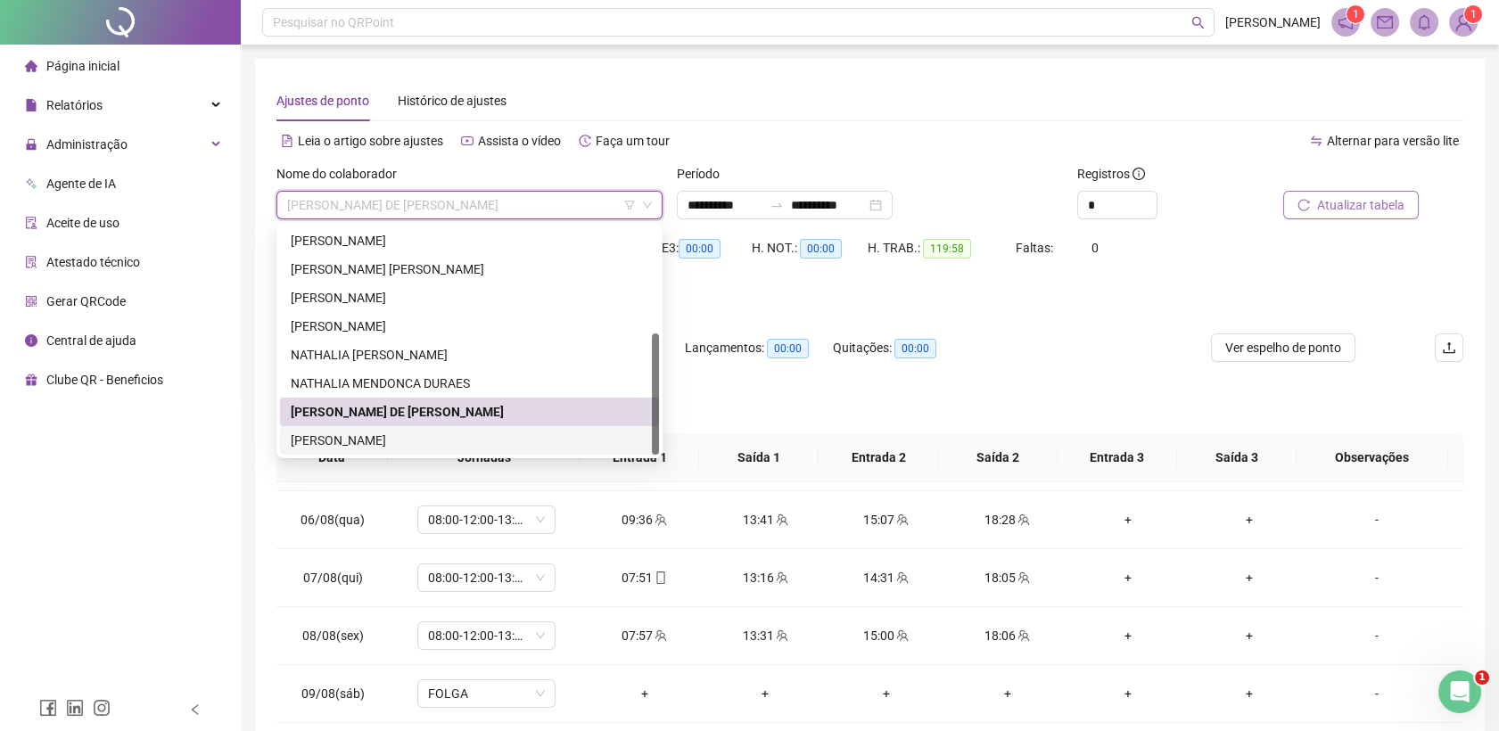
click at [380, 441] on div "[PERSON_NAME]" at bounding box center [470, 441] width 358 height 20
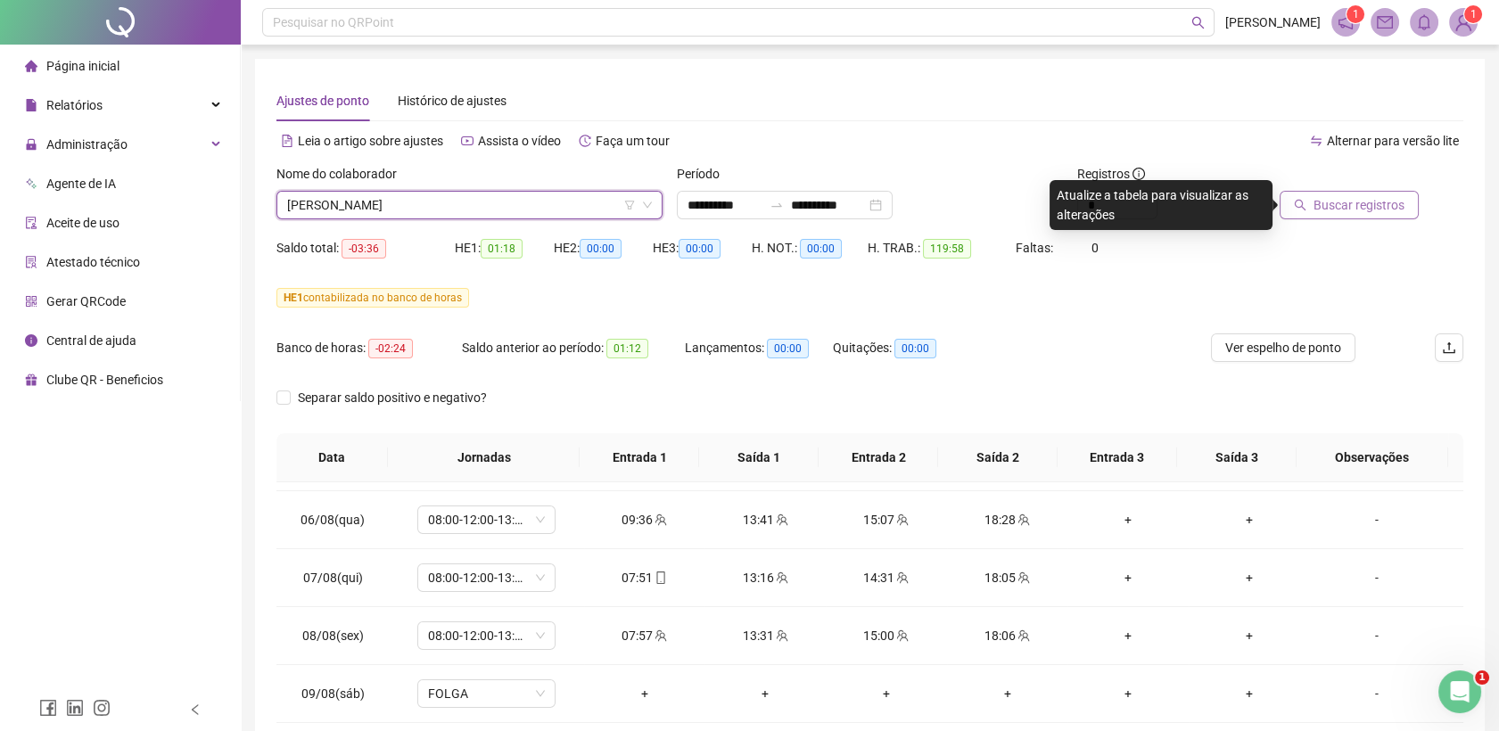
click at [1410, 193] on button "Buscar registros" at bounding box center [1349, 205] width 139 height 29
